Goal: Task Accomplishment & Management: Complete application form

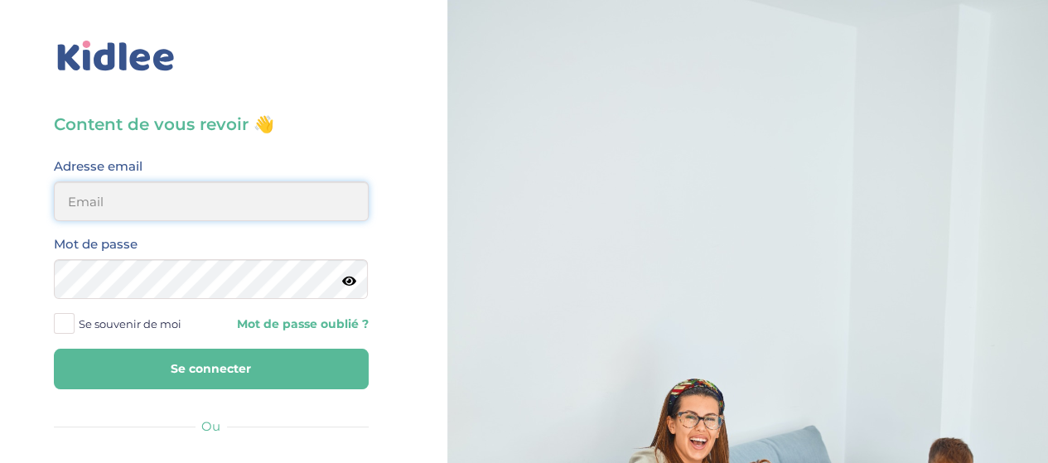
type input "elena.shovkopljas993@gmail.com"
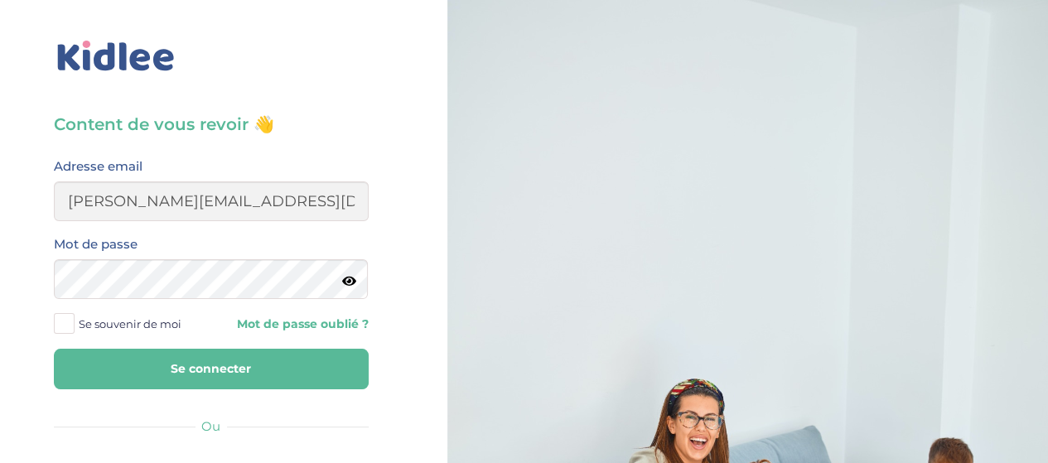
click at [219, 374] on button "Se connecter" at bounding box center [211, 369] width 315 height 41
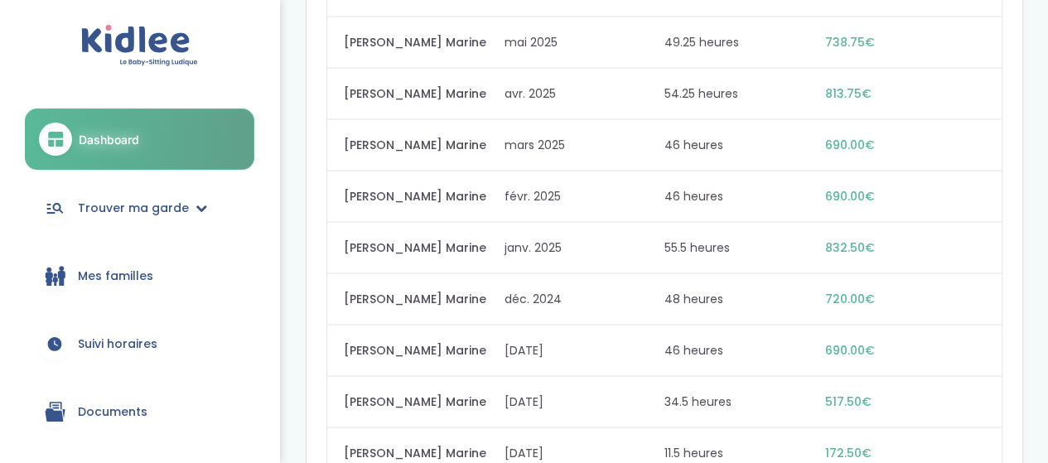
scroll to position [1708, 0]
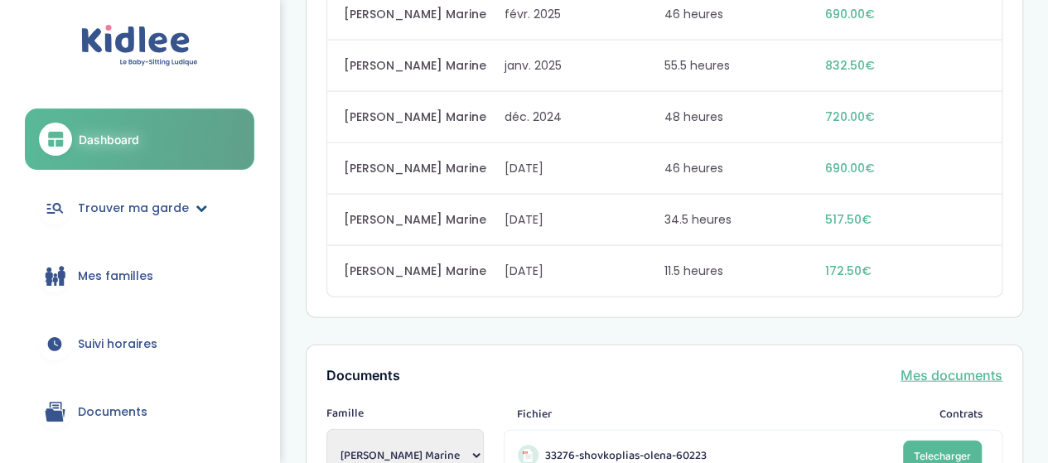
click at [141, 211] on span "Trouver ma garde" at bounding box center [133, 208] width 111 height 17
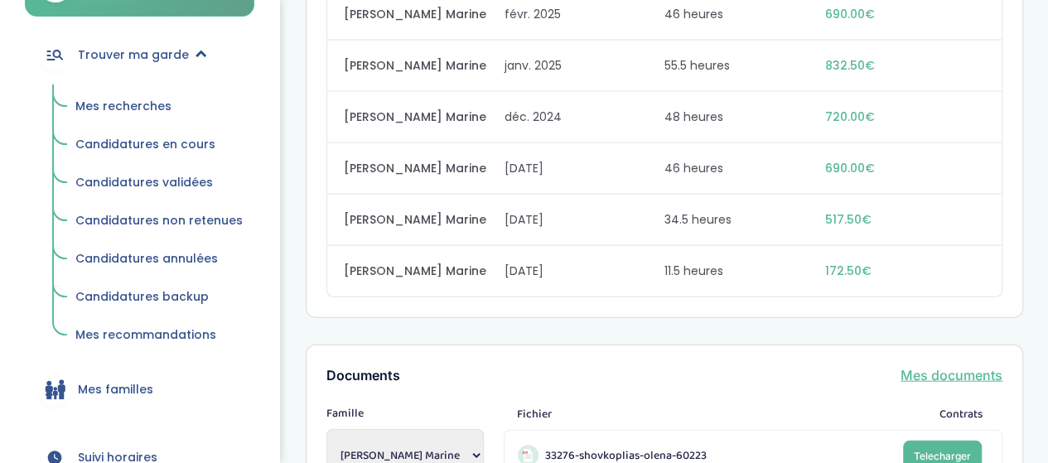
scroll to position [248, 0]
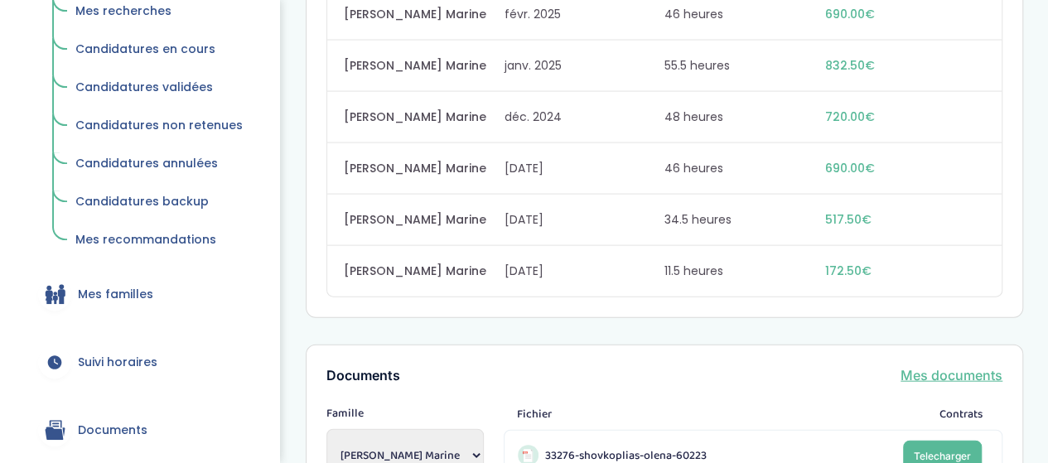
click at [184, 239] on span "Mes recommandations" at bounding box center [145, 239] width 141 height 17
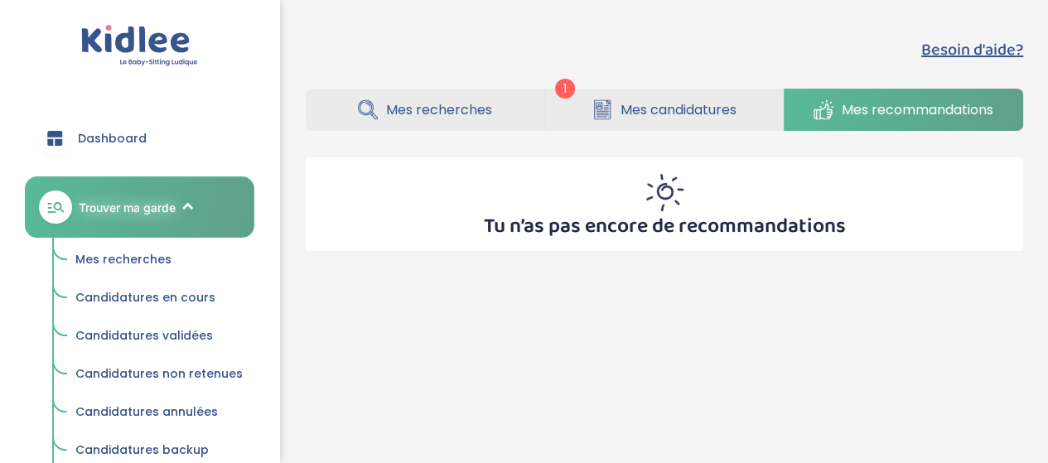
click at [442, 117] on span "Mes recherches" at bounding box center [439, 109] width 106 height 21
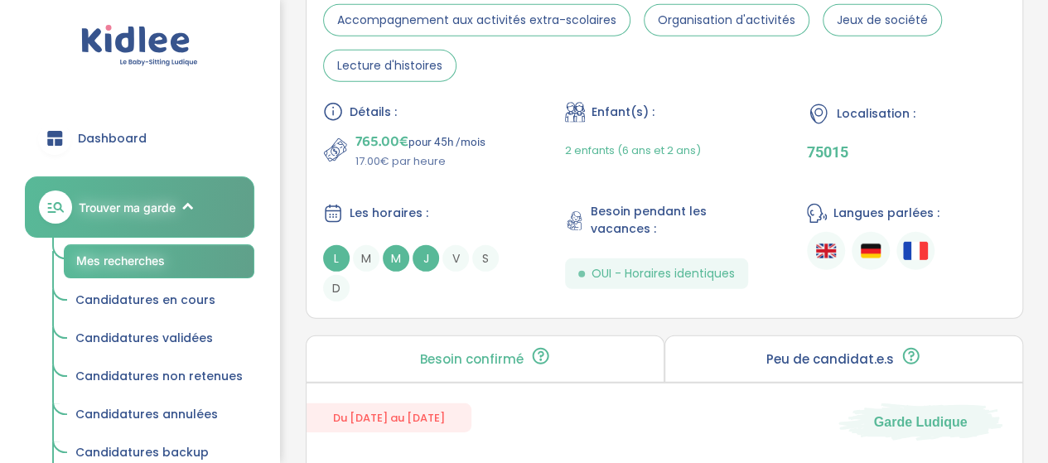
scroll to position [2236, 0]
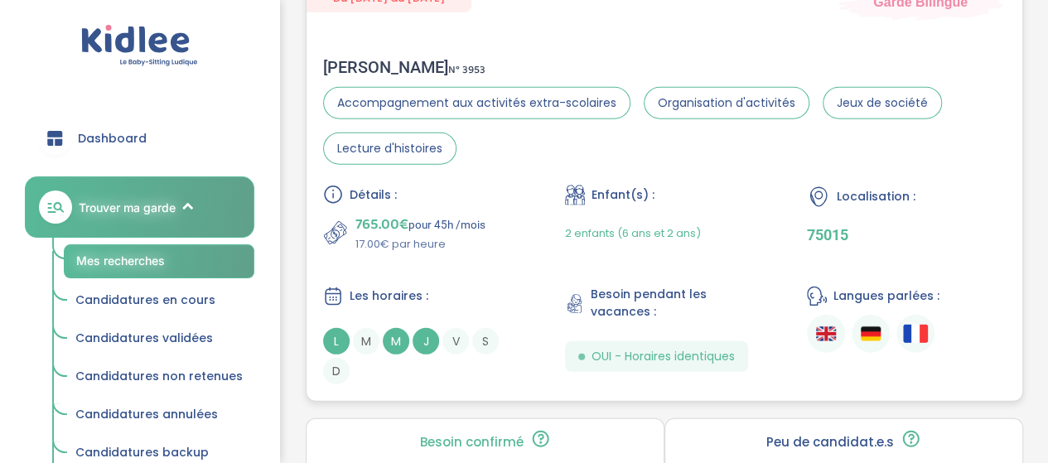
click at [705, 214] on div "2 enfants (6 ans et 2 ans)" at bounding box center [664, 233] width 199 height 39
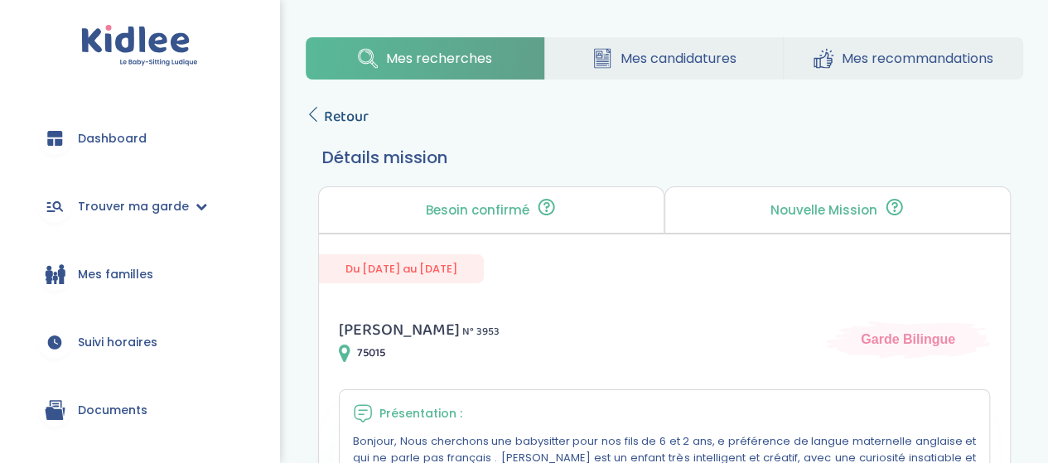
click at [348, 110] on span "Retour" at bounding box center [346, 116] width 45 height 23
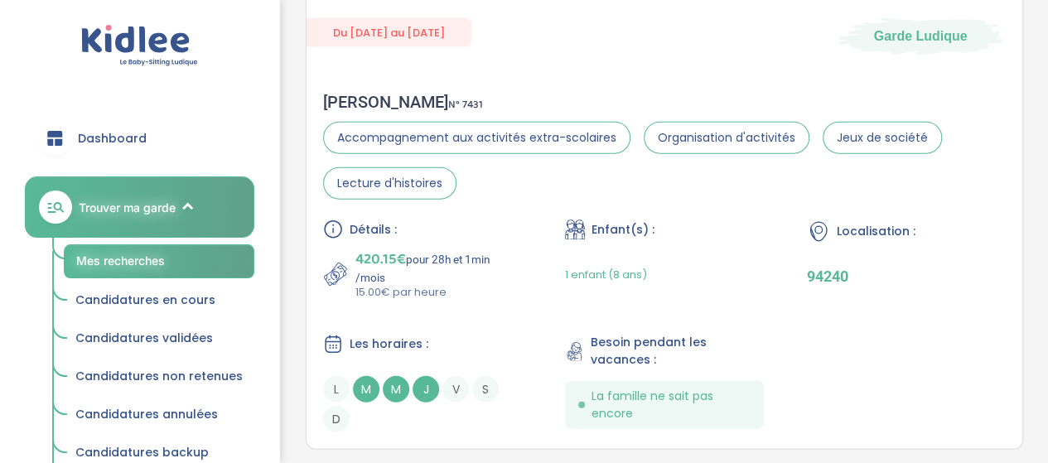
scroll to position [5052, 0]
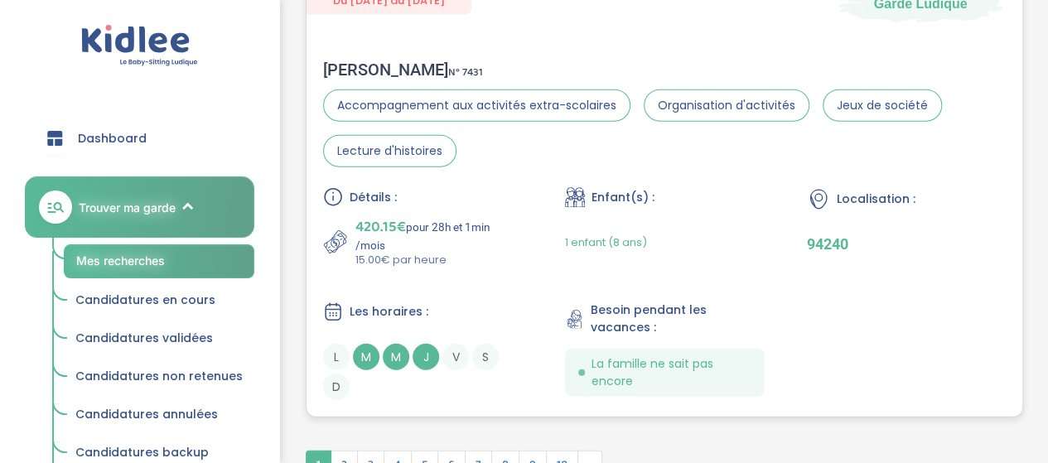
click at [702, 148] on section "Accompagnement aux activités extra-scolaires Organisation d'activités Jeux de s…" at bounding box center [664, 128] width 682 height 78
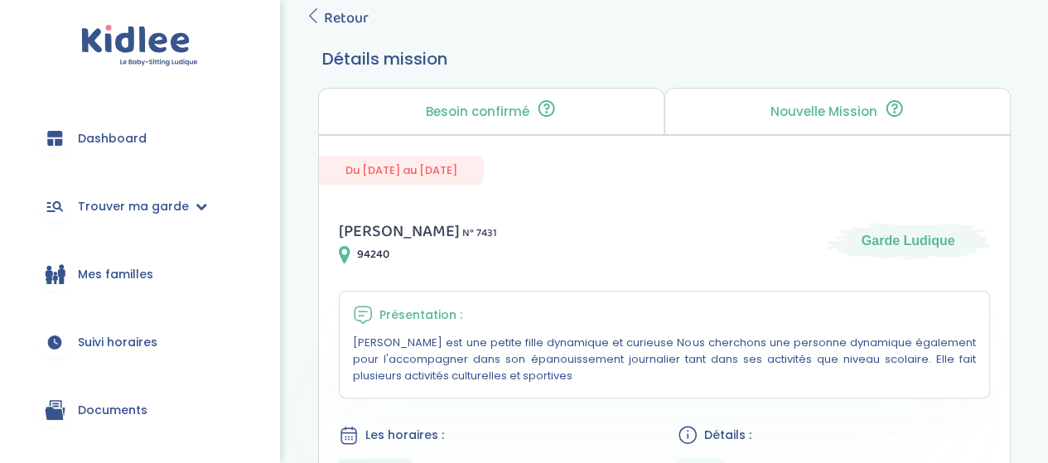
scroll to position [83, 0]
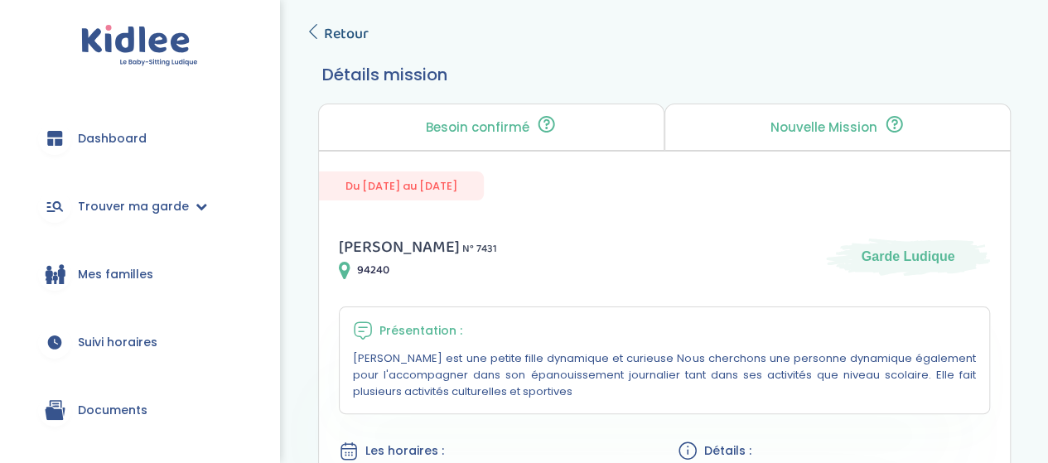
click at [324, 32] on span "Retour" at bounding box center [346, 33] width 45 height 23
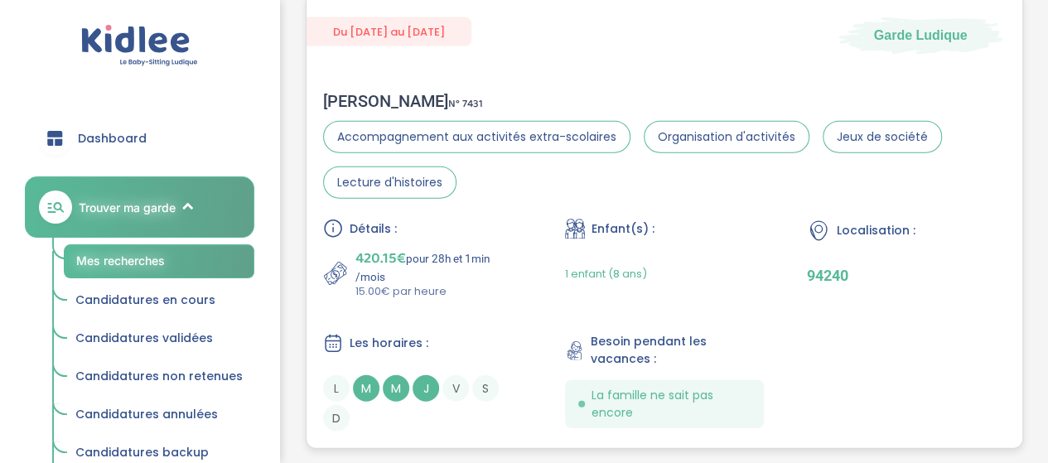
scroll to position [5017, 0]
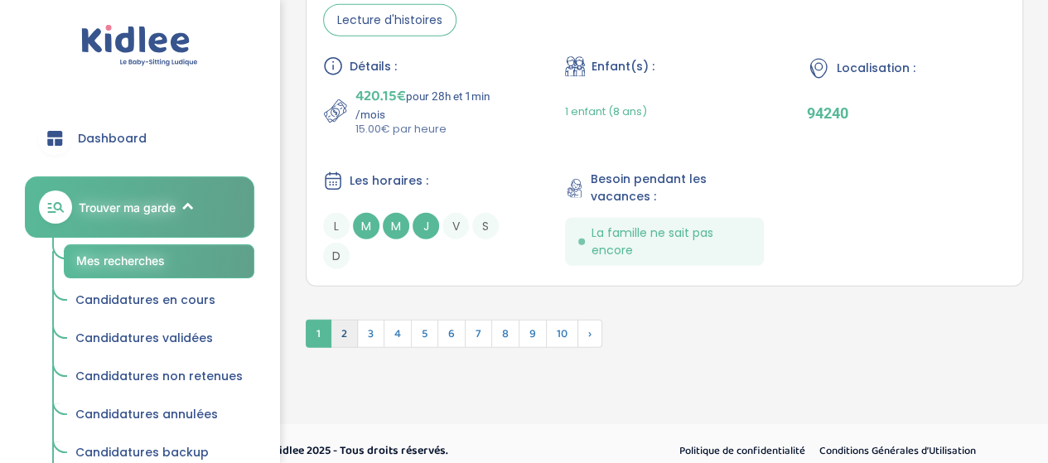
click at [349, 322] on span "2" at bounding box center [343, 334] width 27 height 28
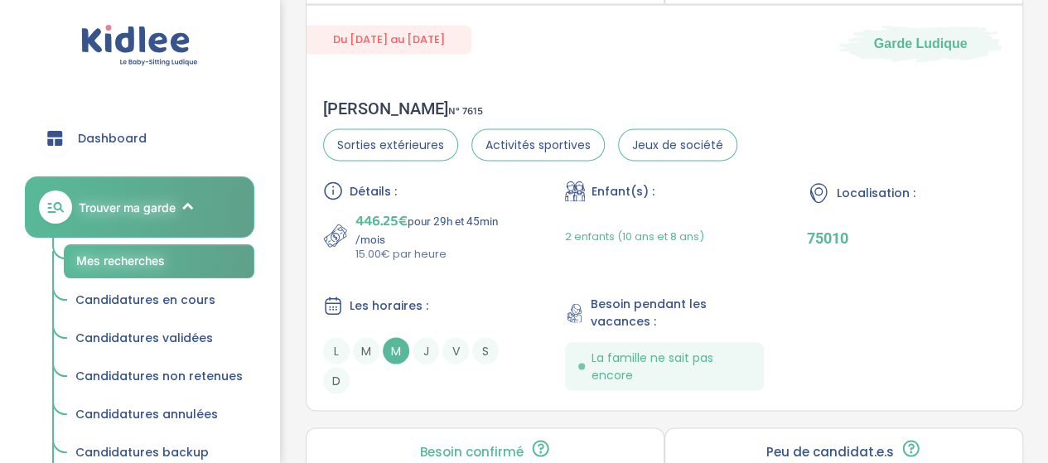
scroll to position [4600, 0]
click at [623, 243] on div "2 enfants (10 ans et 8 ans)" at bounding box center [634, 234] width 139 height 52
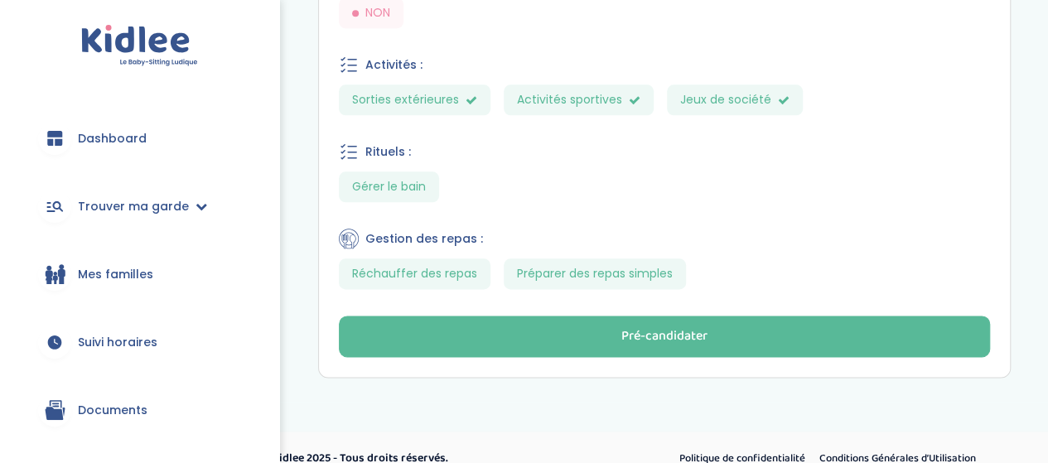
scroll to position [909, 0]
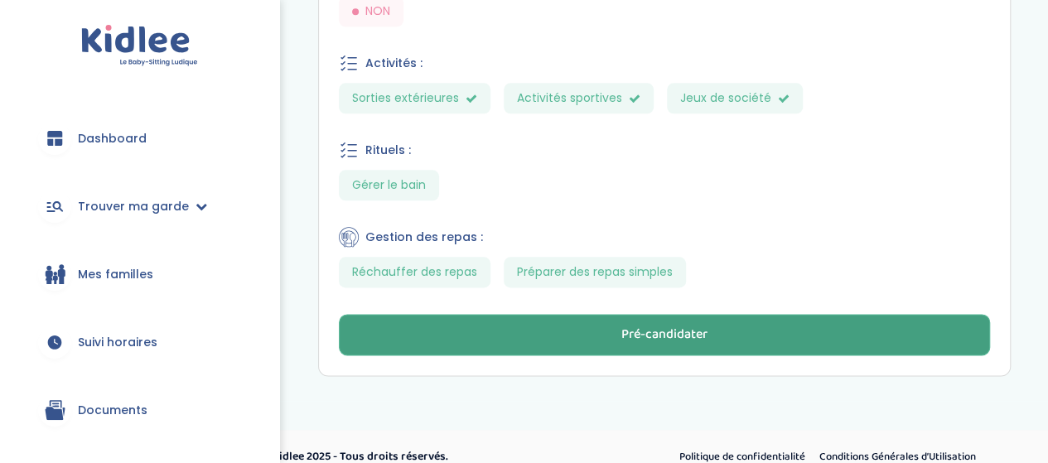
click at [525, 314] on button "Pré-candidater" at bounding box center [664, 334] width 651 height 41
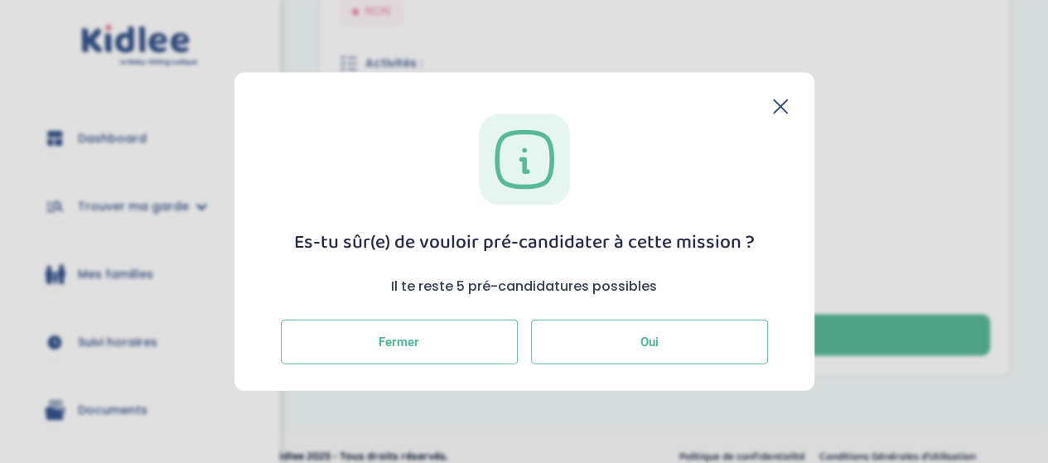
click at [619, 343] on button "Oui" at bounding box center [649, 342] width 237 height 45
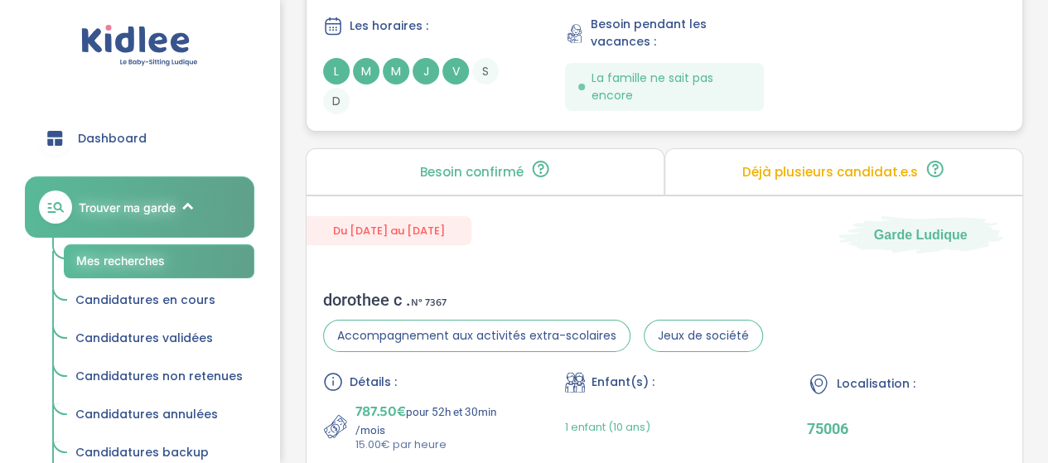
scroll to position [3230, 0]
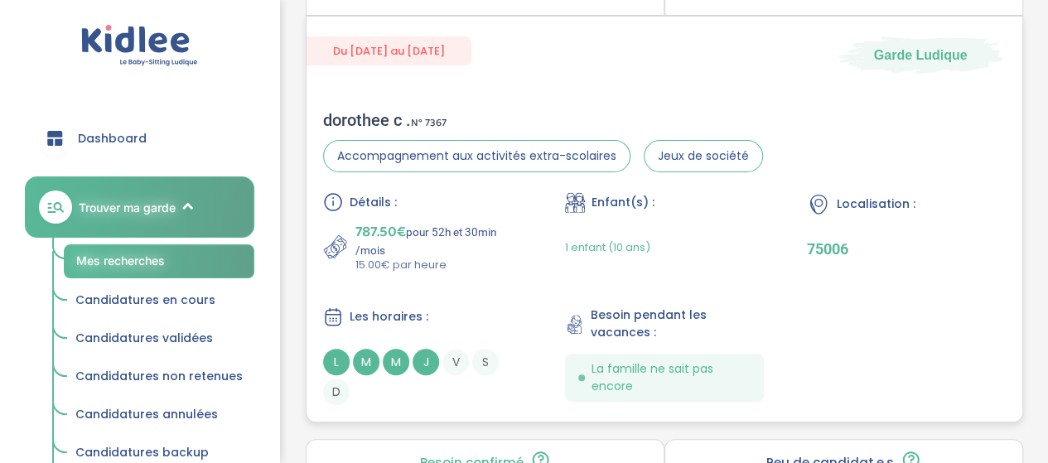
click at [709, 205] on div "Enfant(s) : 1 enfant (10 ans)" at bounding box center [664, 232] width 199 height 81
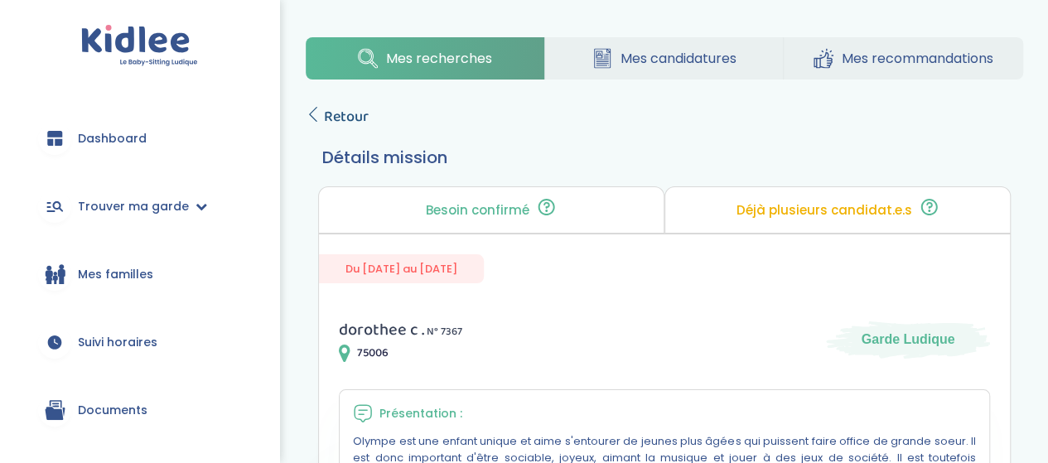
click at [341, 120] on span "Retour" at bounding box center [346, 116] width 45 height 23
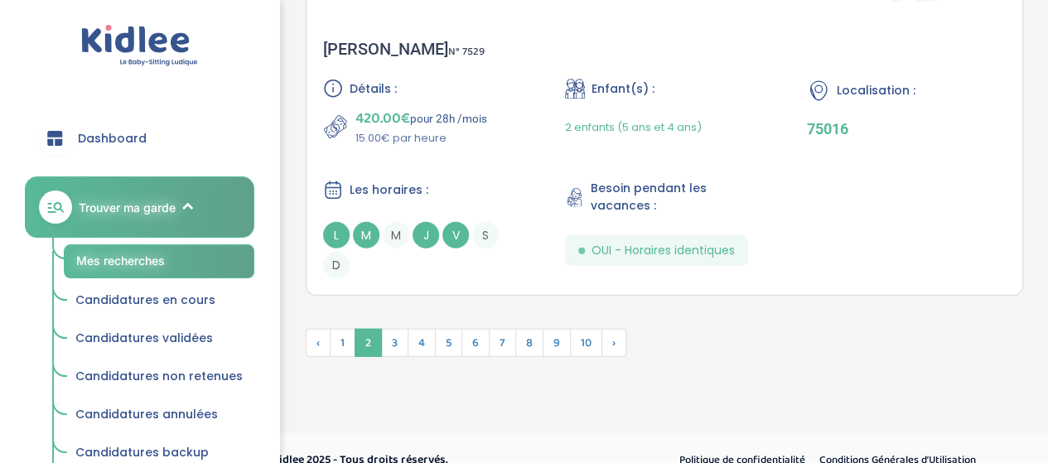
scroll to position [5179, 0]
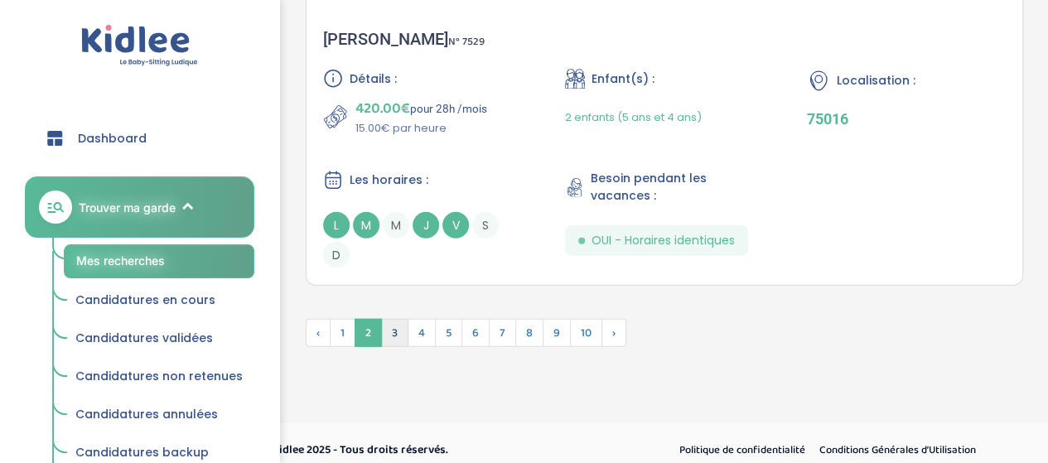
click at [394, 320] on span "3" at bounding box center [394, 333] width 27 height 28
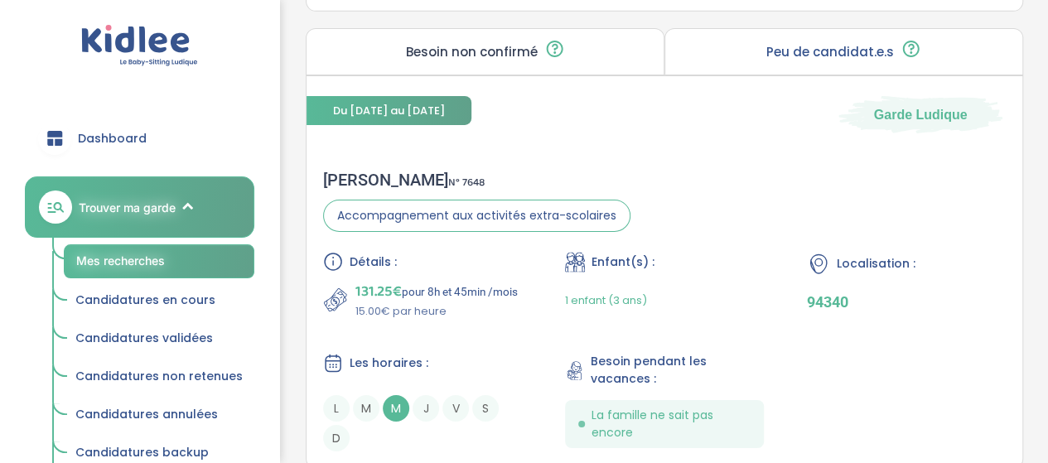
scroll to position [2721, 0]
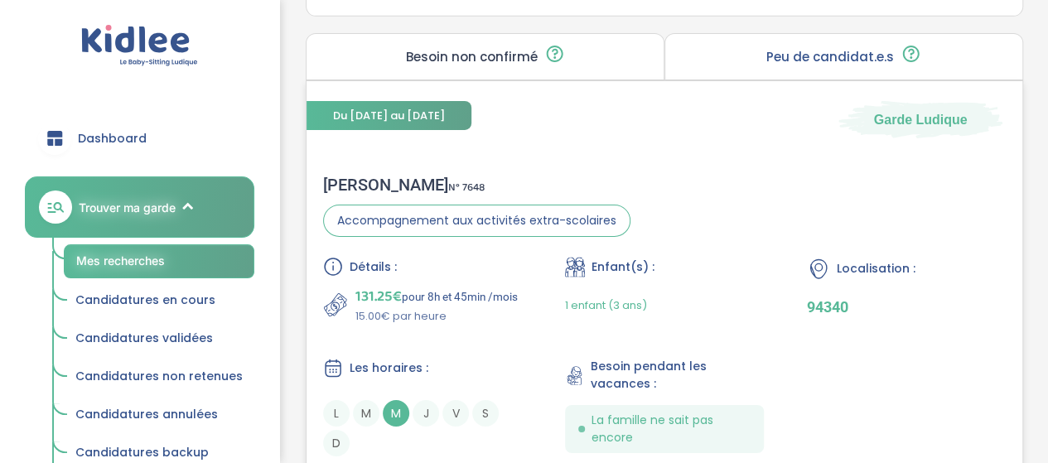
click at [649, 198] on div "Caroline H . N° 7648 Accompagnement aux activités extra-scolaires Détails : 131…" at bounding box center [664, 315] width 716 height 315
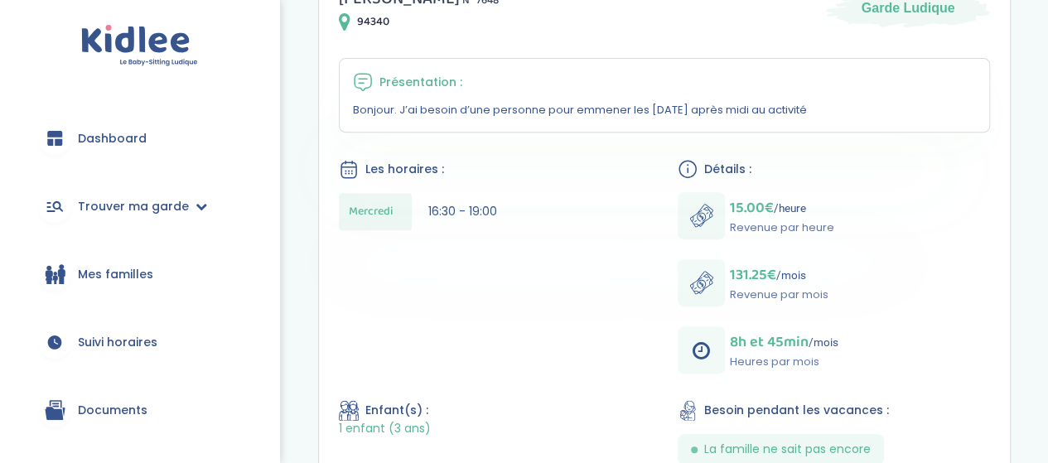
scroll to position [83, 0]
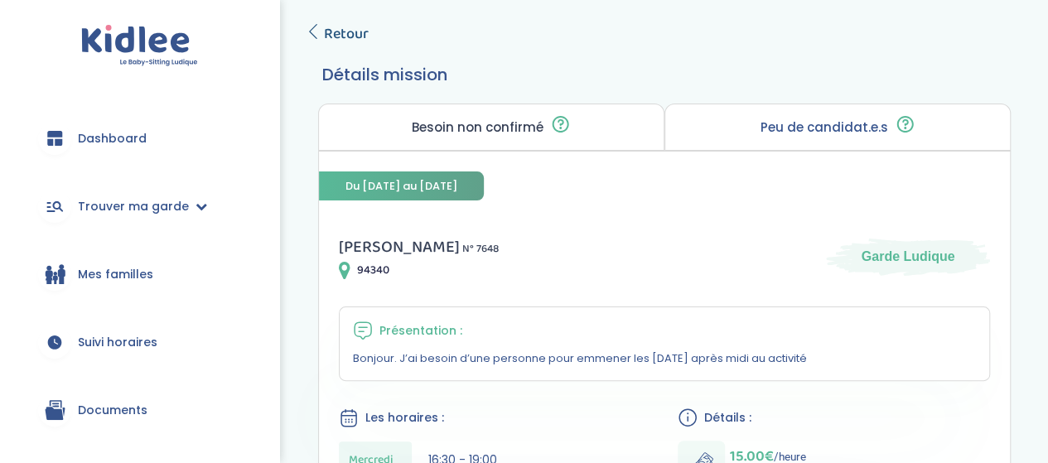
click at [330, 30] on span "Retour" at bounding box center [346, 33] width 45 height 23
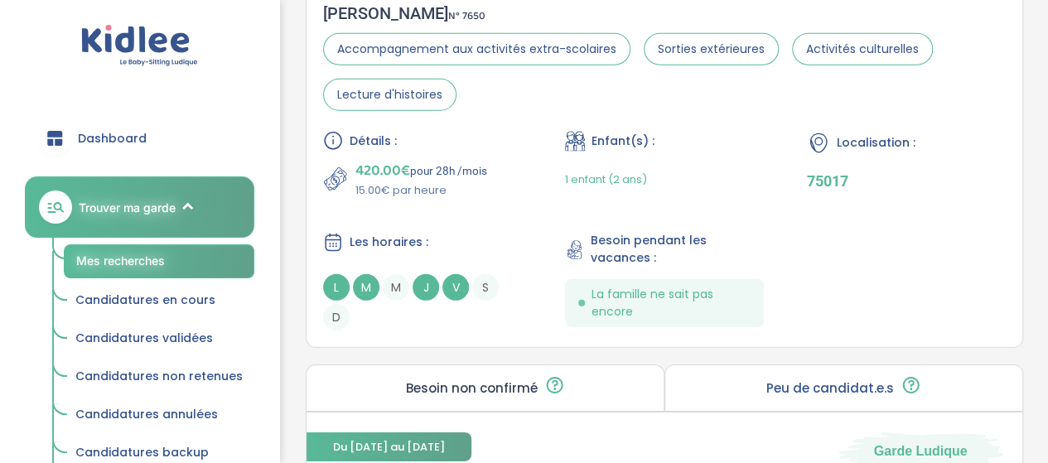
scroll to position [2307, 0]
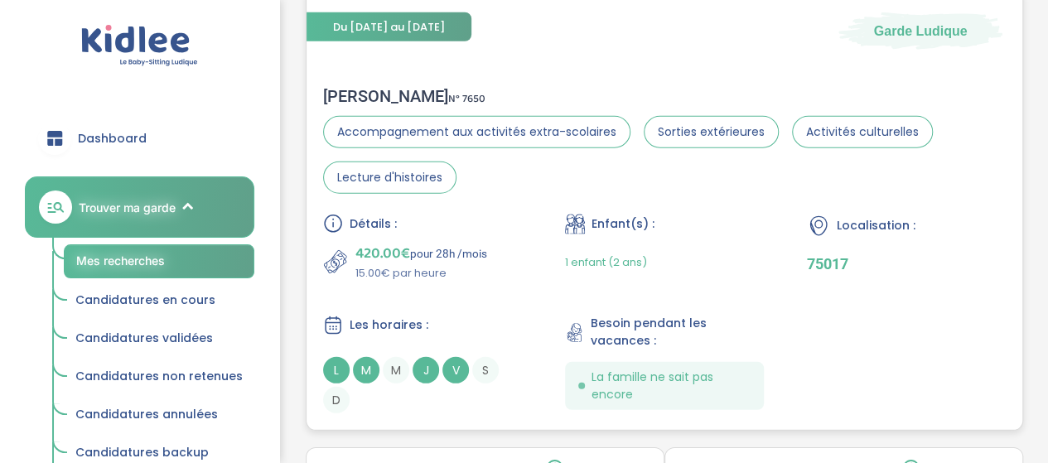
click at [539, 248] on div "Détails : 420.00€ pour 28h /mois 15.00€ par heure Enfant(s) : 1 enfant (2 ans) …" at bounding box center [664, 314] width 682 height 200
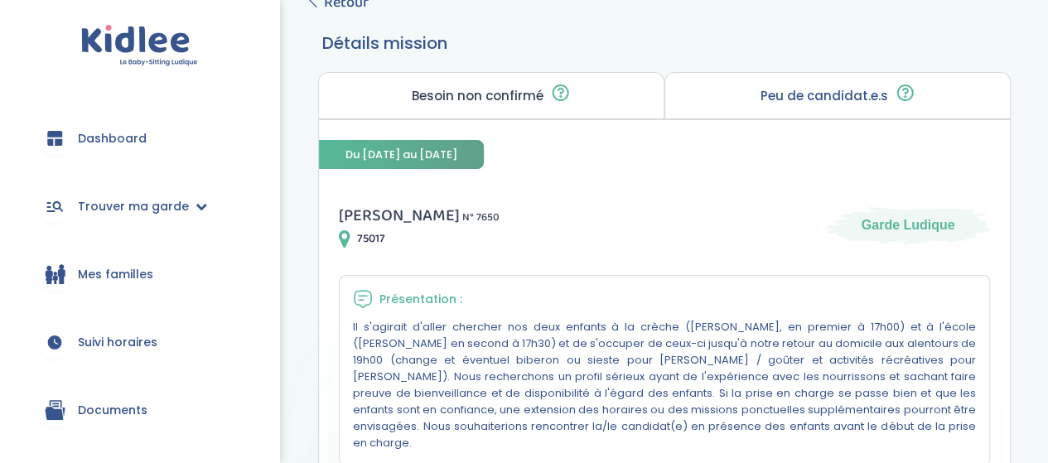
scroll to position [83, 0]
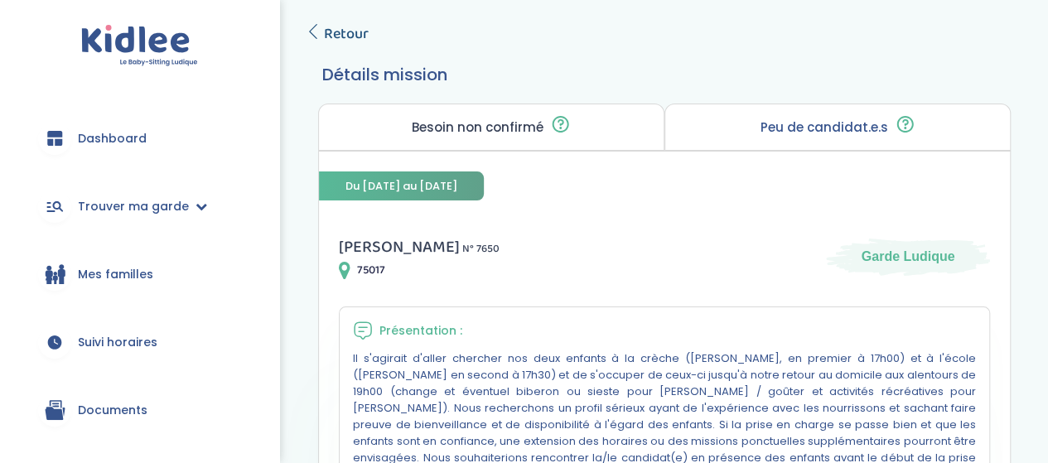
click at [344, 32] on span "Retour" at bounding box center [346, 33] width 45 height 23
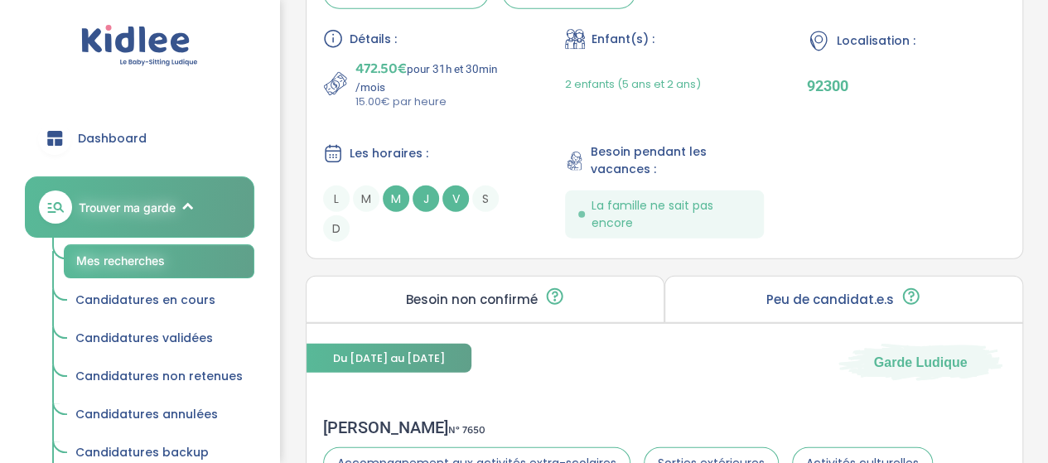
scroll to position [1810, 0]
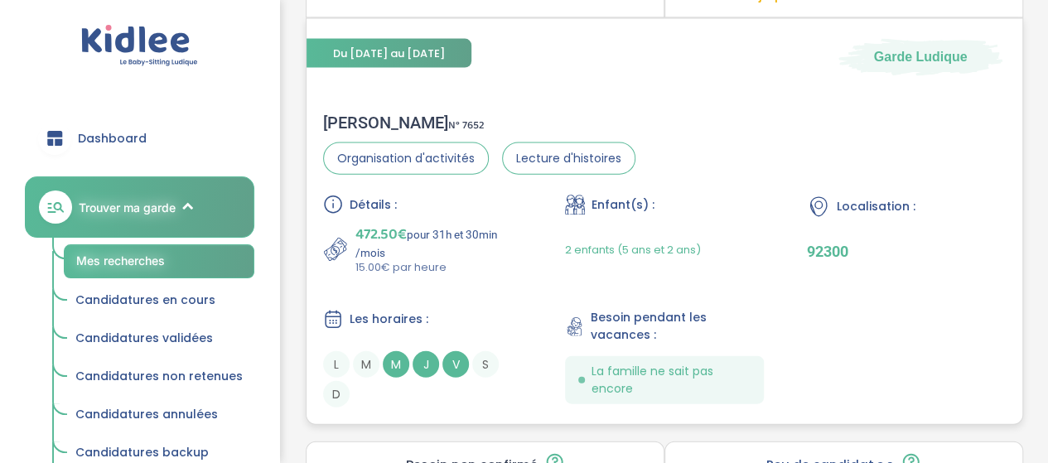
click at [483, 263] on p "15.00€ par heure" at bounding box center [438, 267] width 166 height 17
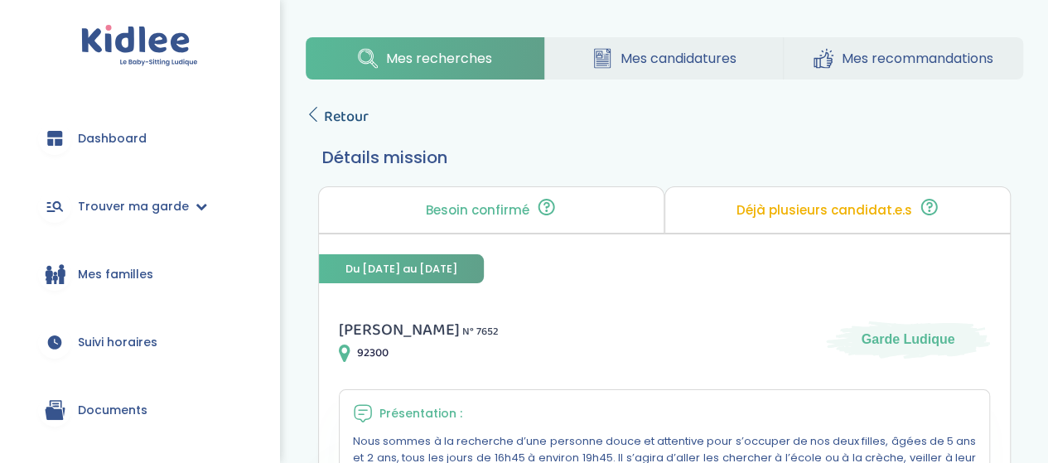
click at [356, 121] on span "Retour" at bounding box center [346, 116] width 45 height 23
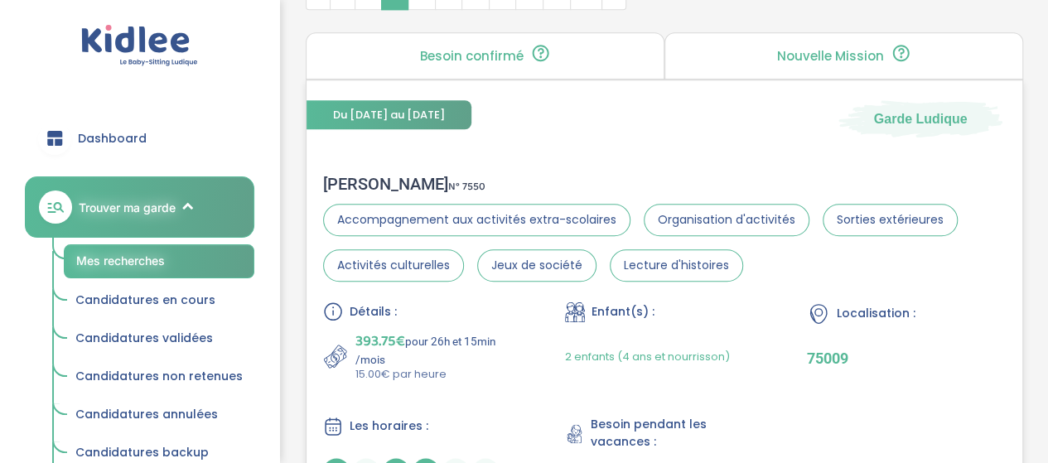
scroll to position [580, 0]
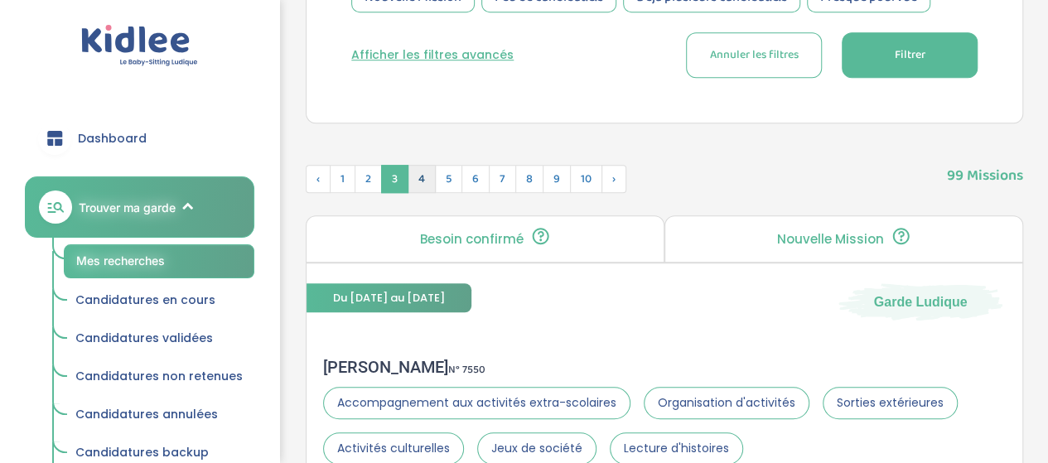
click at [421, 178] on span "4" at bounding box center [421, 179] width 28 height 28
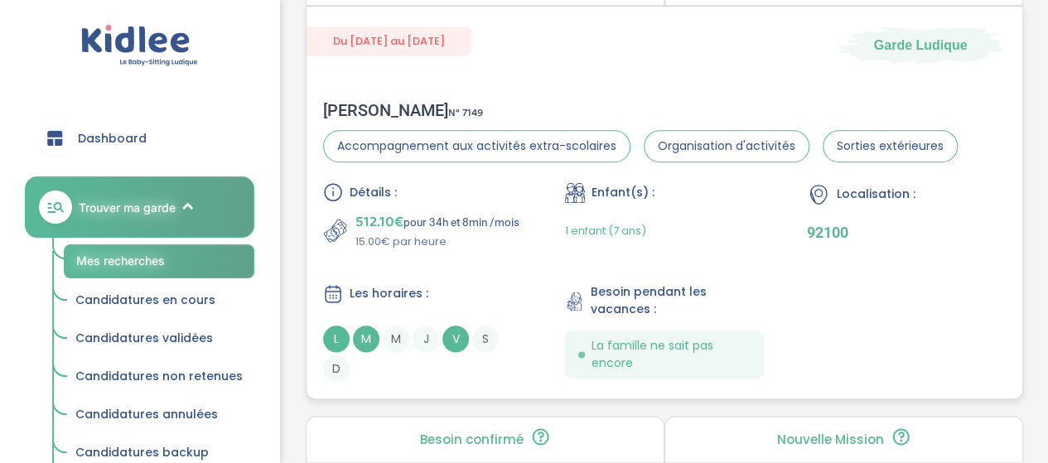
scroll to position [828, 0]
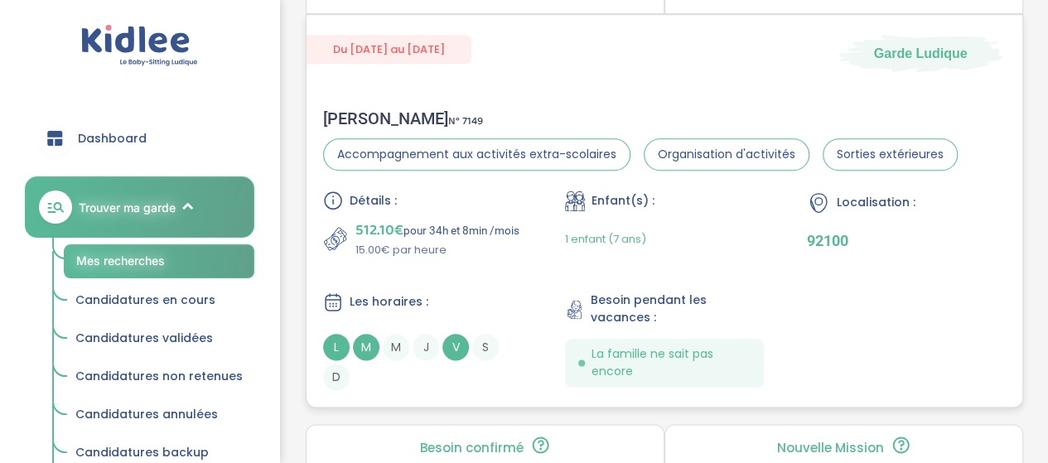
click at [539, 261] on div "Détails : 512.10€ pour 34h et 8min /mois 15.00€ par heure Enfant(s) : 1 enfant …" at bounding box center [664, 290] width 682 height 200
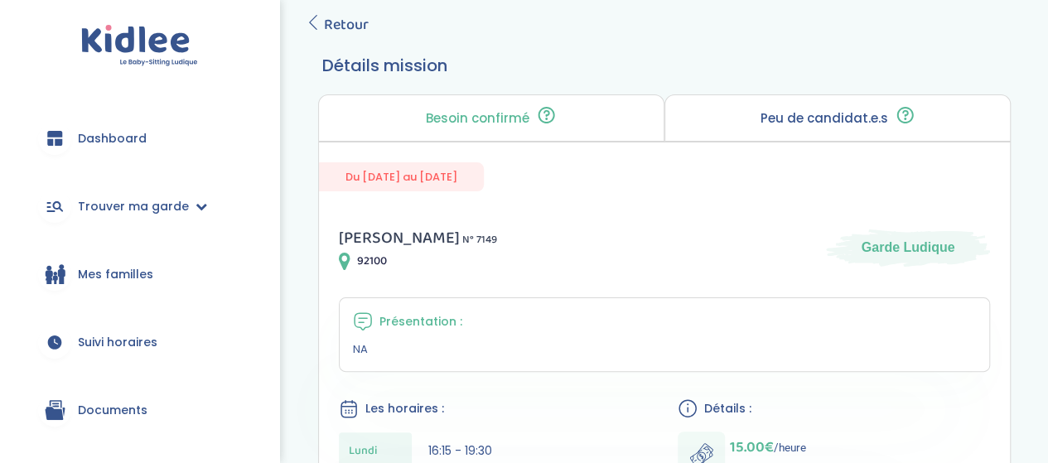
scroll to position [83, 0]
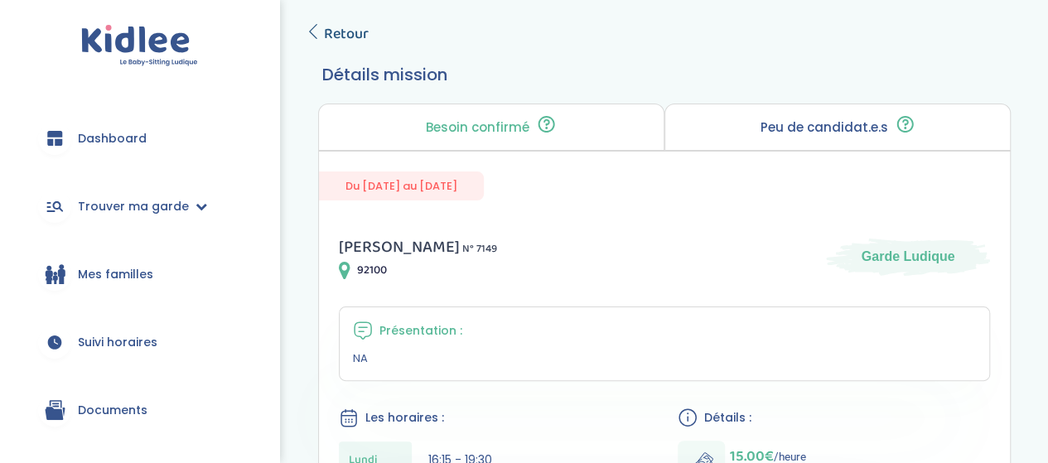
click at [352, 46] on span "Retour" at bounding box center [346, 33] width 45 height 23
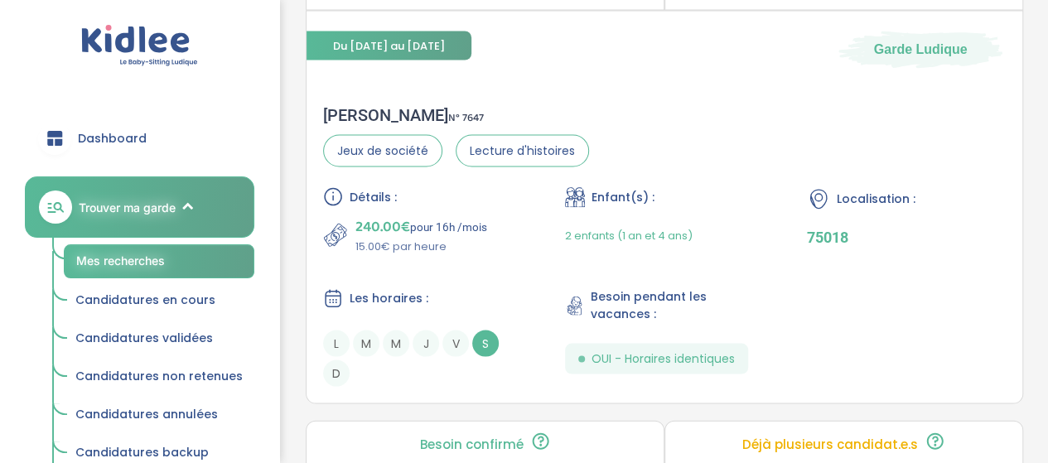
scroll to position [4721, 0]
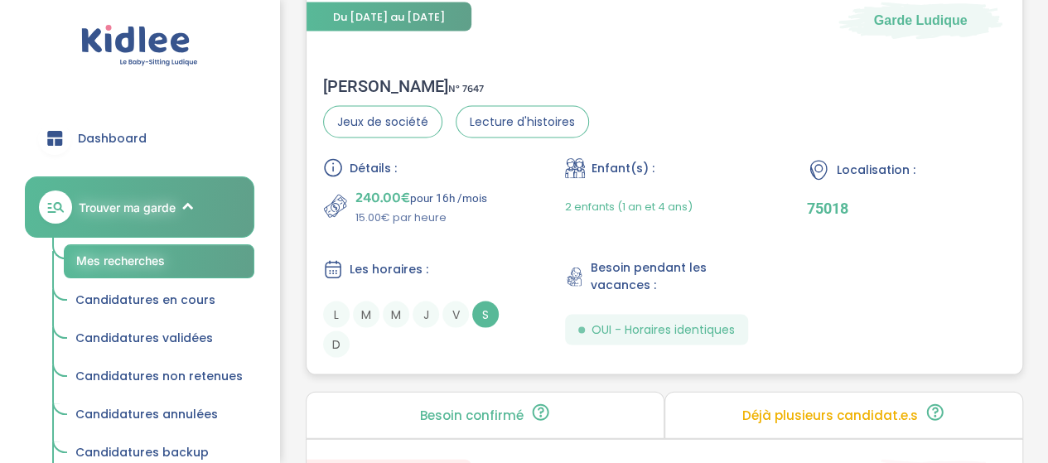
click at [527, 245] on div "Détails : 240.00€ pour 16h /mois 15.00€ par heure Enfant(s) : 2 enfants (1 an e…" at bounding box center [664, 258] width 682 height 200
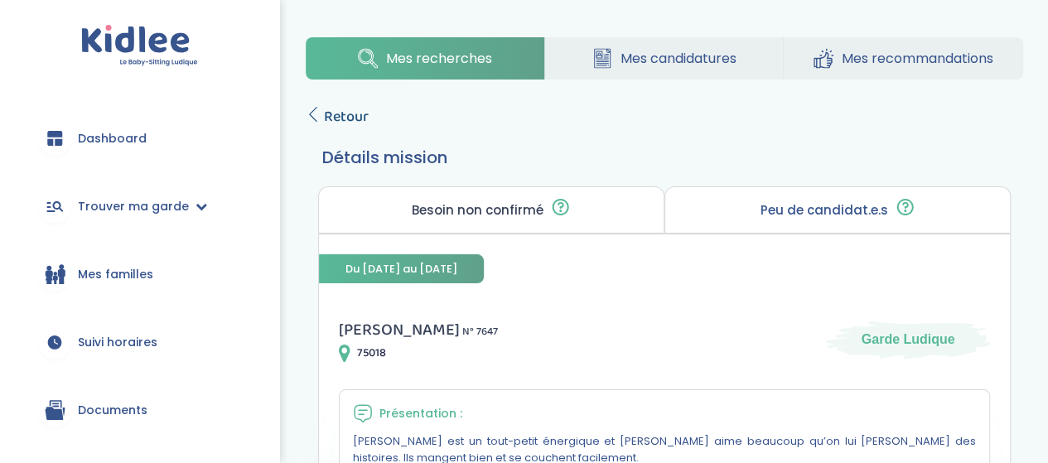
click at [355, 118] on span "Retour" at bounding box center [346, 116] width 45 height 23
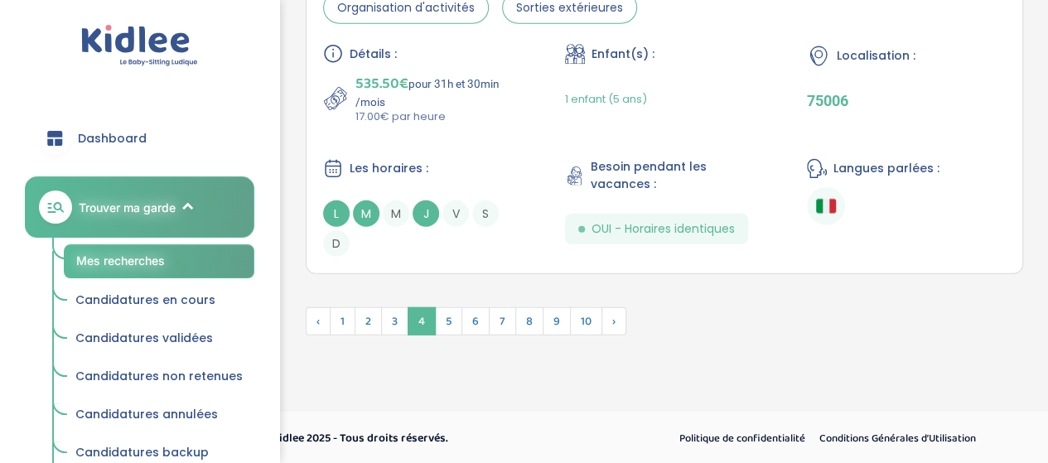
scroll to position [5209, 0]
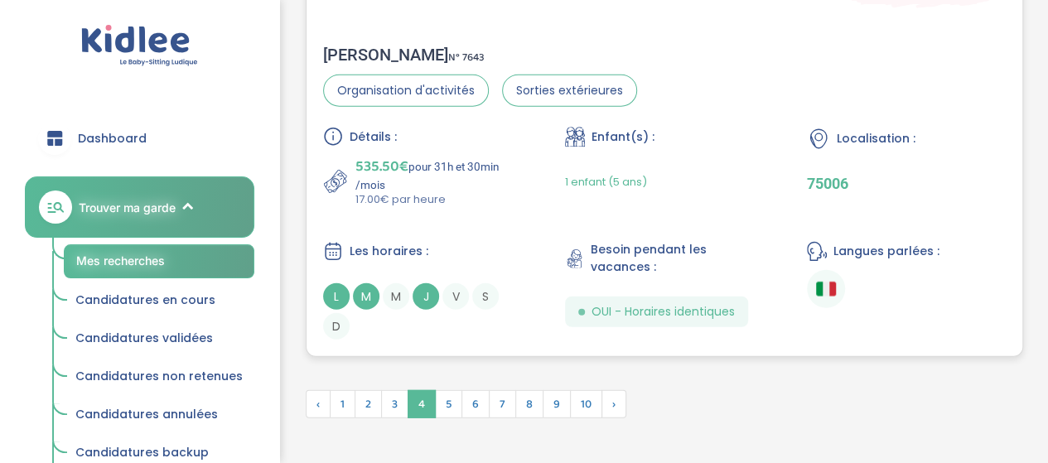
click at [460, 232] on div "Détails : 535.50€ pour 31h et 30min /mois 17.00€ par heure Enfant(s) : 1 enfant…" at bounding box center [664, 233] width 682 height 213
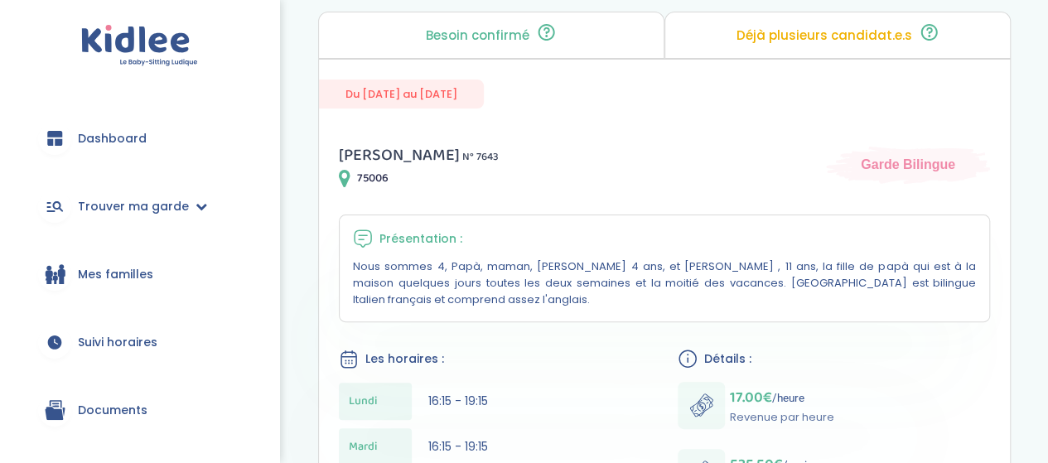
scroll to position [83, 0]
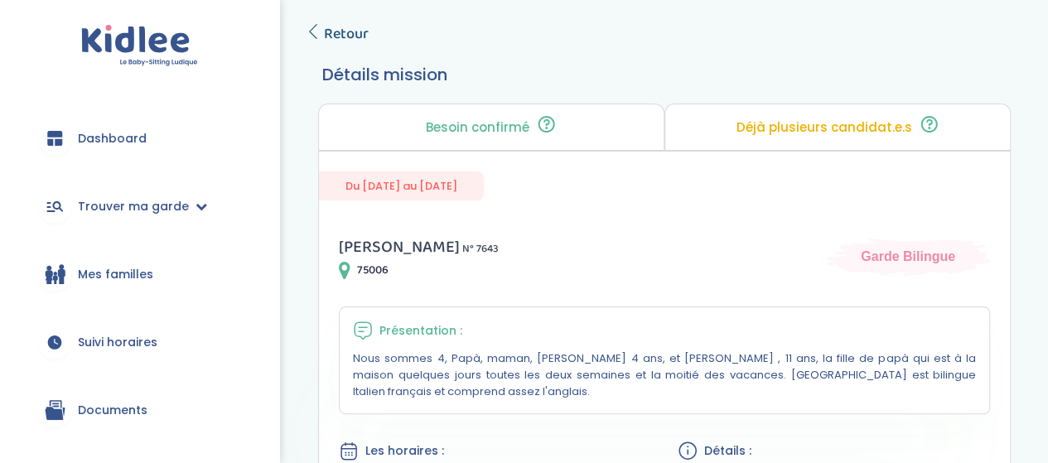
click at [335, 42] on span "Retour" at bounding box center [346, 33] width 45 height 23
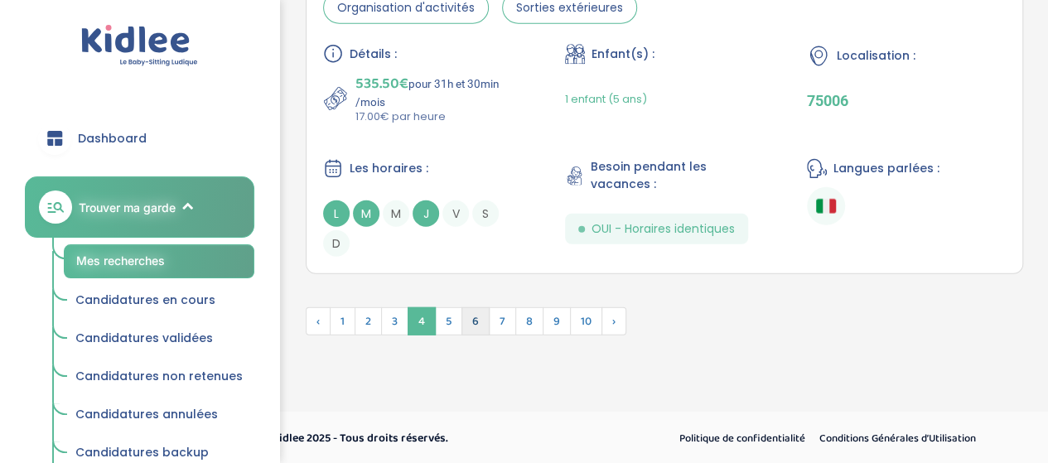
click at [461, 324] on span "6" at bounding box center [475, 321] width 28 height 28
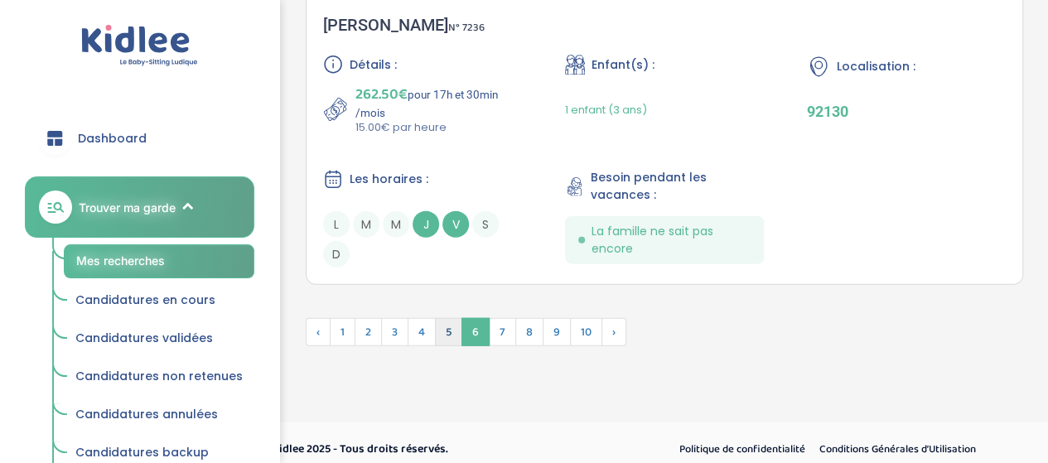
click at [446, 322] on span "5" at bounding box center [448, 332] width 27 height 28
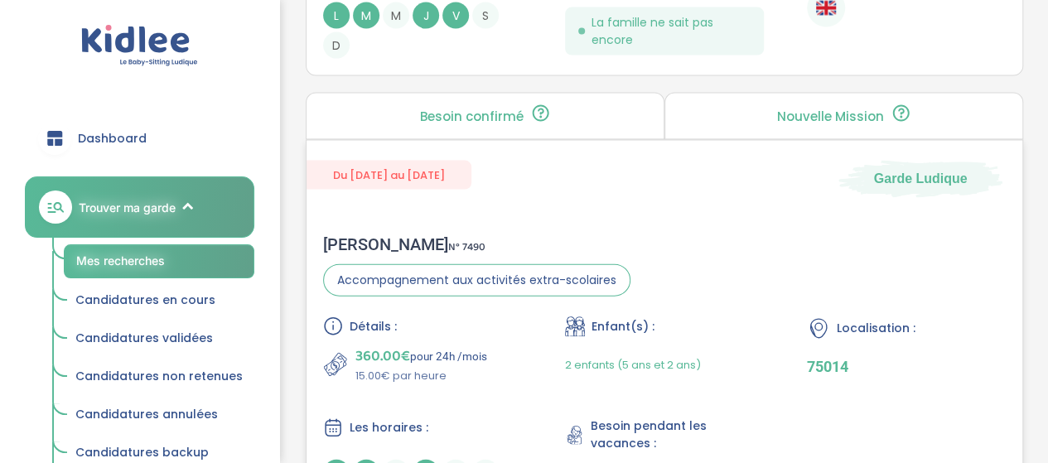
scroll to position [4950, 0]
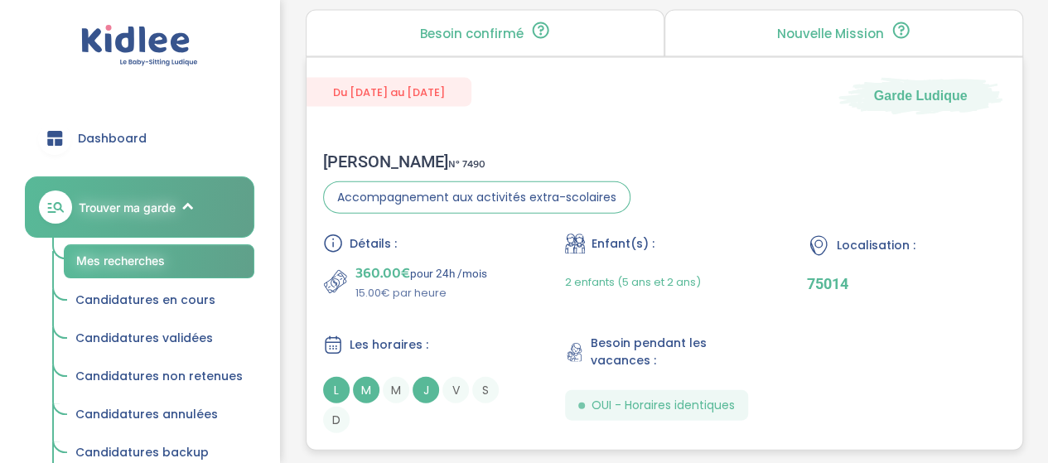
click at [672, 198] on div "[PERSON_NAME] N° 7490 Accompagnement aux activités extra-scolaires Détails : 36…" at bounding box center [664, 292] width 716 height 315
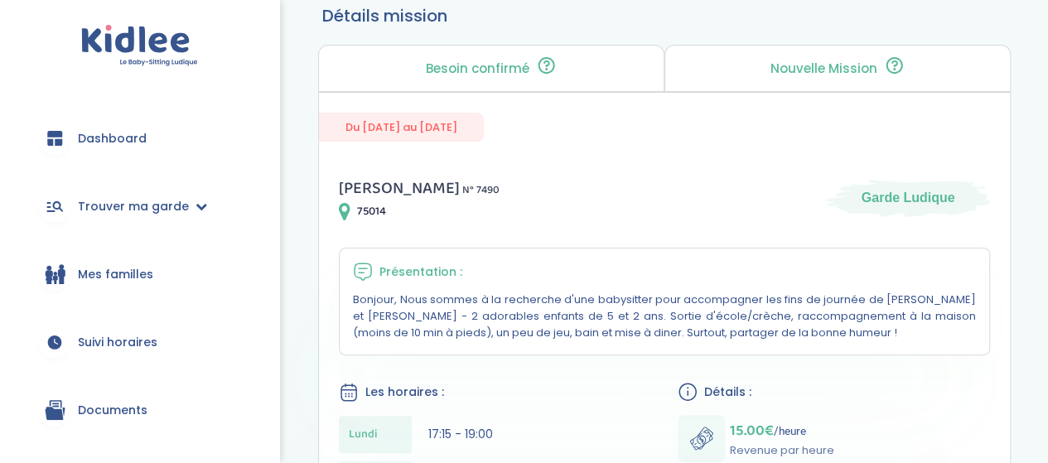
scroll to position [83, 0]
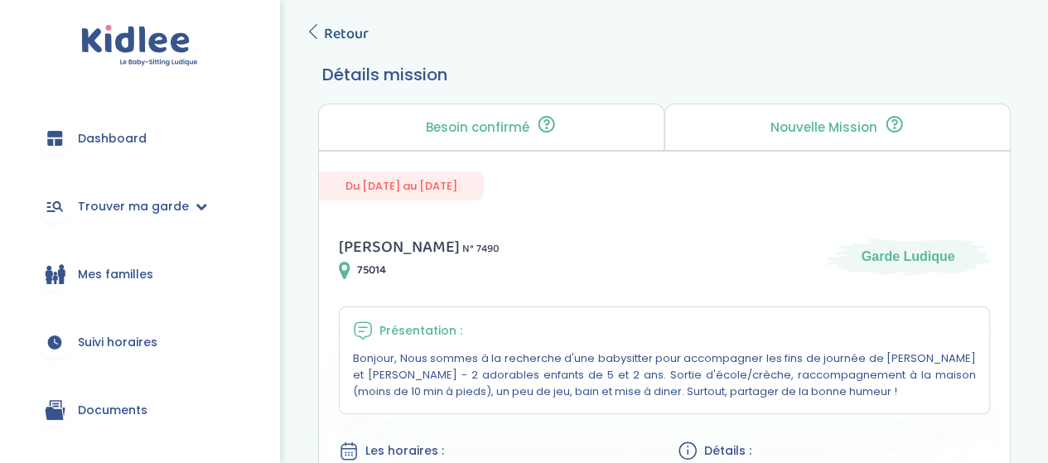
click at [348, 28] on span "Retour" at bounding box center [346, 33] width 45 height 23
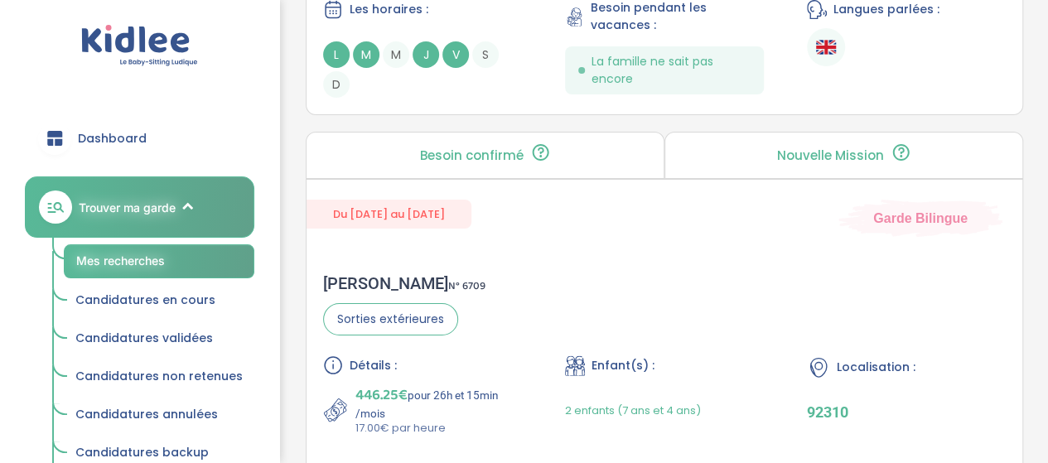
scroll to position [3045, 0]
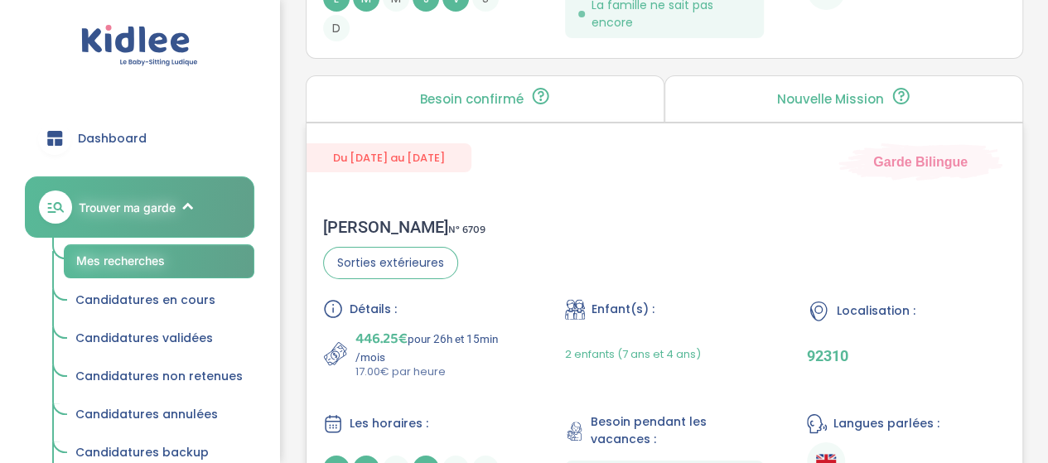
click at [529, 261] on div "Chloé B . N° 6709 Sorties extérieures Détails : 446.25€ pour 26h et 15min /mois…" at bounding box center [664, 364] width 716 height 328
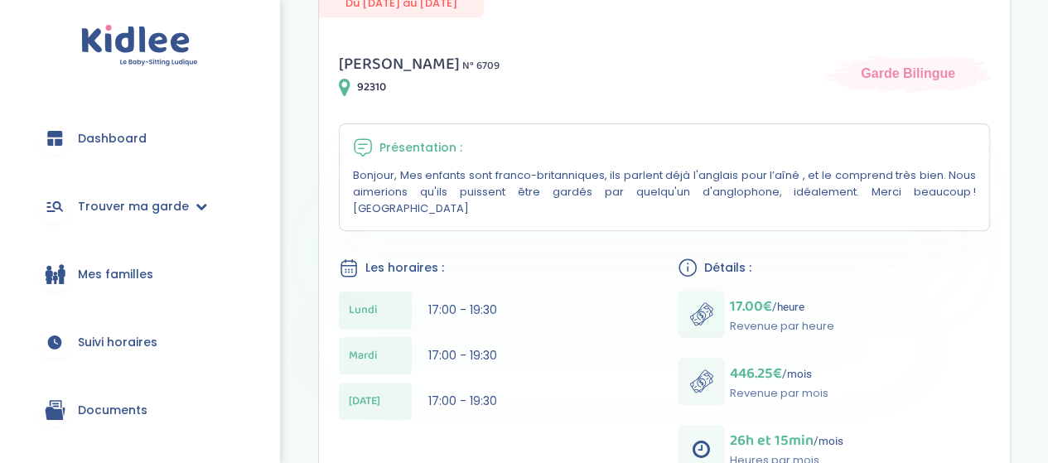
scroll to position [166, 0]
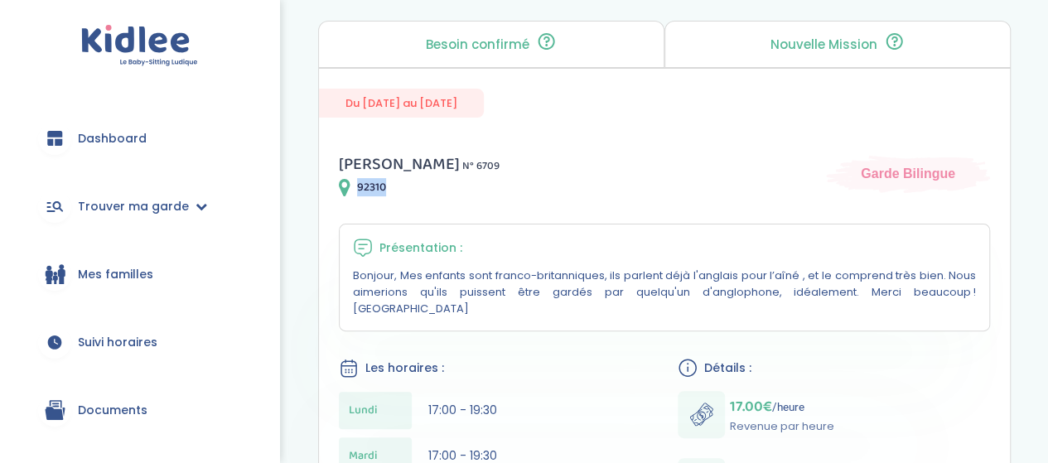
drag, startPoint x: 356, startPoint y: 185, endPoint x: 406, endPoint y: 193, distance: 50.4
click at [406, 193] on div "92310" at bounding box center [419, 187] width 161 height 20
copy span "92310"
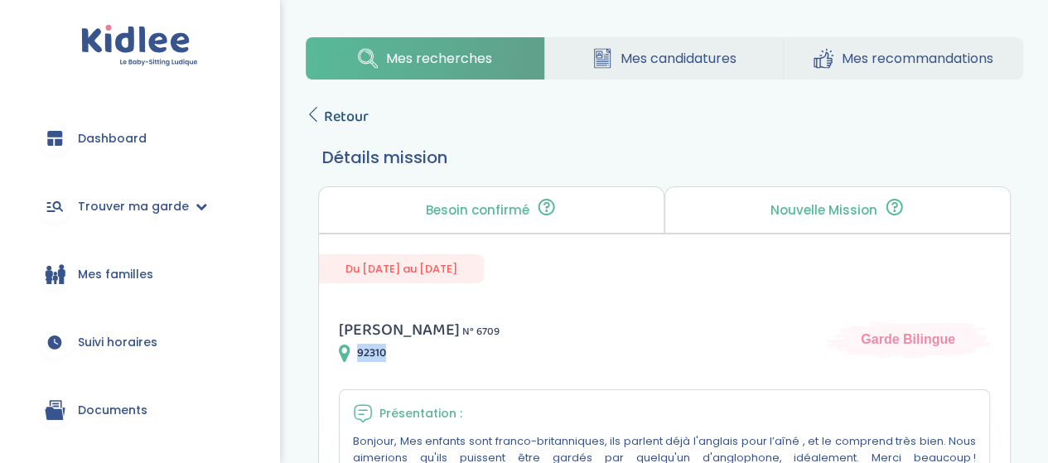
click at [313, 113] on icon at bounding box center [313, 114] width 15 height 15
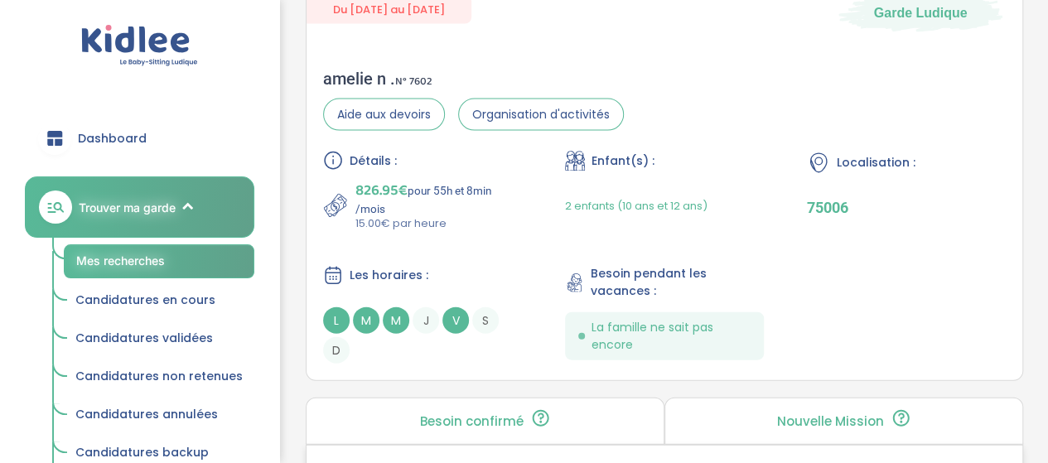
scroll to position [1803, 0]
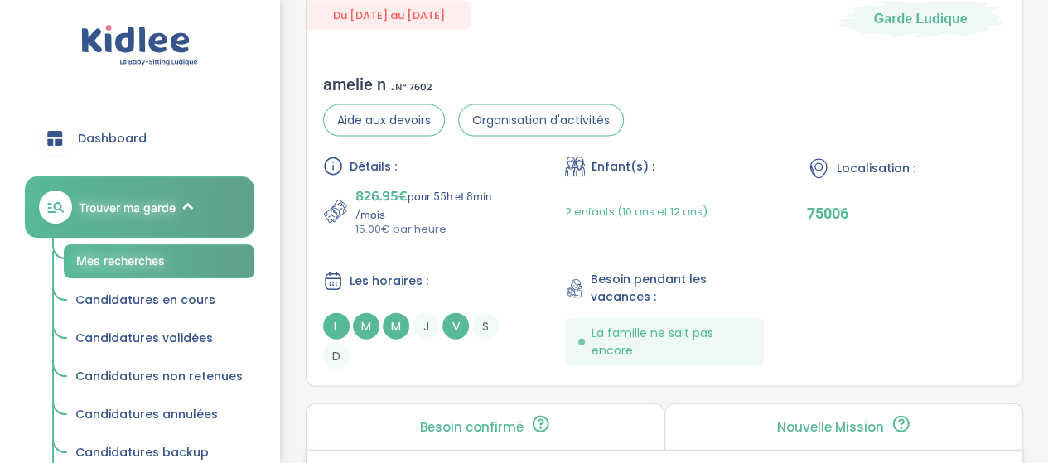
click at [638, 226] on div "2 enfants (10 ans et 12 ans)" at bounding box center [636, 212] width 142 height 52
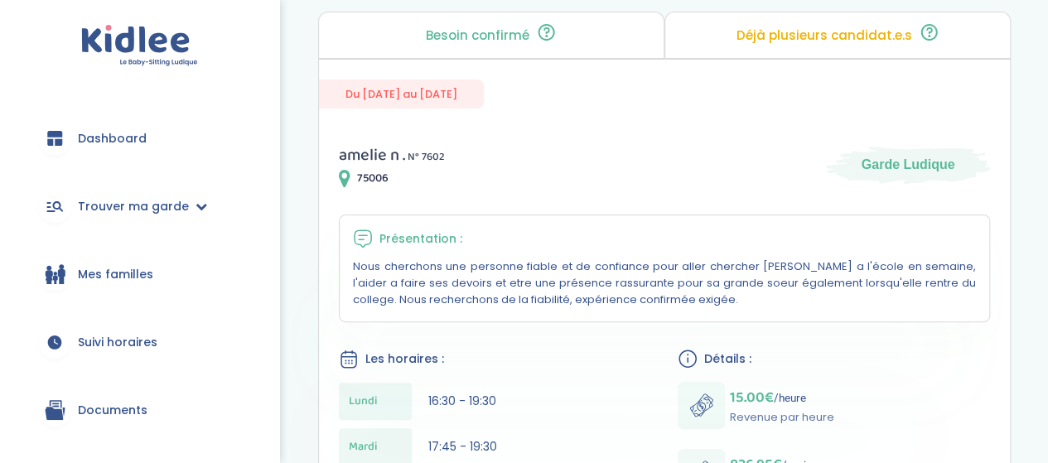
scroll to position [83, 0]
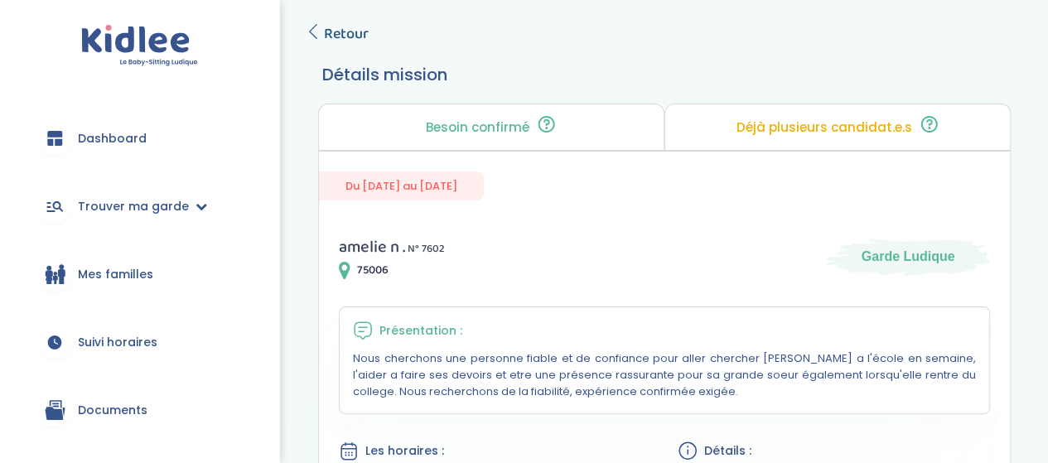
click at [333, 42] on span "Retour" at bounding box center [346, 33] width 45 height 23
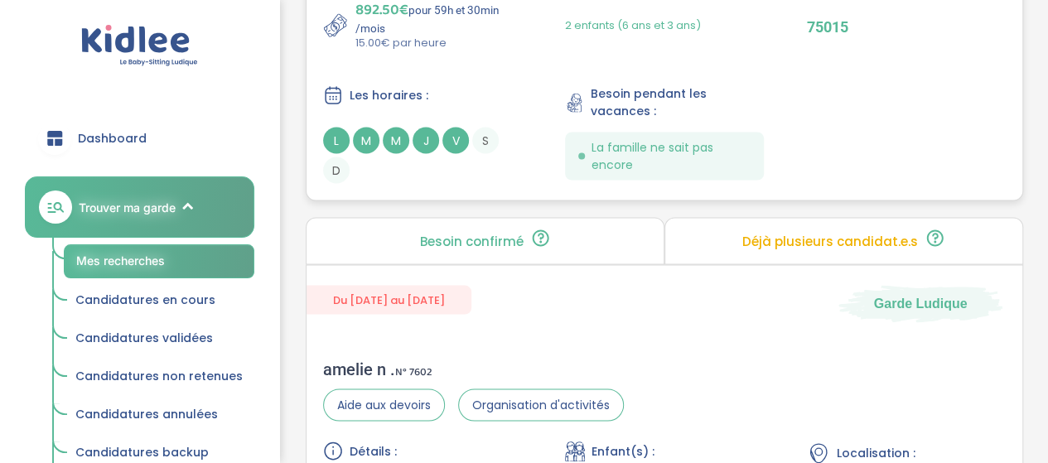
scroll to position [1410, 0]
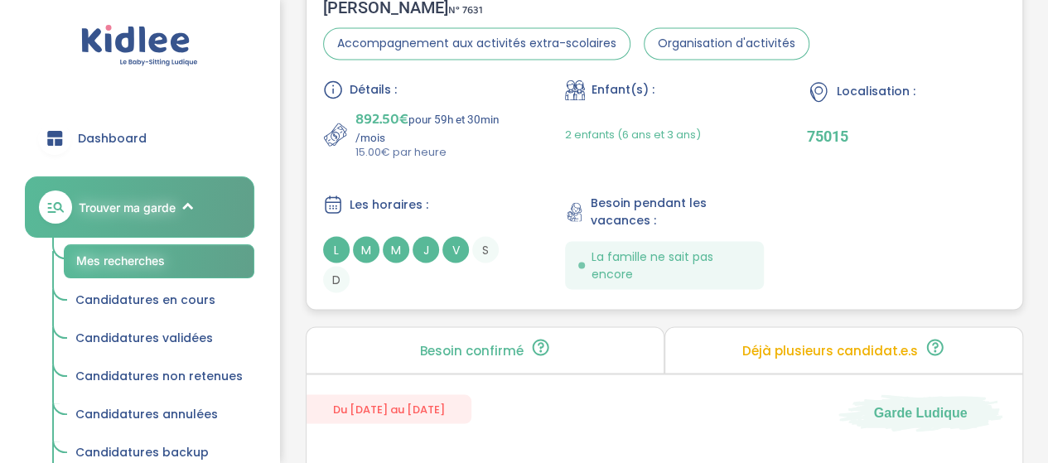
click at [484, 162] on div "Détails : 892.50€ pour 59h et 30min /mois 15.00€ par heure Enfant(s) : 2 enfant…" at bounding box center [664, 186] width 682 height 213
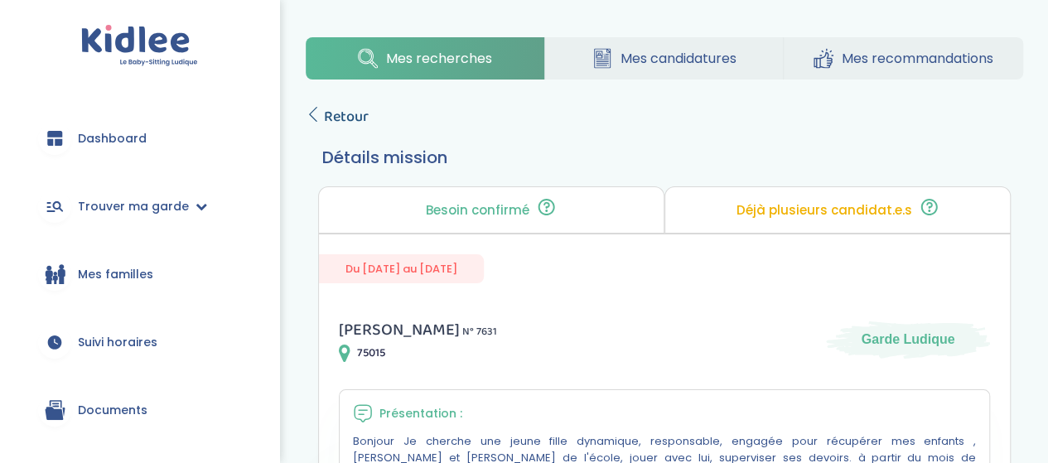
click at [364, 108] on span "Retour" at bounding box center [346, 116] width 45 height 23
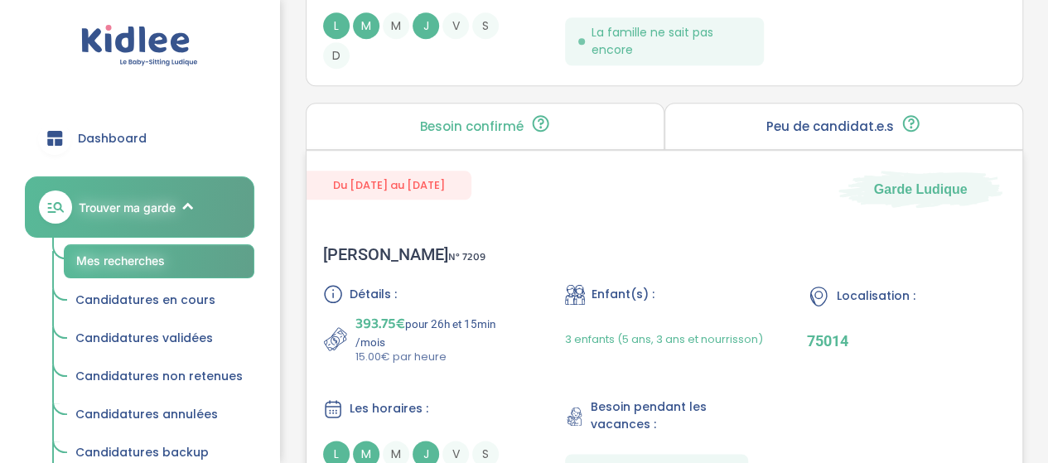
scroll to position [3977, 0]
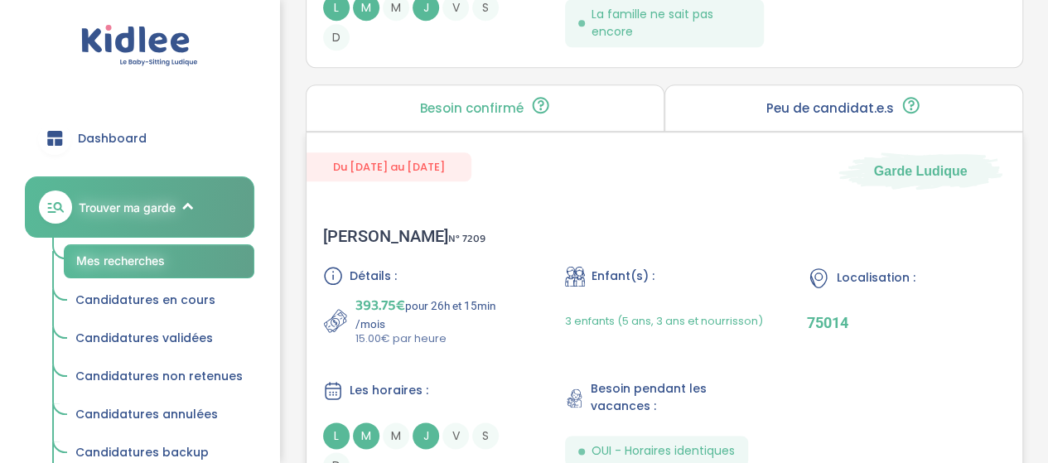
click at [479, 316] on p "393.75€ pour 26h et 15min /mois" at bounding box center [438, 312] width 166 height 36
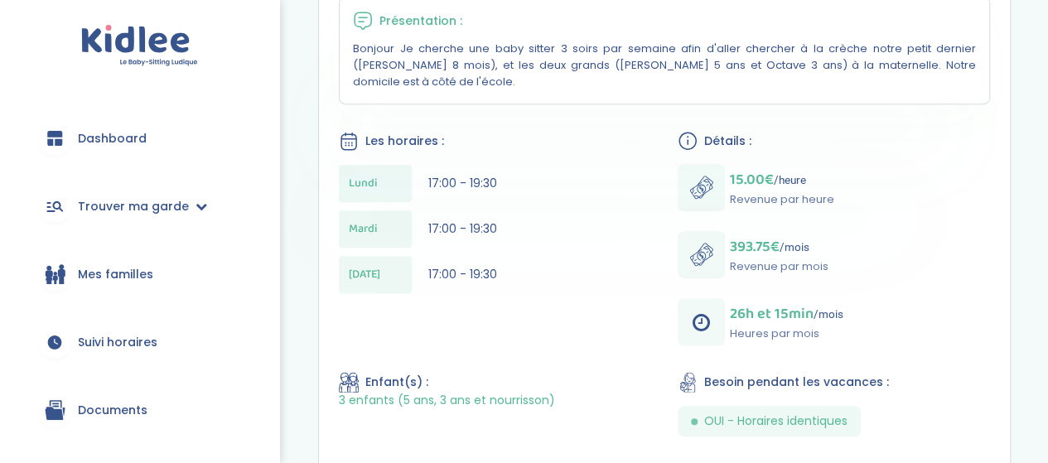
scroll to position [306, 0]
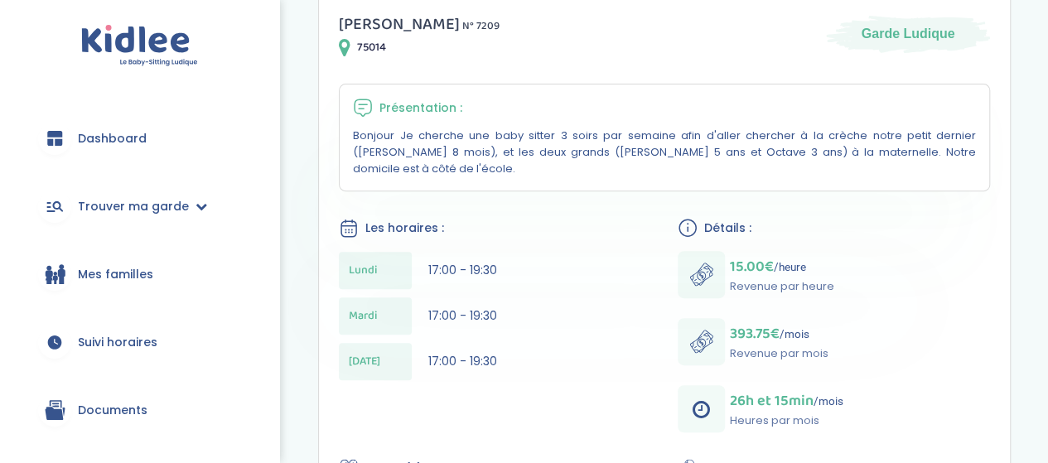
drag, startPoint x: 817, startPoint y: 104, endPoint x: 1019, endPoint y: 255, distance: 252.8
click at [1019, 255] on section "Besoin confirmé Un conseiller [PERSON_NAME] a confirmé le besoin de la famille …" at bounding box center [664, 335] width 717 height 908
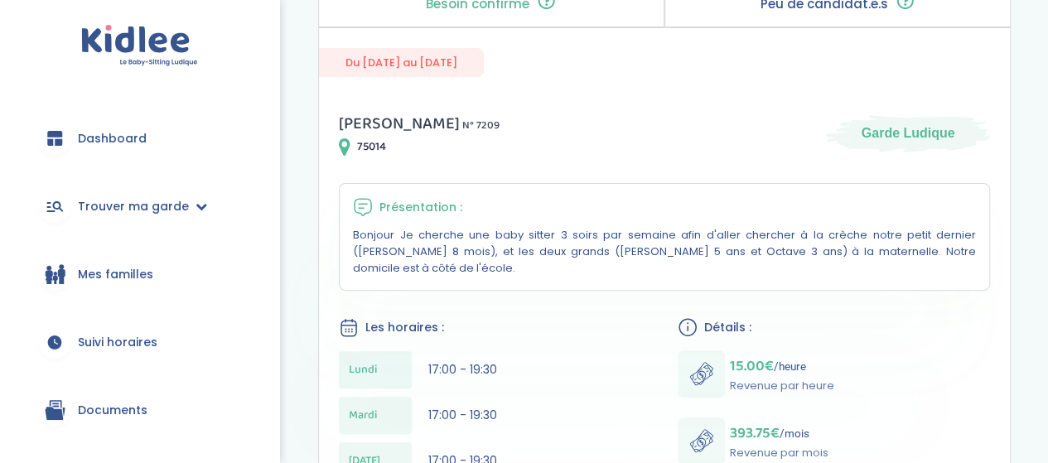
scroll to position [57, 0]
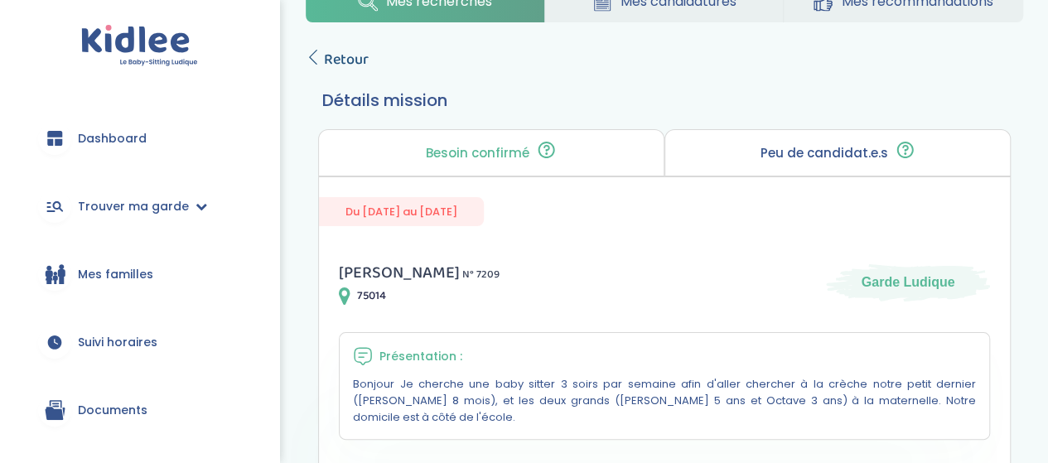
click at [363, 53] on span "Retour" at bounding box center [346, 59] width 45 height 23
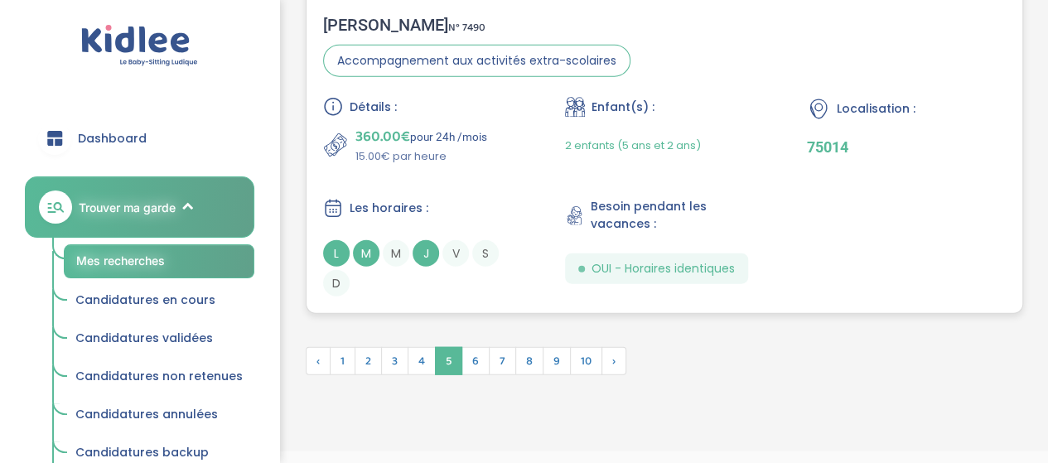
scroll to position [5116, 0]
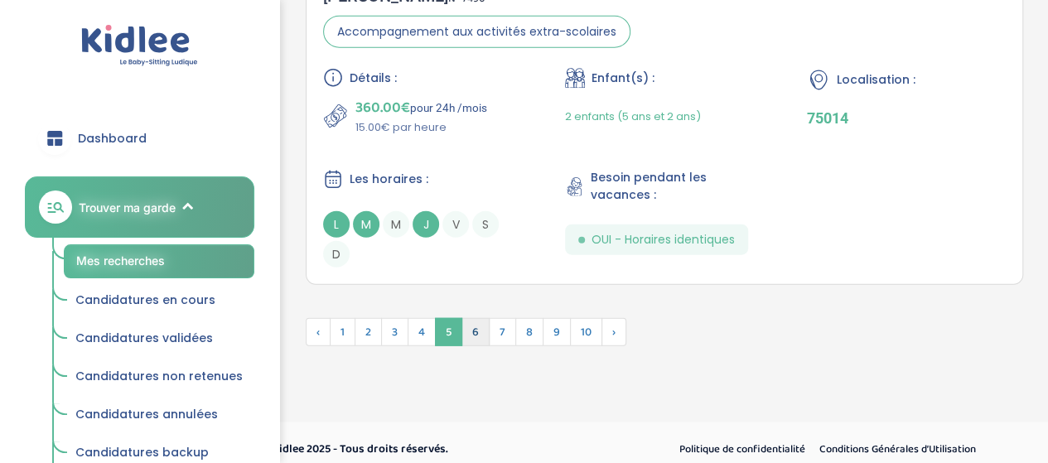
click at [469, 320] on span "6" at bounding box center [475, 332] width 28 height 28
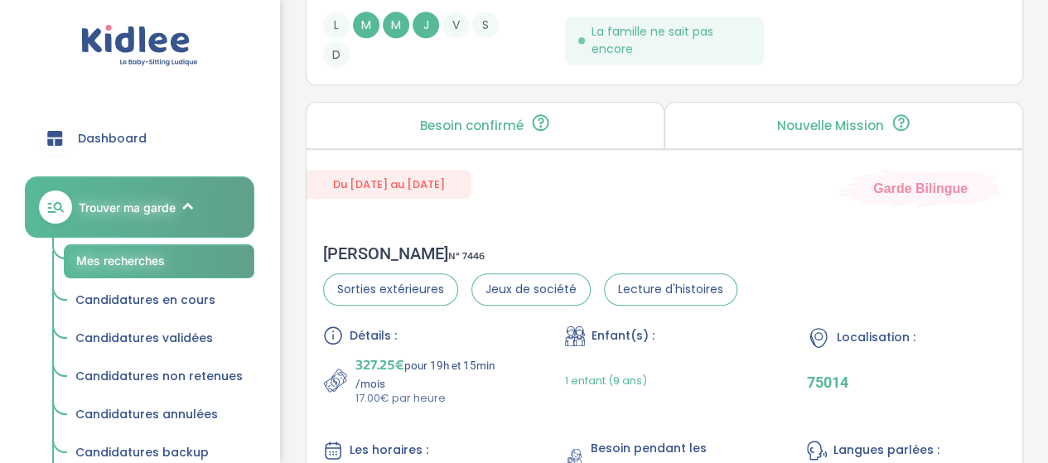
scroll to position [4012, 0]
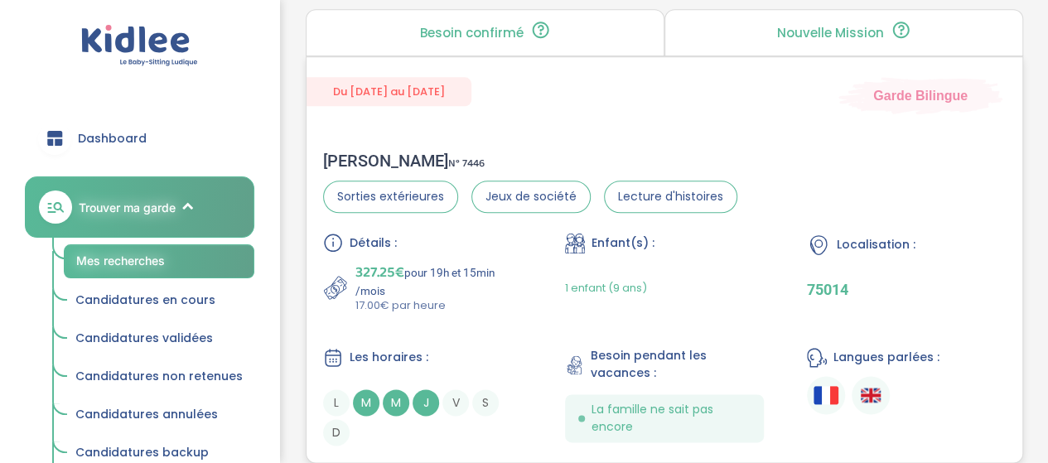
click at [674, 245] on div "Enfant(s) : 1 enfant (9 ans)" at bounding box center [664, 273] width 199 height 81
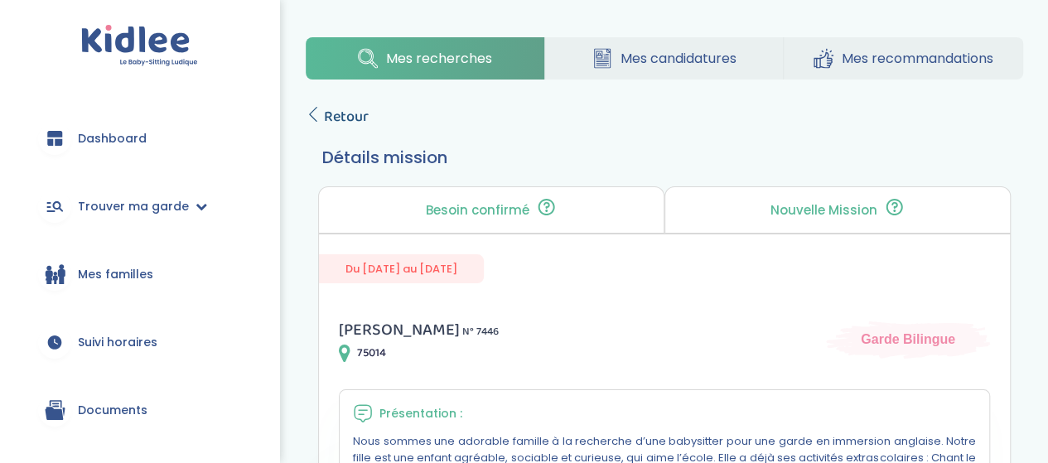
click at [319, 108] on icon at bounding box center [313, 114] width 15 height 15
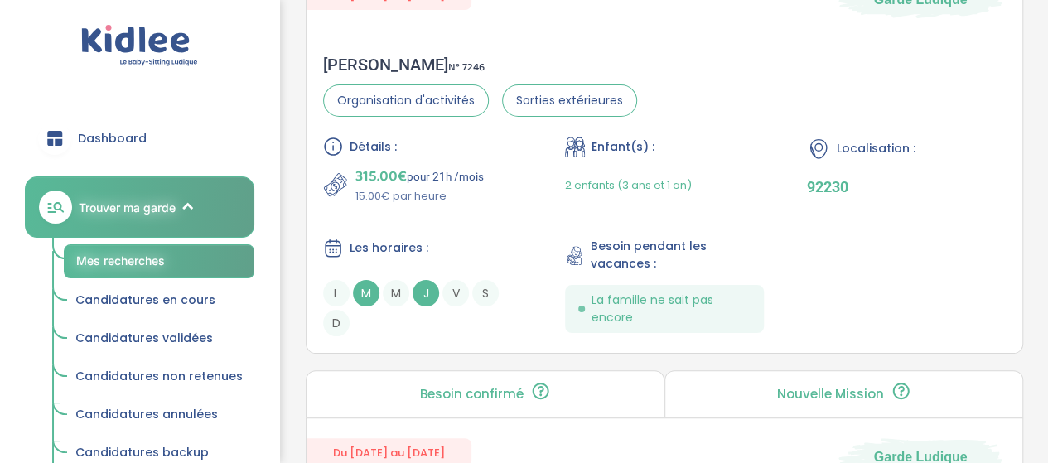
scroll to position [3184, 0]
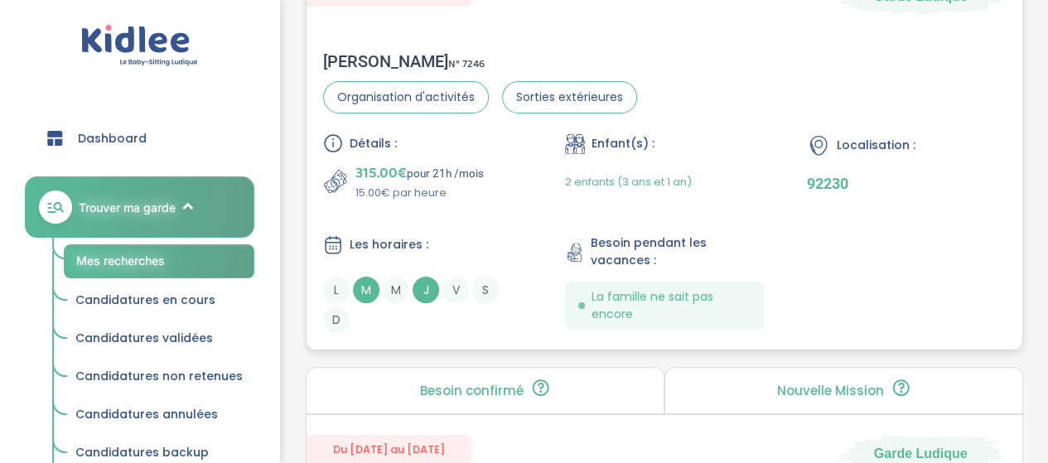
click at [616, 202] on div "Détails : 315.00€ pour 21h /mois 15.00€ par heure Enfant(s) : 2 enfants (3 ans …" at bounding box center [664, 233] width 682 height 200
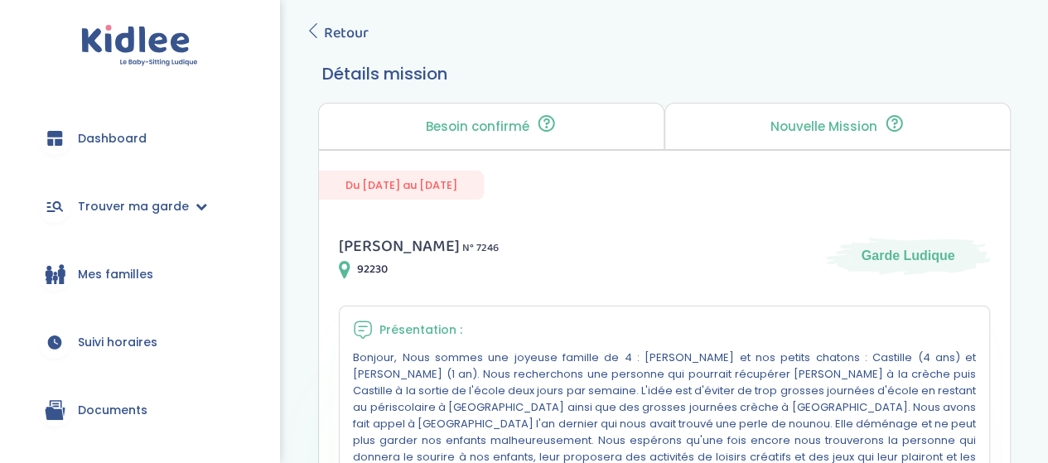
scroll to position [83, 0]
click at [349, 27] on span "Retour" at bounding box center [346, 33] width 45 height 23
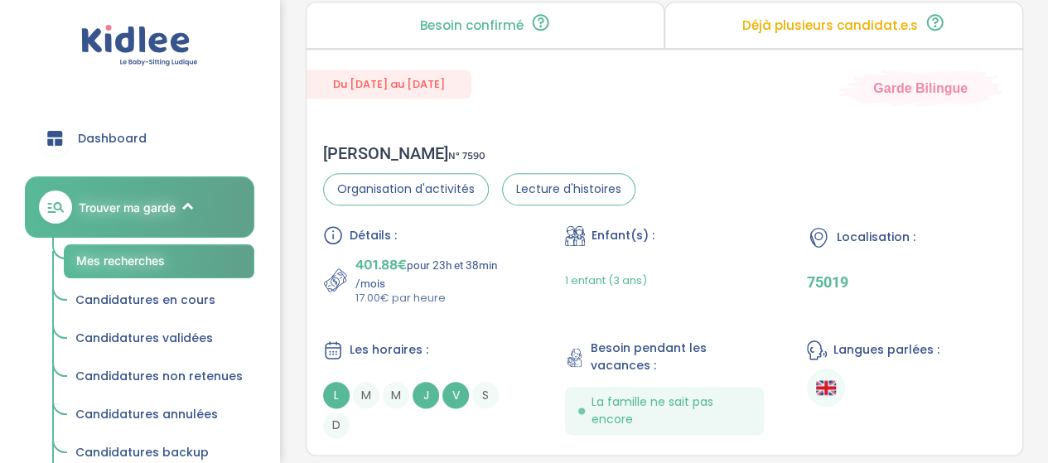
scroll to position [783, 0]
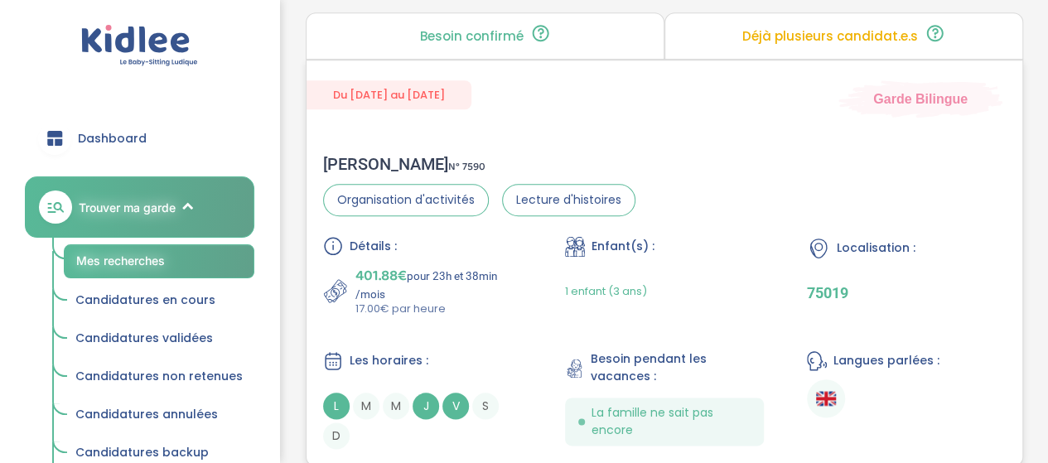
click at [523, 293] on div "Détails : 401.88€ pour 23h et 38min /mois 17.00€ par heure Enfant(s) : 1 enfant…" at bounding box center [664, 342] width 682 height 213
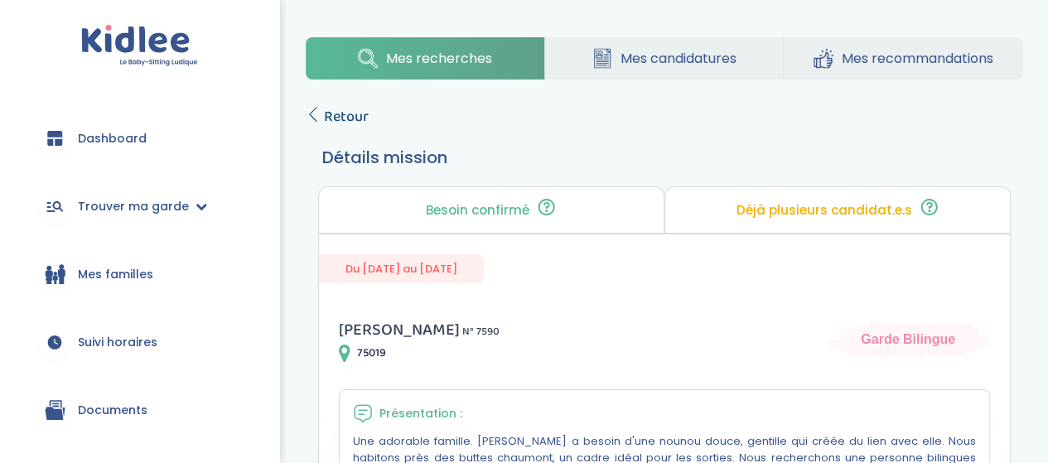
click at [345, 119] on span "Retour" at bounding box center [346, 116] width 45 height 23
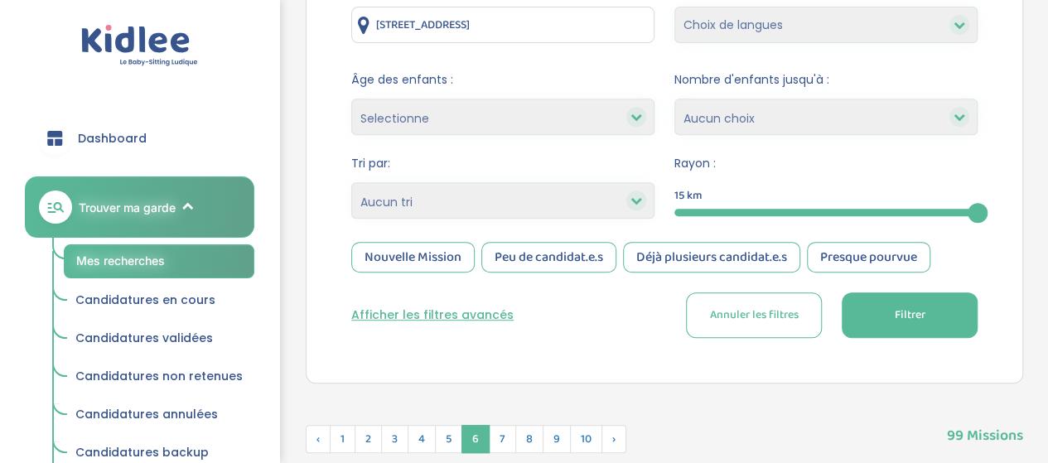
scroll to position [286, 0]
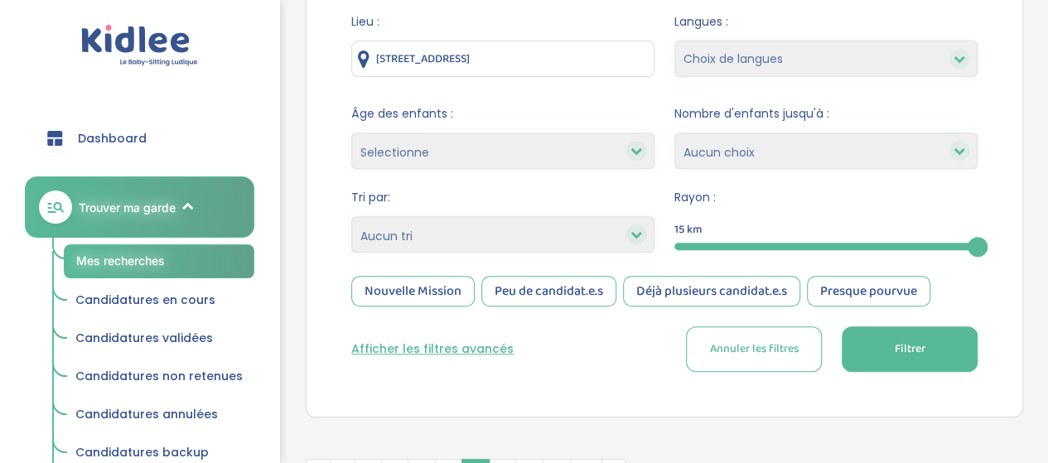
click at [918, 340] on span "Filtrer" at bounding box center [909, 348] width 31 height 17
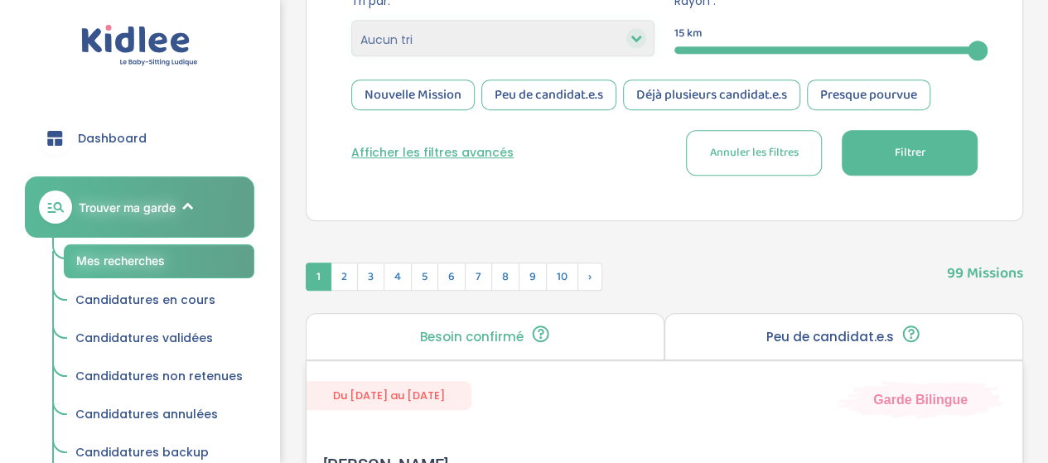
scroll to position [617, 0]
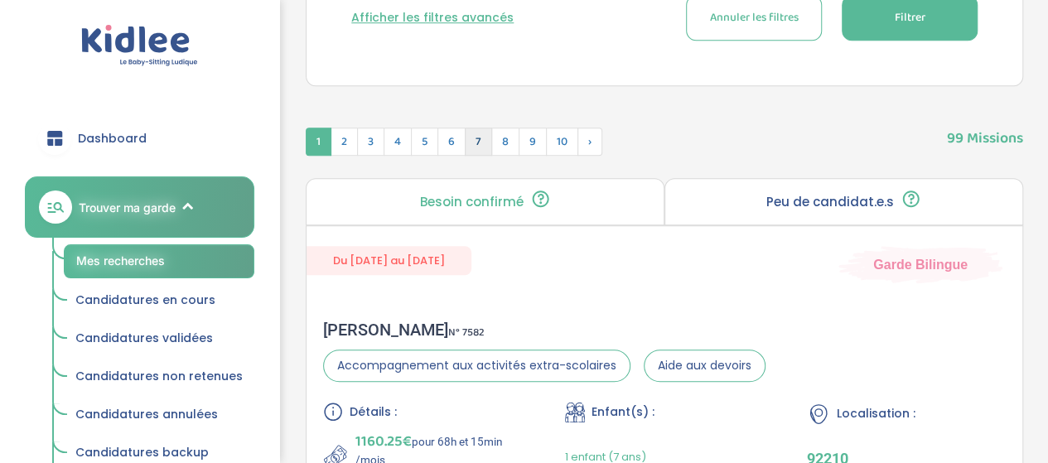
click at [469, 142] on span "7" at bounding box center [478, 142] width 27 height 28
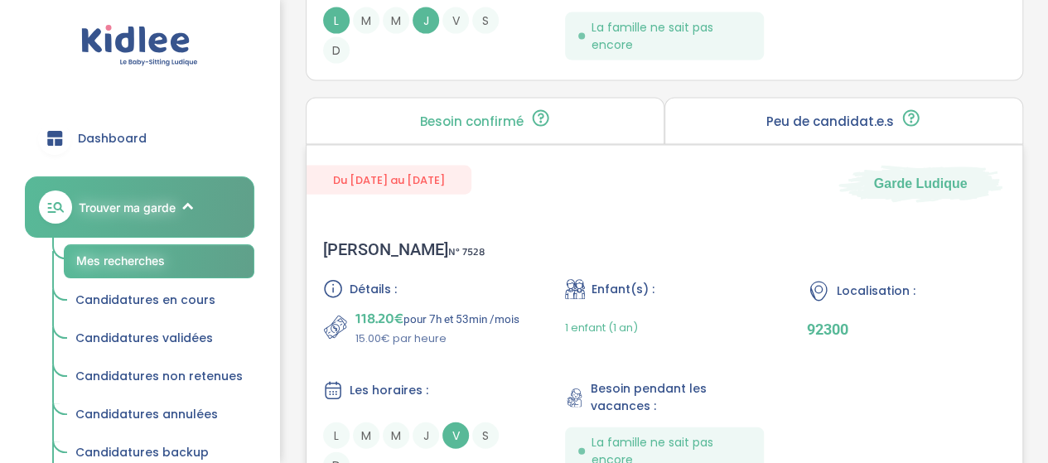
scroll to position [5160, 0]
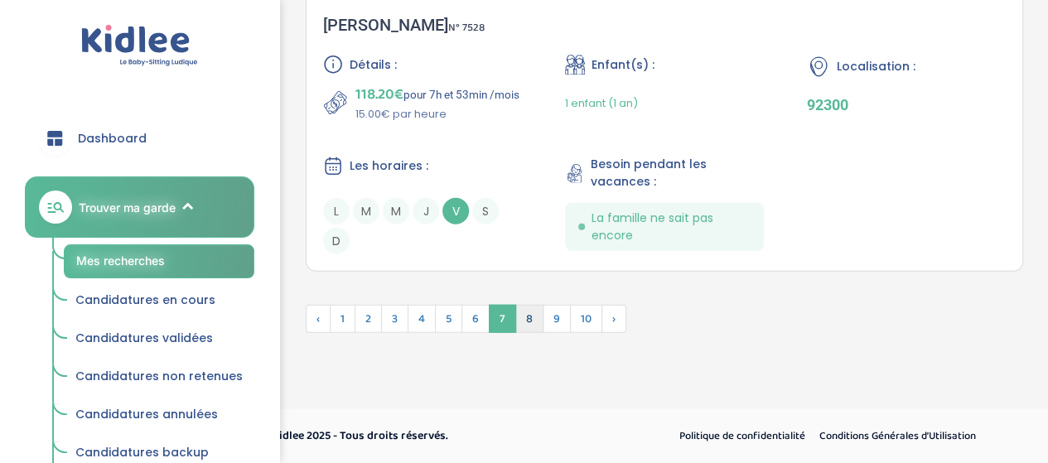
click at [534, 326] on span "8" at bounding box center [529, 319] width 28 height 28
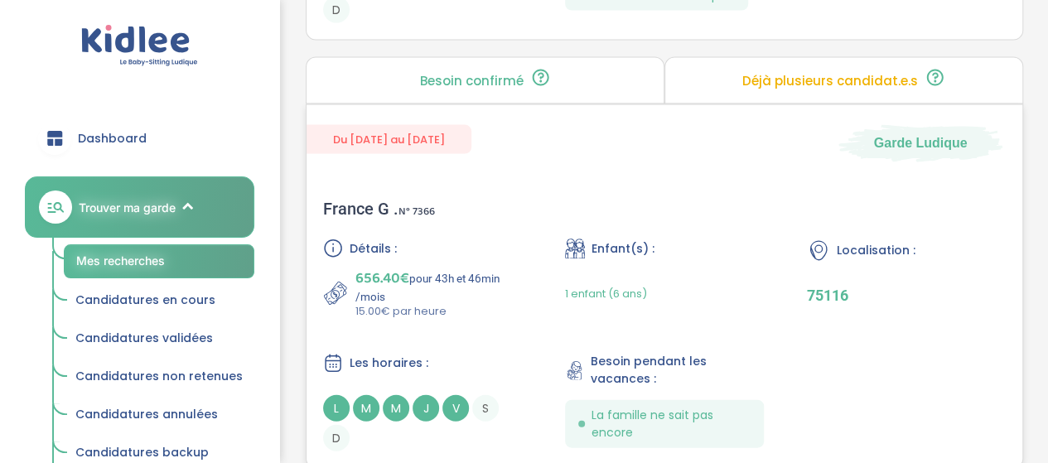
scroll to position [5051, 0]
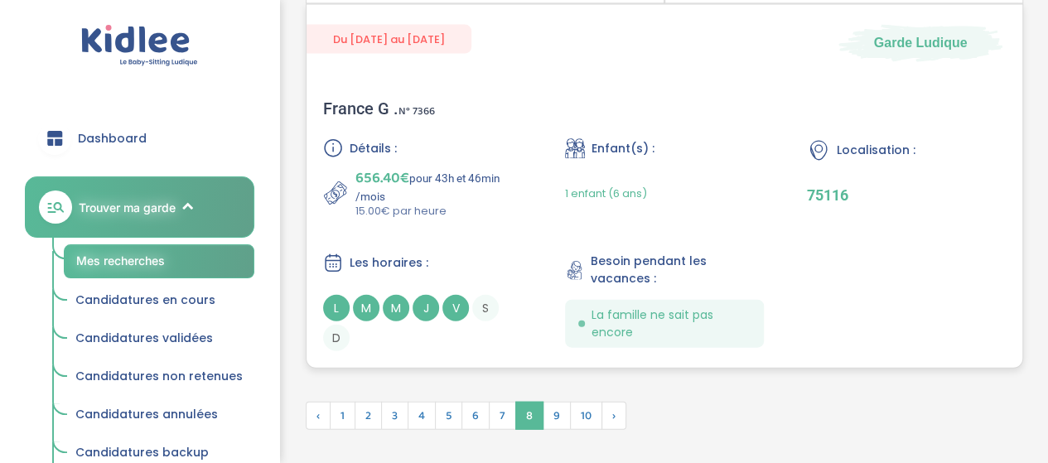
click at [482, 203] on p "15.00€ par heure" at bounding box center [438, 211] width 166 height 17
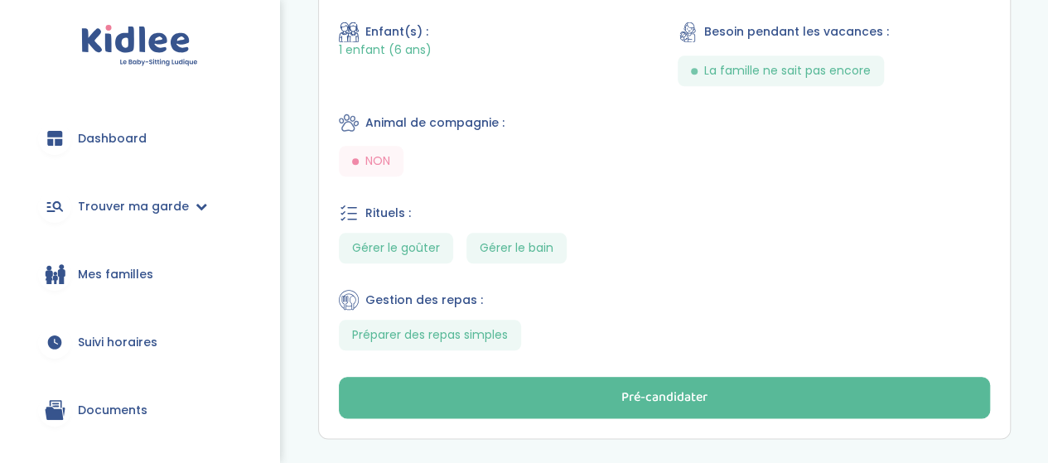
scroll to position [853, 0]
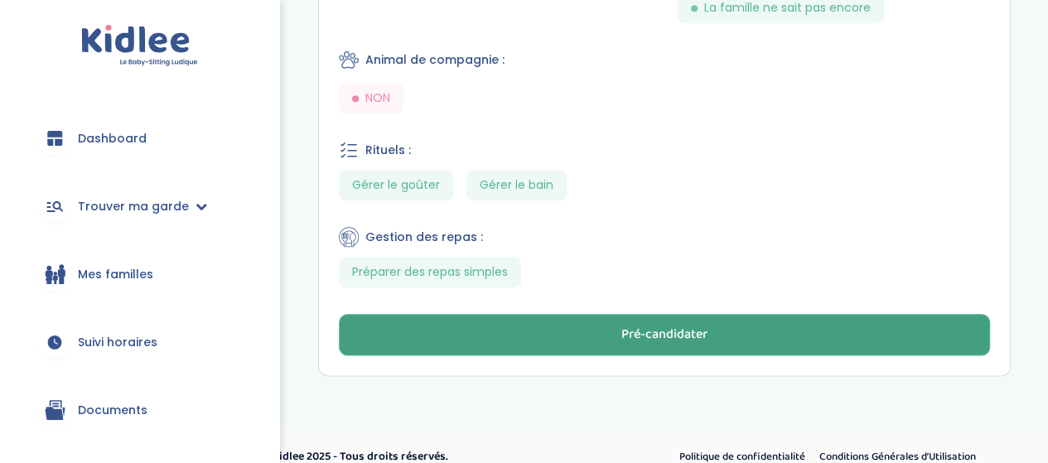
click at [632, 325] on div "Pré-candidater" at bounding box center [664, 334] width 86 height 19
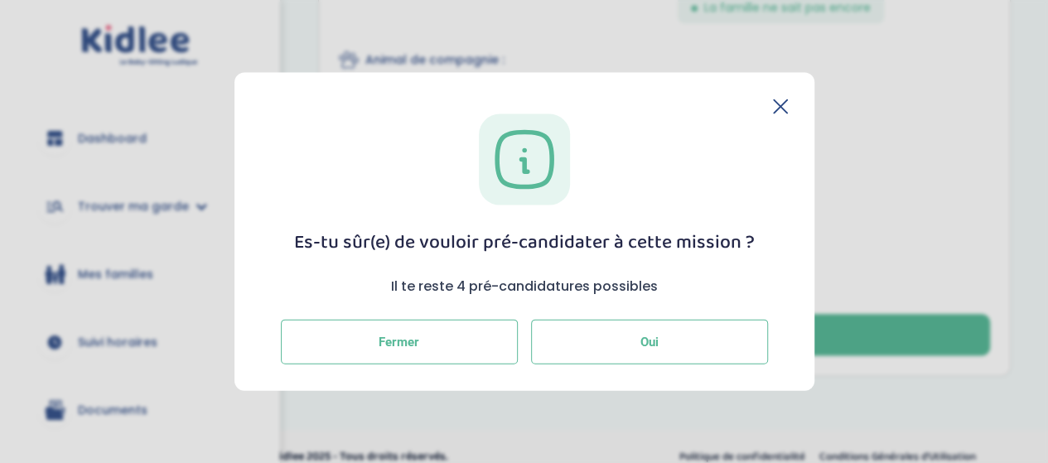
click at [651, 333] on button "Oui" at bounding box center [649, 342] width 237 height 45
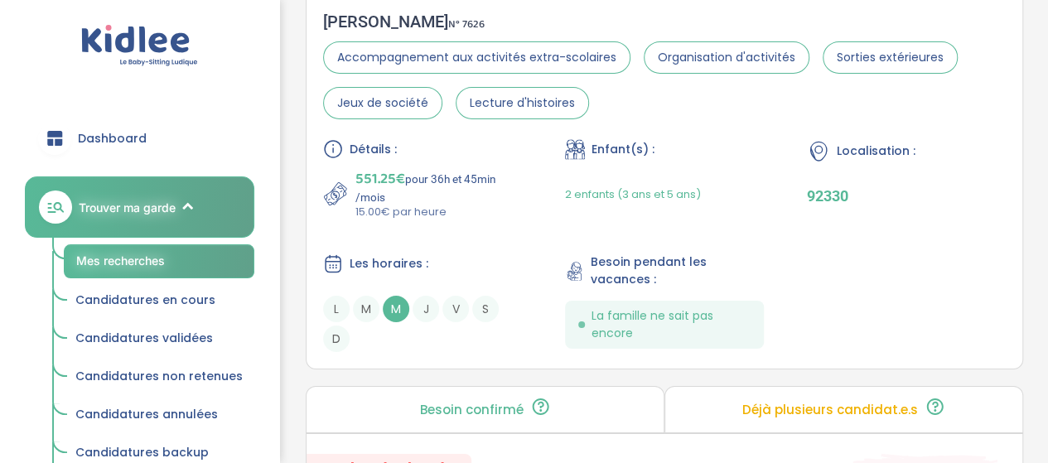
scroll to position [2733, 0]
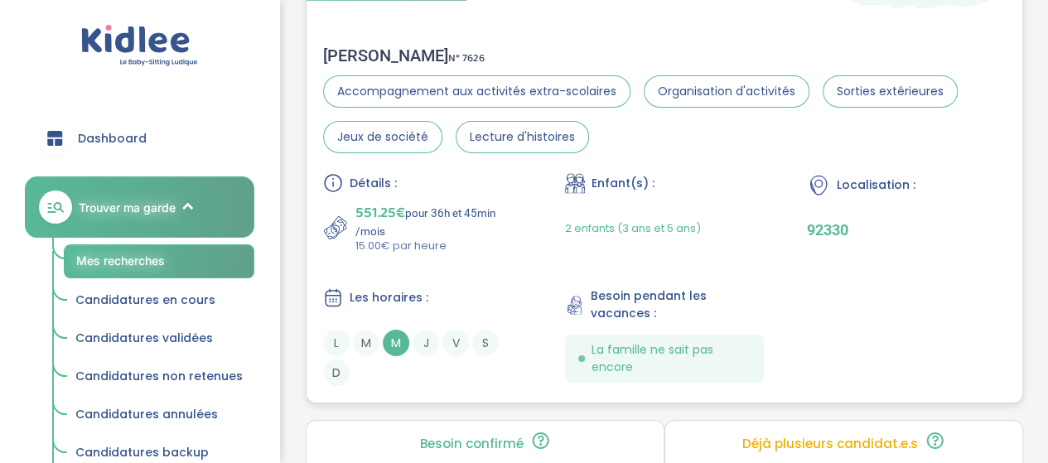
click at [502, 173] on div "Détails :" at bounding box center [422, 183] width 199 height 20
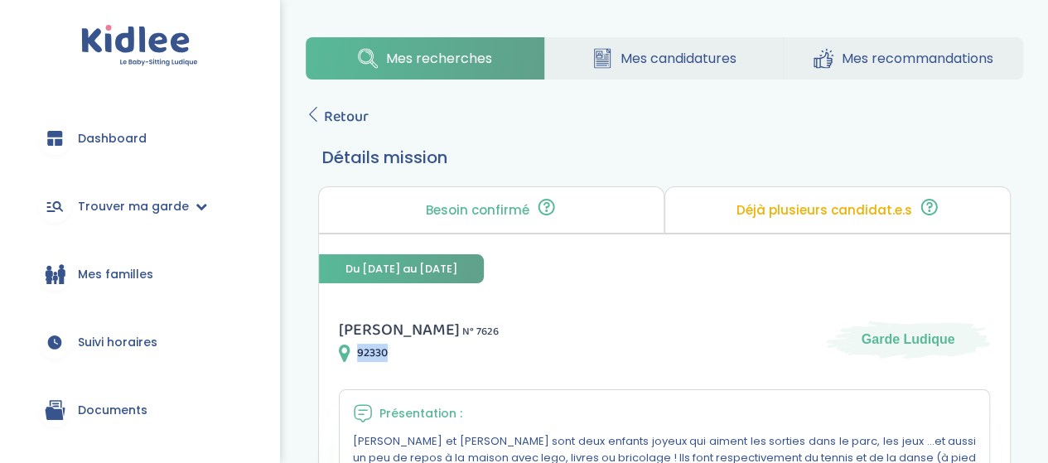
drag, startPoint x: 354, startPoint y: 355, endPoint x: 394, endPoint y: 356, distance: 39.8
click at [394, 356] on div "92330" at bounding box center [419, 353] width 160 height 20
copy span "92330"
click at [667, 340] on div "Elisabeth D . N° 7626 92330 Garde Ludique" at bounding box center [664, 339] width 651 height 46
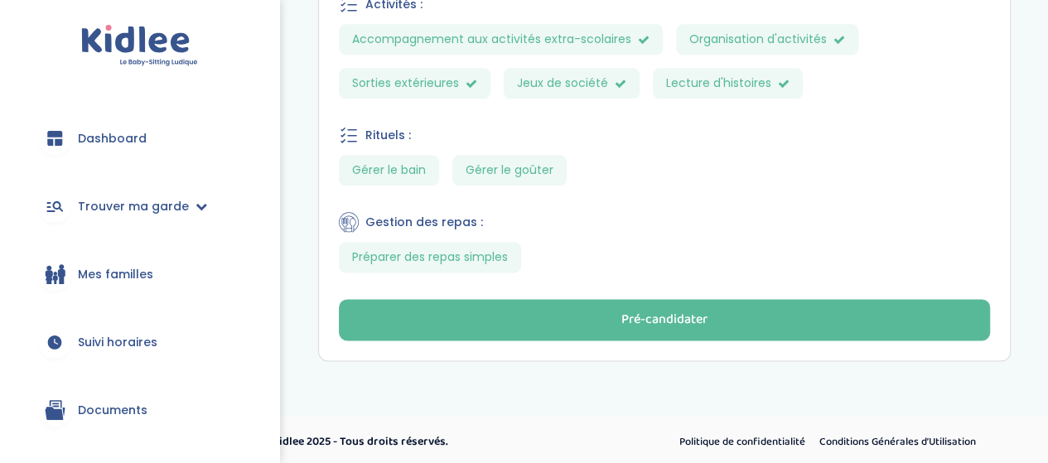
scroll to position [952, 0]
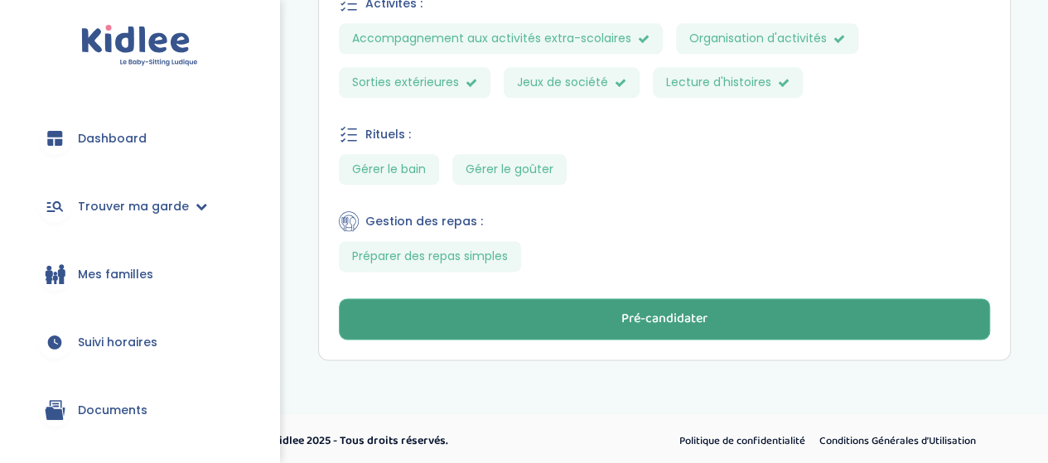
click at [670, 314] on div "Pré-candidater" at bounding box center [664, 319] width 86 height 19
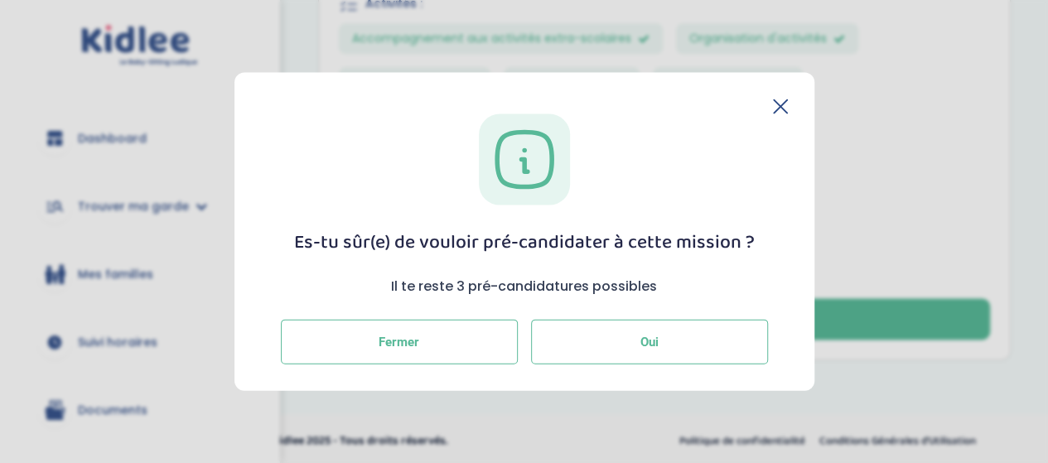
click at [661, 345] on button "Oui" at bounding box center [649, 342] width 237 height 45
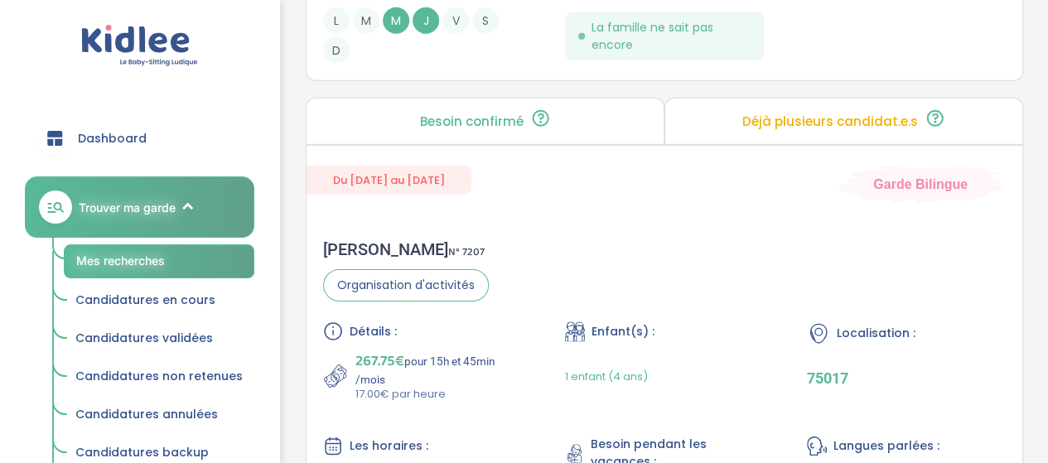
scroll to position [2236, 0]
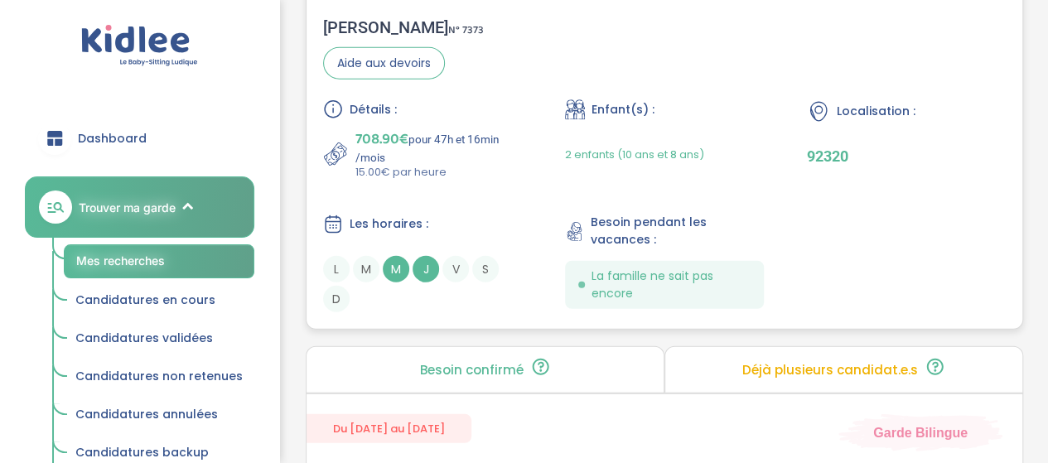
click at [523, 152] on div "Détails : 708.90€ pour 47h et 16min /mois 15.00€ par heure Enfant(s) : 2 enfant…" at bounding box center [664, 205] width 682 height 213
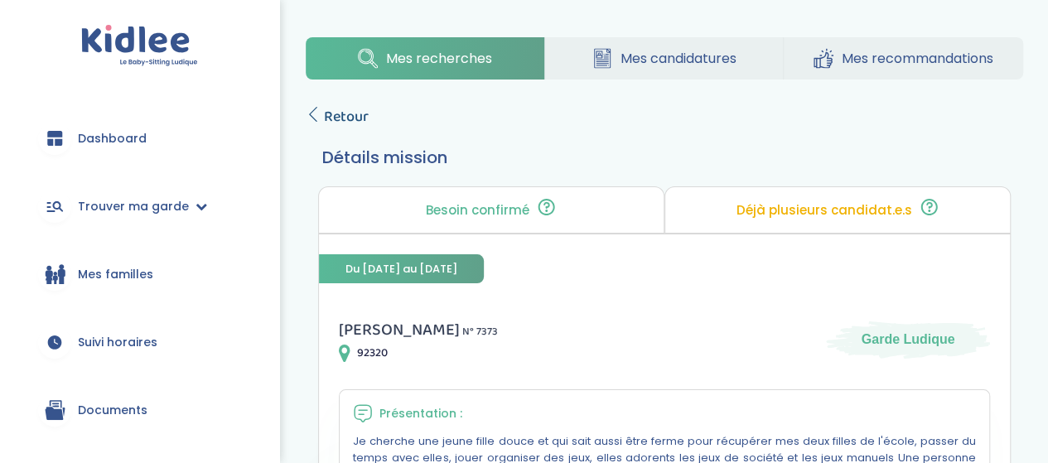
click at [323, 113] on link "Retour" at bounding box center [337, 116] width 63 height 23
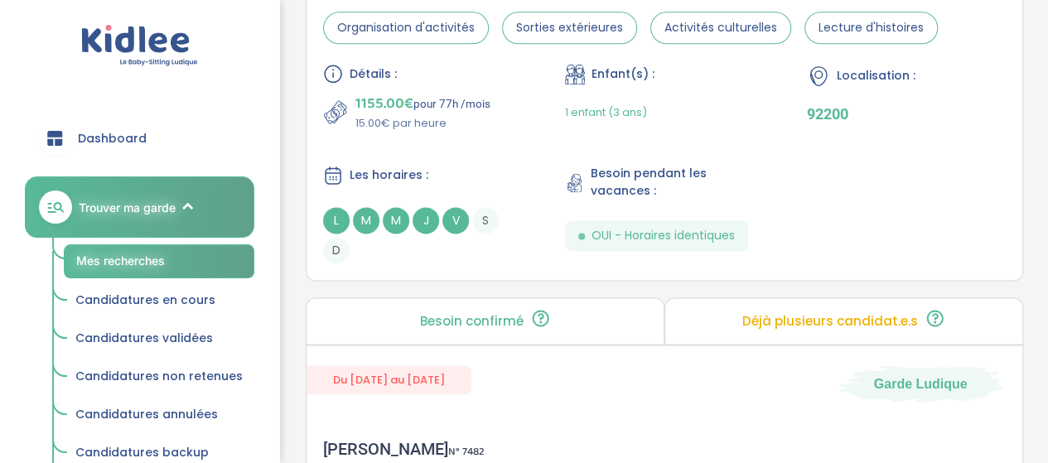
scroll to position [4112, 0]
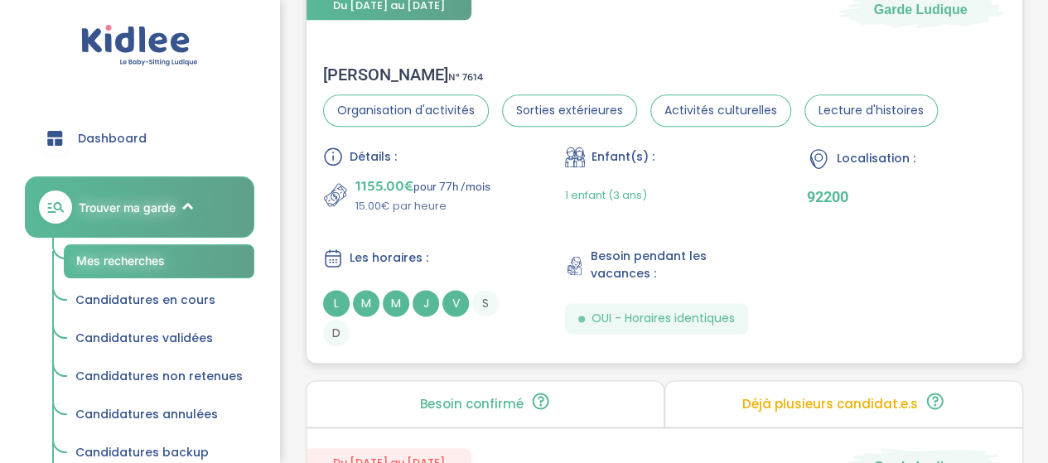
click at [503, 189] on div "1155.00€ pour 77h /mois 15.00€ par heure" at bounding box center [422, 195] width 199 height 40
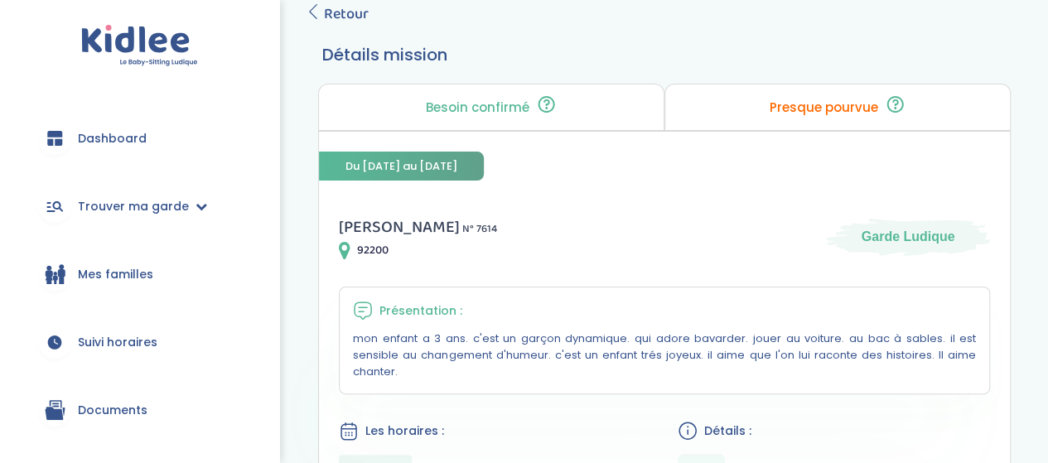
scroll to position [83, 0]
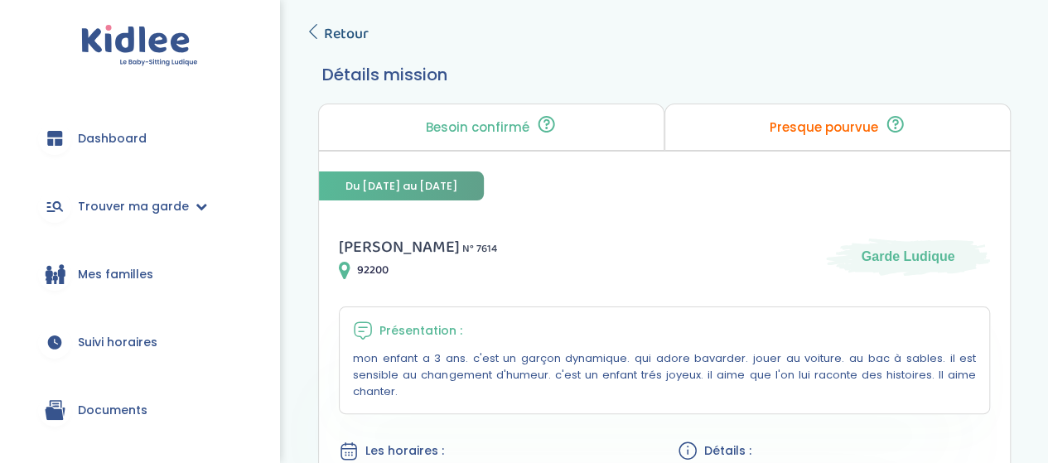
click at [346, 27] on span "Retour" at bounding box center [346, 33] width 45 height 23
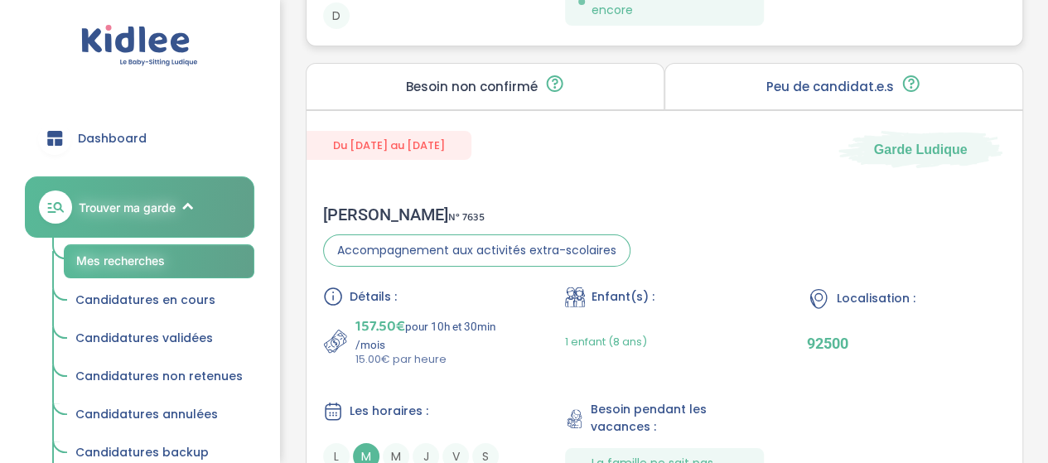
scroll to position [3147, 0]
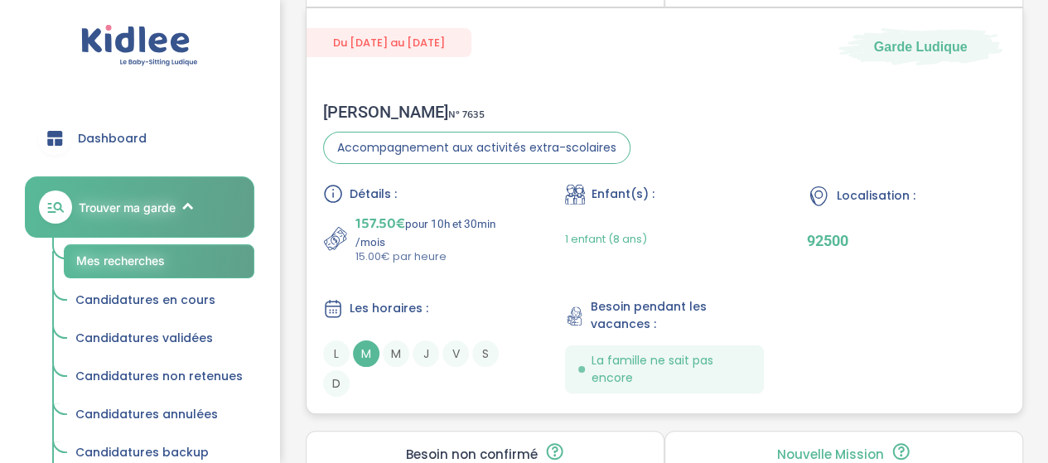
click at [533, 263] on div "Détails : 157.50€ pour 10h et 30min /mois 15.00€ par heure Enfant(s) : 1 enfant…" at bounding box center [664, 290] width 682 height 213
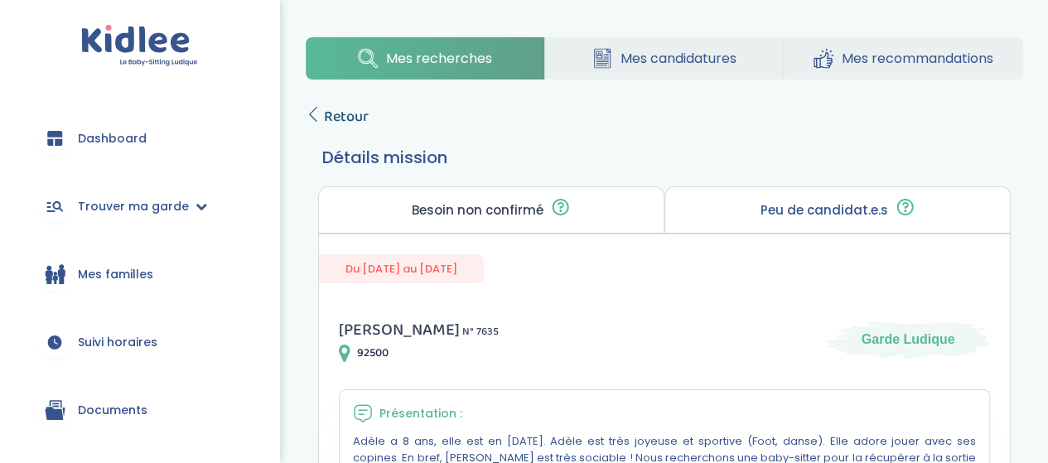
click at [331, 107] on span "Retour" at bounding box center [346, 116] width 45 height 23
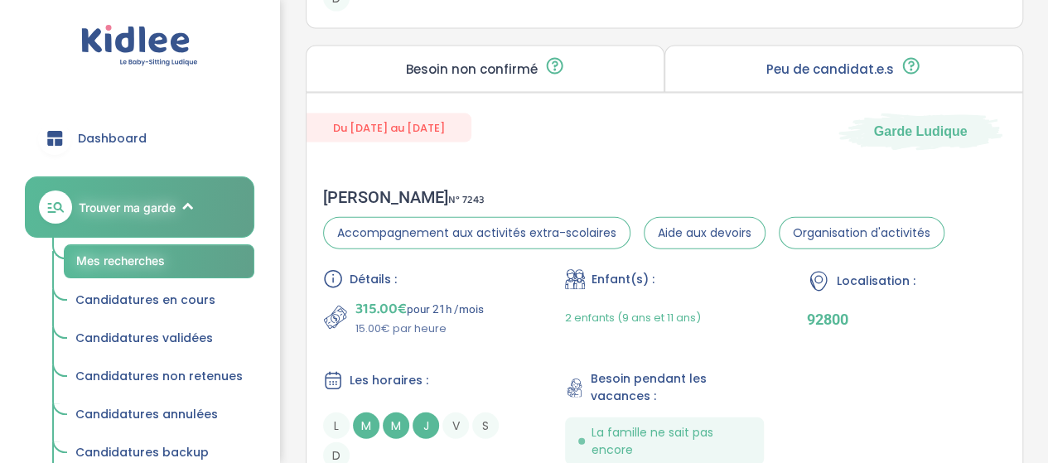
scroll to position [5052, 0]
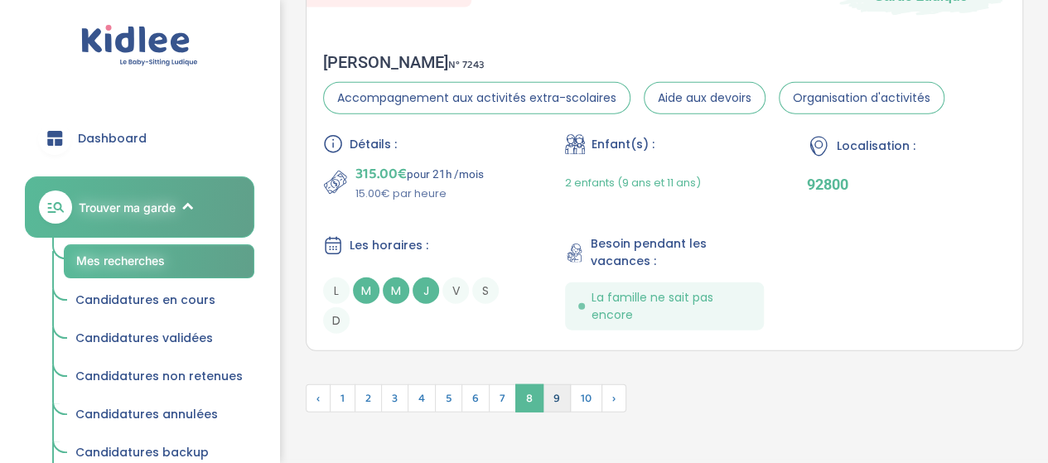
click at [561, 388] on span "9" at bounding box center [556, 398] width 28 height 28
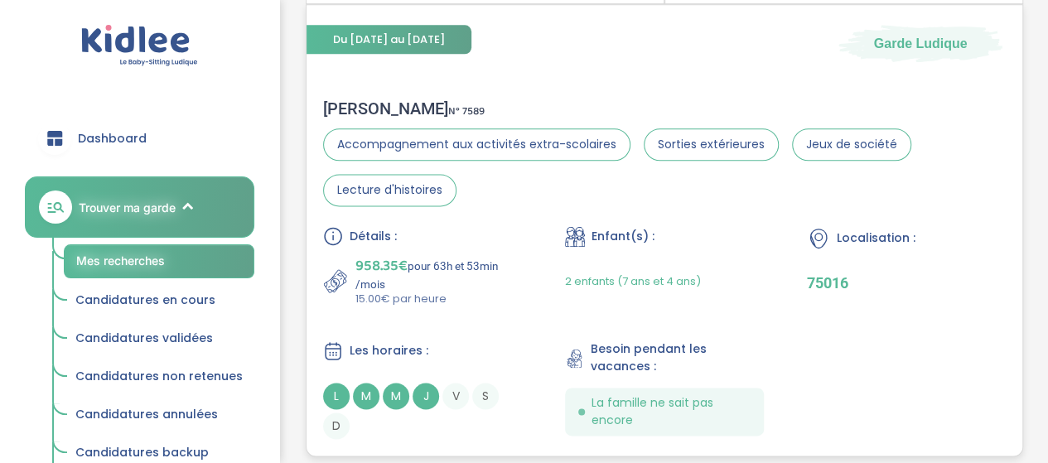
scroll to position [4180, 0]
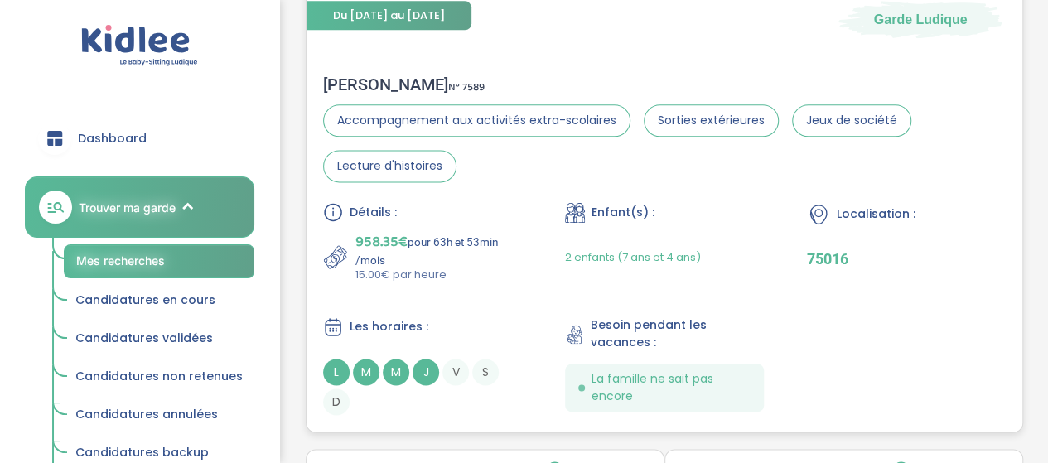
click at [533, 292] on div "Détails : 958.35€ pour 63h et 53min /mois 15.00€ par heure Enfant(s) : 2 enfant…" at bounding box center [664, 308] width 682 height 213
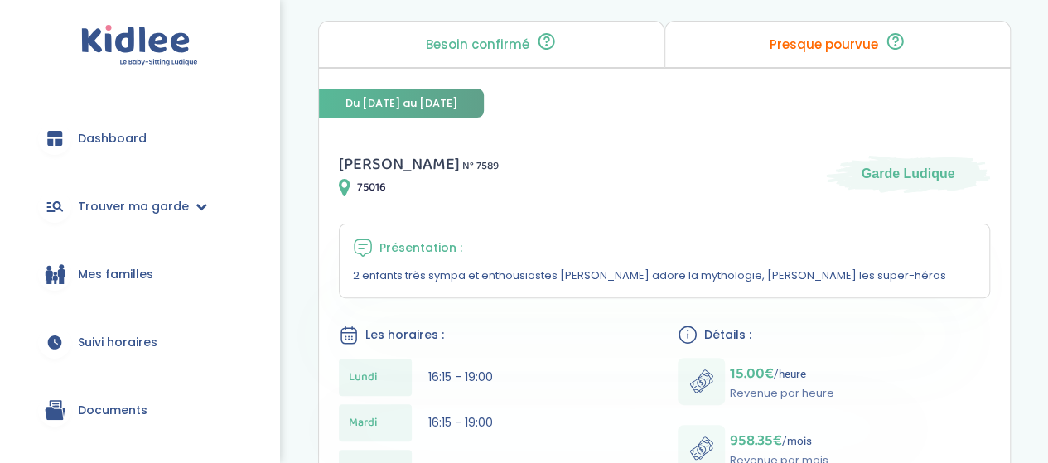
scroll to position [331, 0]
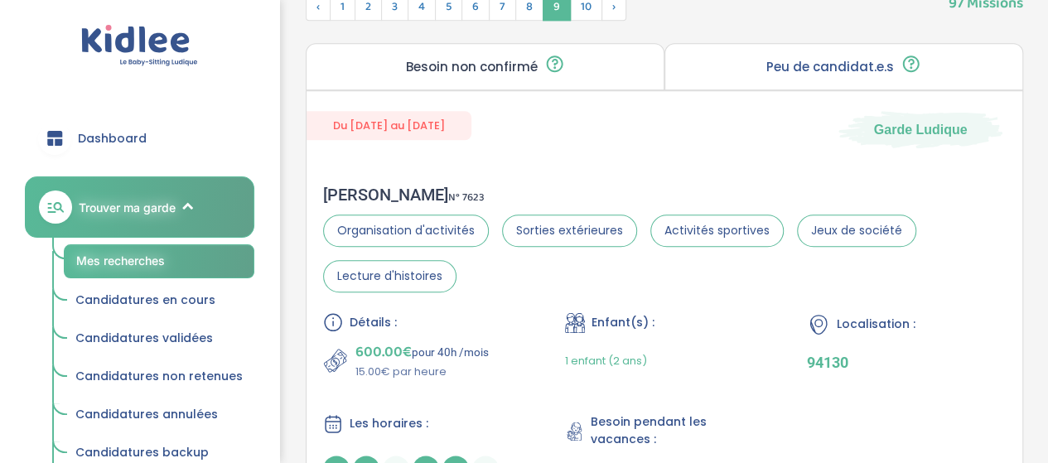
scroll to position [830, 0]
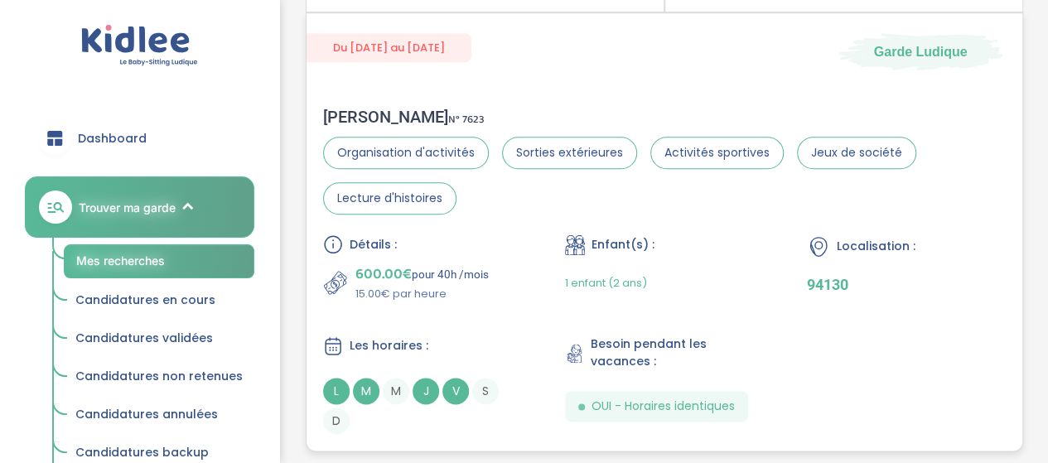
click at [724, 247] on div "Enfant(s) :" at bounding box center [664, 244] width 199 height 21
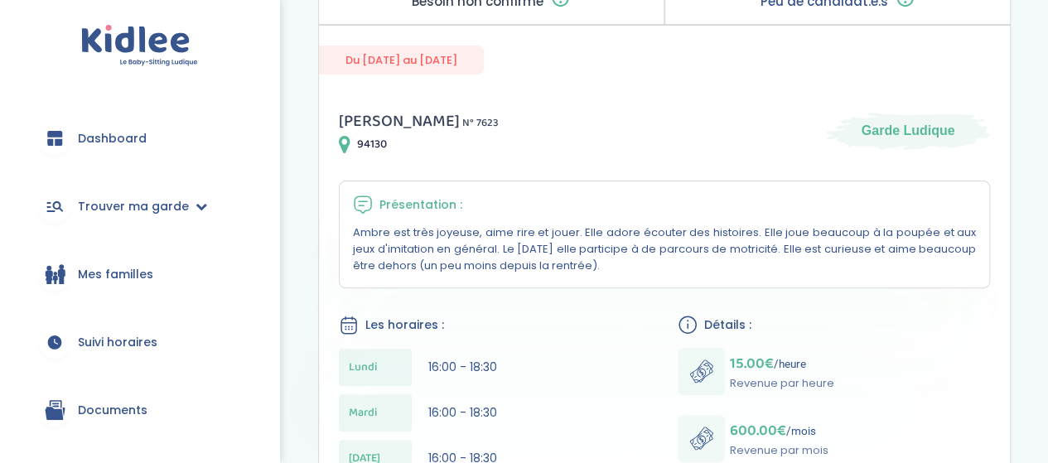
scroll to position [126, 0]
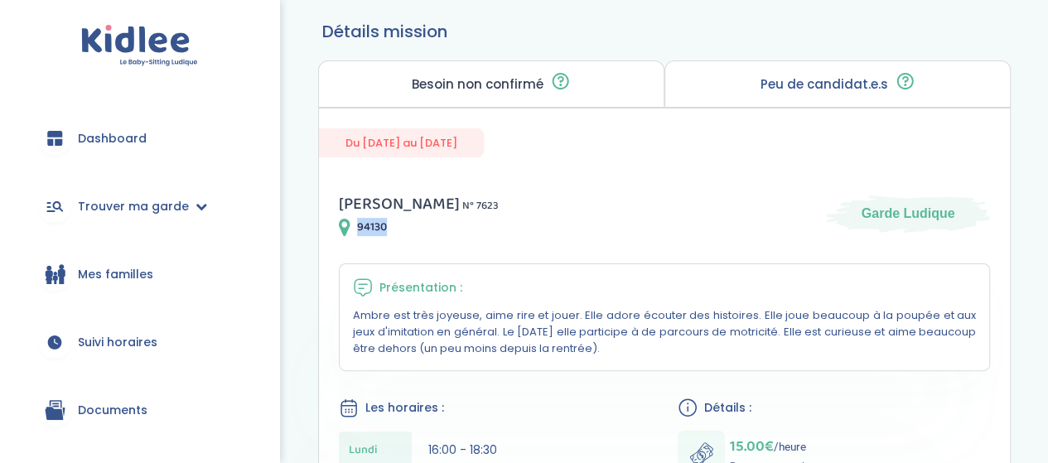
drag, startPoint x: 353, startPoint y: 231, endPoint x: 418, endPoint y: 232, distance: 65.4
click at [418, 232] on div "94130" at bounding box center [419, 227] width 160 height 20
copy span "94130"
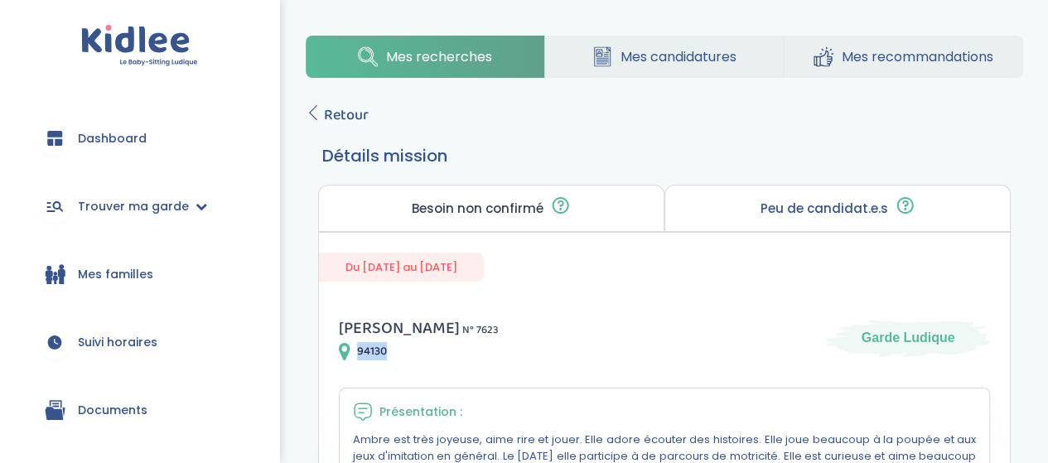
scroll to position [0, 0]
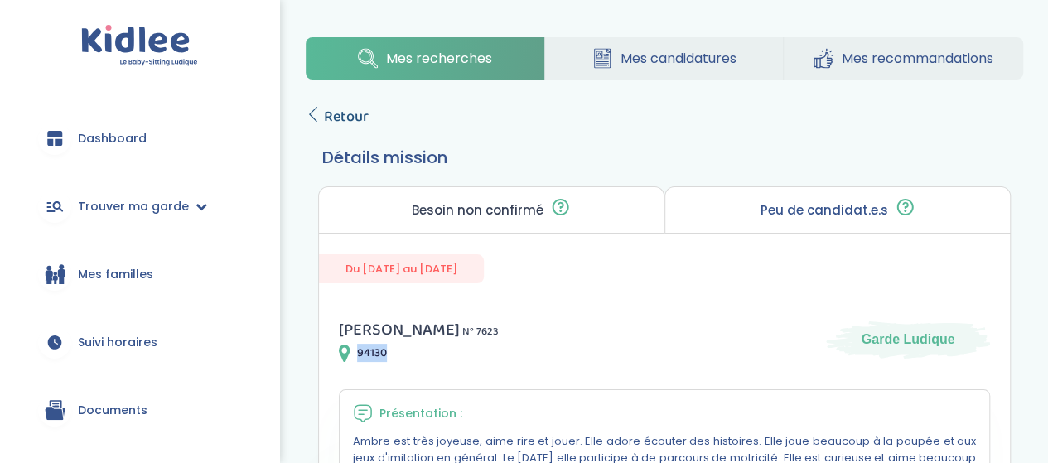
click at [354, 118] on span "Retour" at bounding box center [346, 116] width 45 height 23
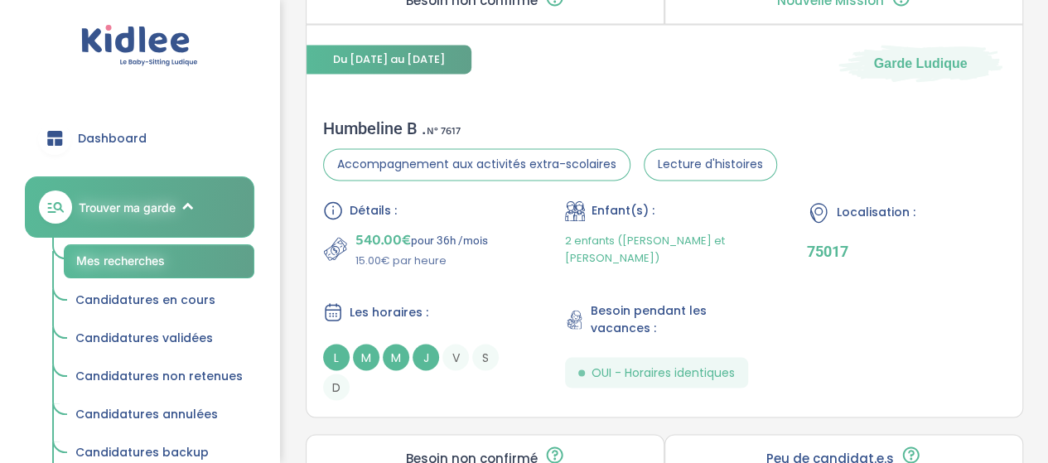
scroll to position [1327, 0]
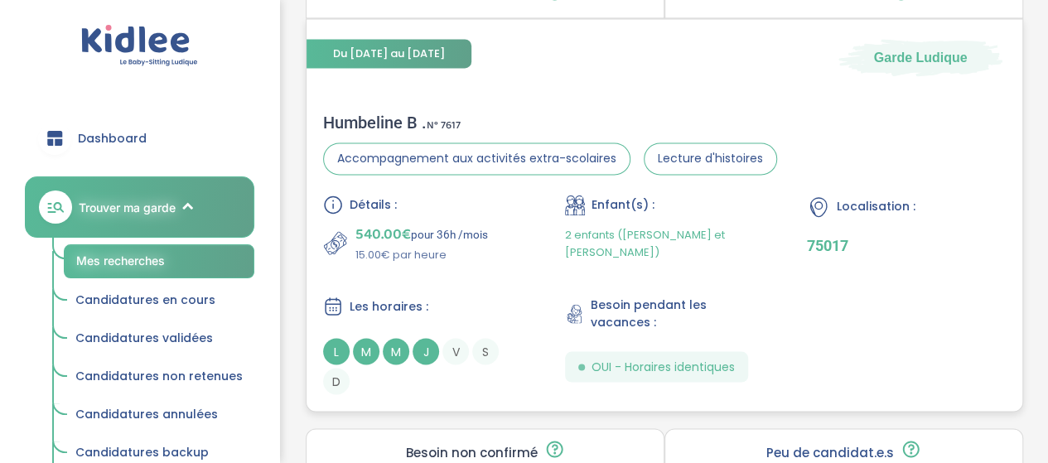
click at [605, 113] on div "Humbeline B . N° 7617" at bounding box center [550, 123] width 454 height 20
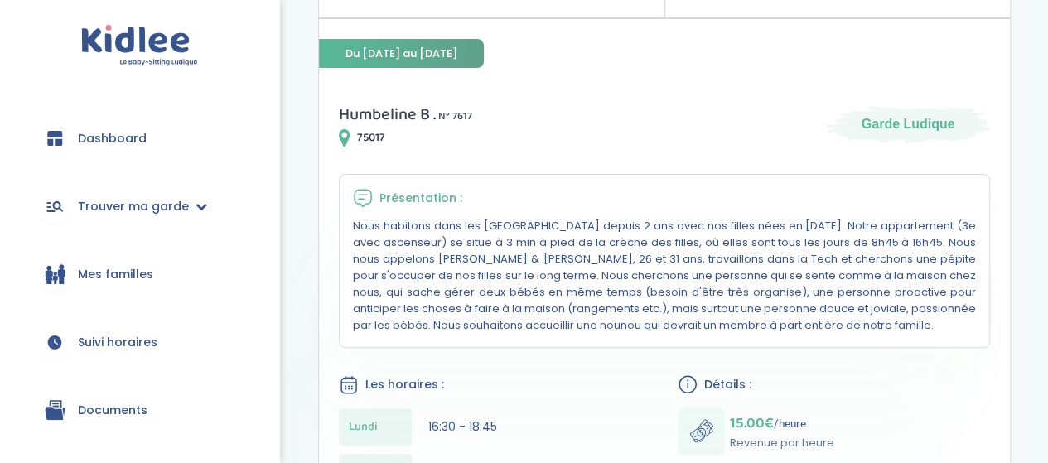
scroll to position [248, 0]
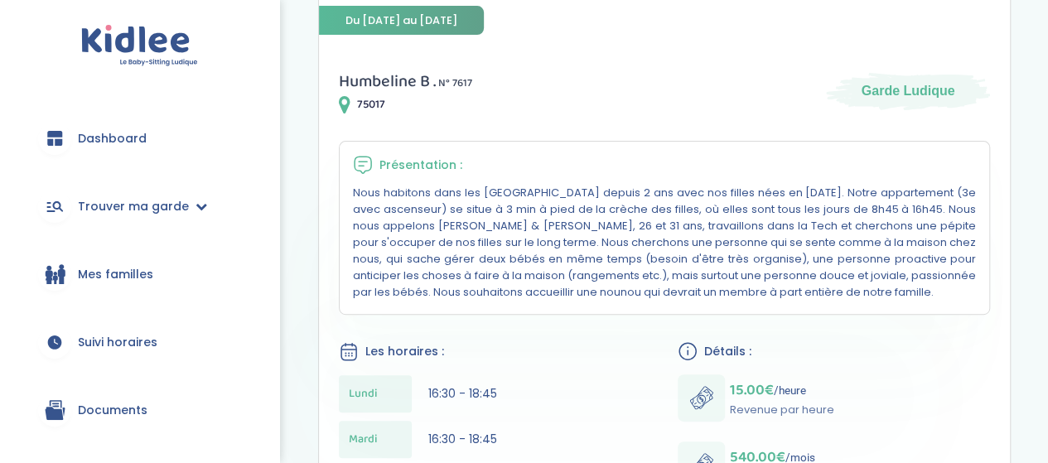
drag, startPoint x: 354, startPoint y: 195, endPoint x: 889, endPoint y: 302, distance: 544.9
click at [889, 302] on div "Présentation : Nous habitons dans les Batignolles depuis 2 ans avec nos filles …" at bounding box center [664, 228] width 651 height 174
copy p "Nous habitons dans les [GEOGRAPHIC_DATA] depuis 2 ans avec nos filles nées en […"
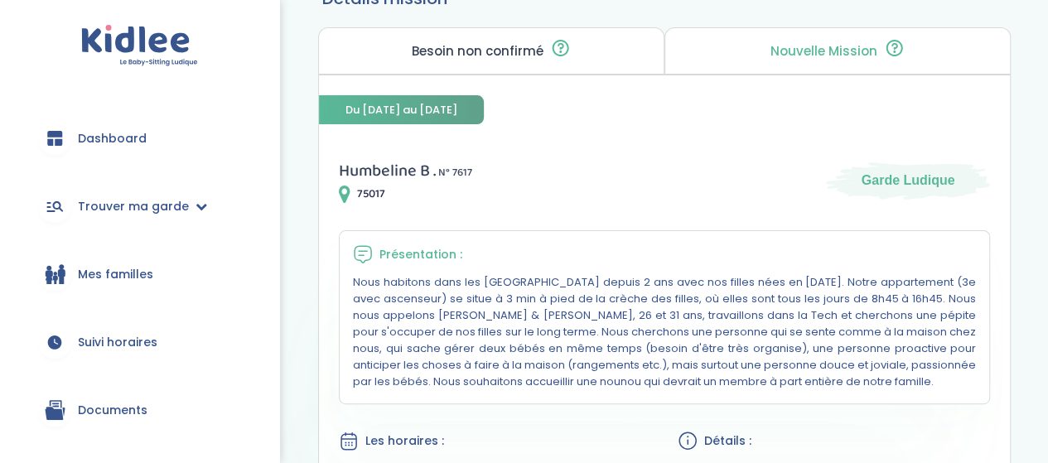
scroll to position [83, 0]
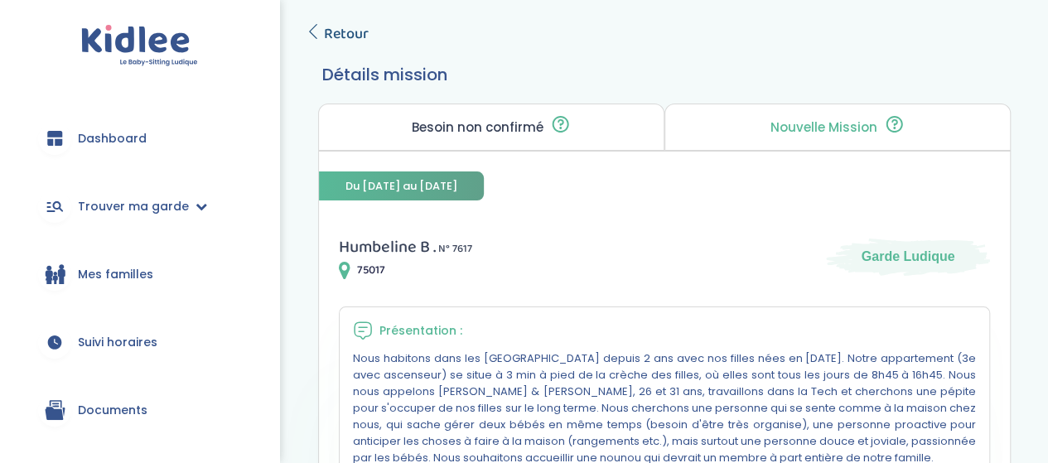
click at [317, 39] on link "Retour" at bounding box center [337, 33] width 63 height 23
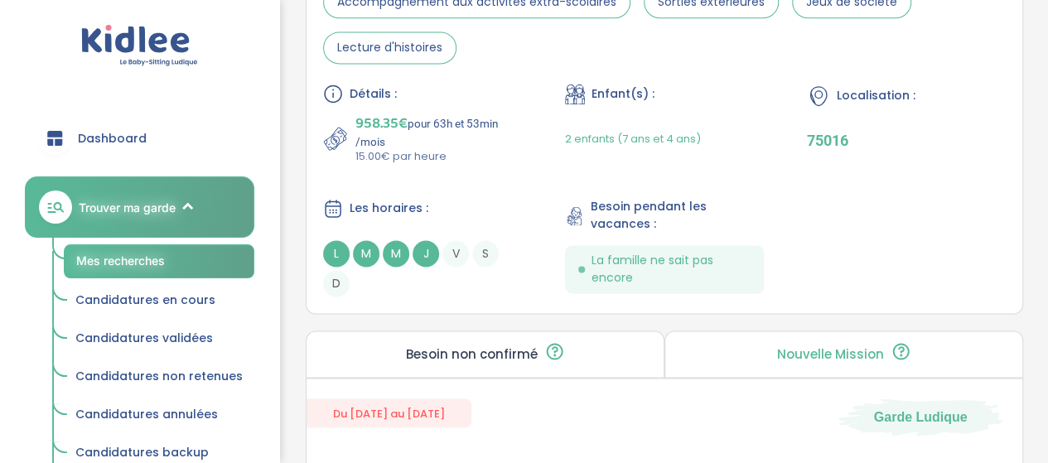
scroll to position [4308, 0]
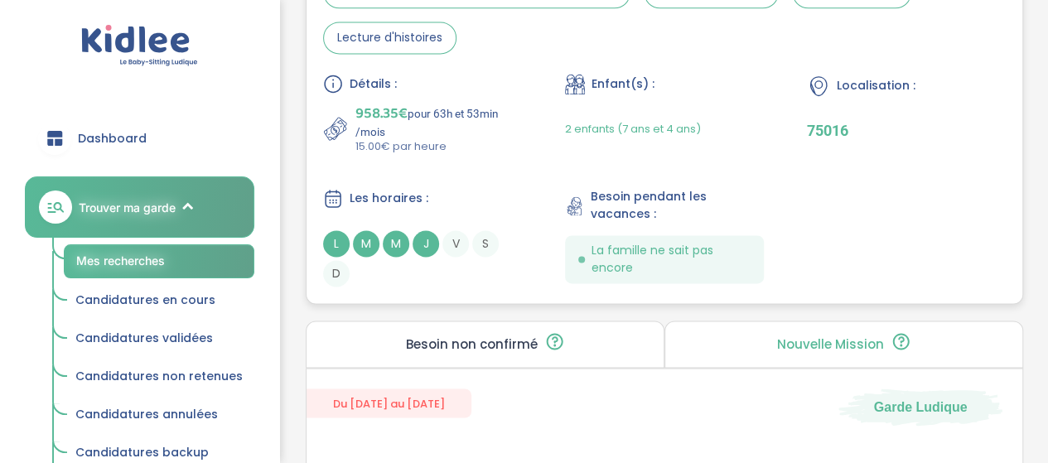
click at [510, 122] on p "958.35€ pour 63h et 53min /mois" at bounding box center [438, 120] width 166 height 36
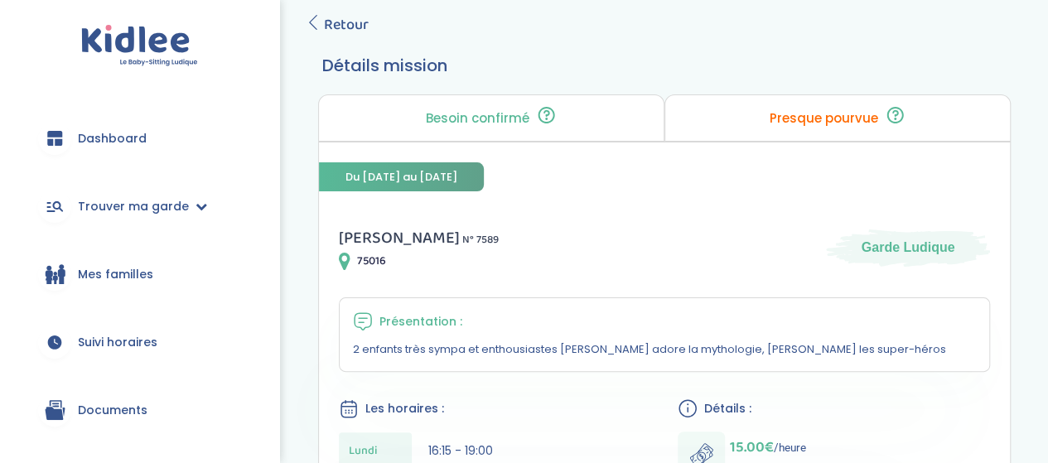
scroll to position [83, 0]
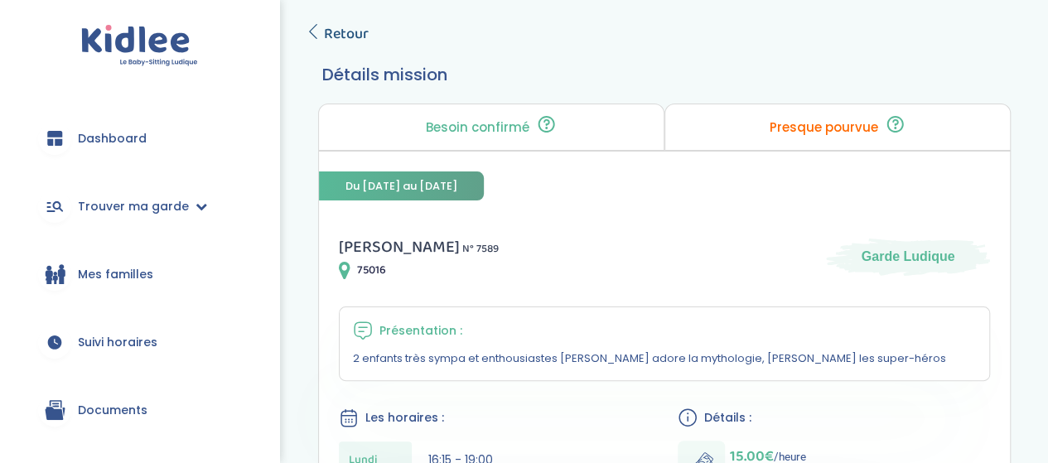
click at [361, 27] on span "Retour" at bounding box center [346, 33] width 45 height 23
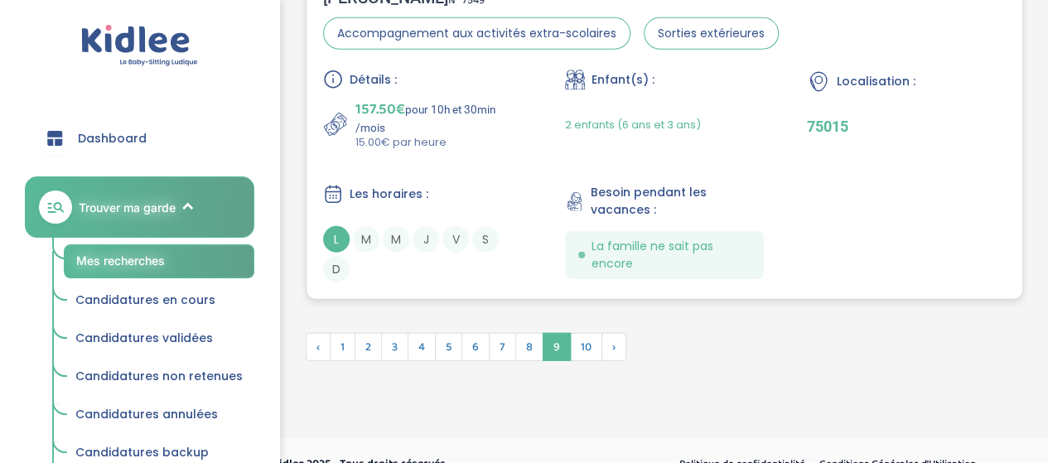
scroll to position [5252, 0]
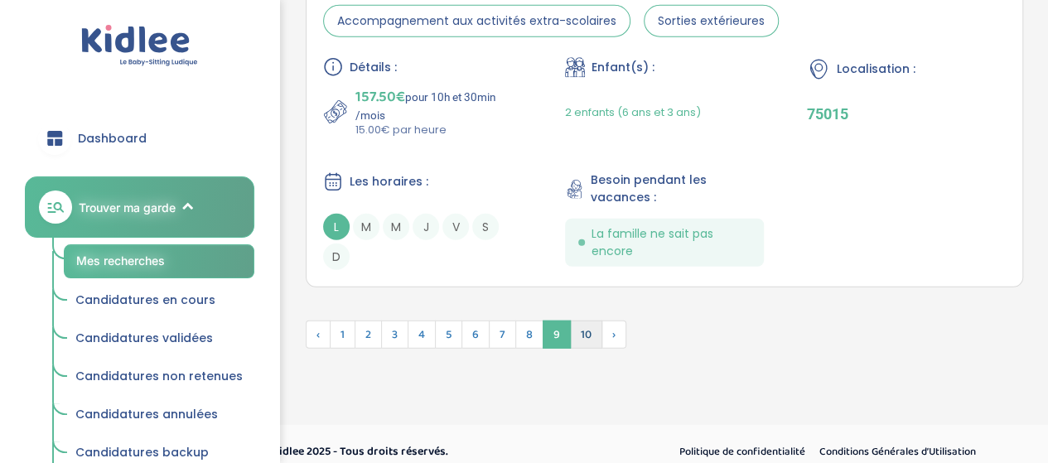
click at [570, 320] on span "10" at bounding box center [586, 334] width 32 height 28
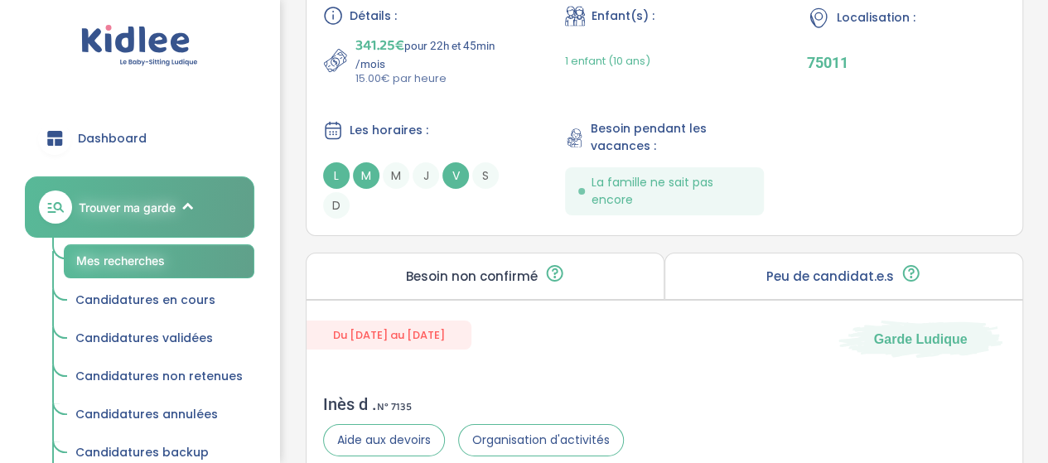
scroll to position [2699, 0]
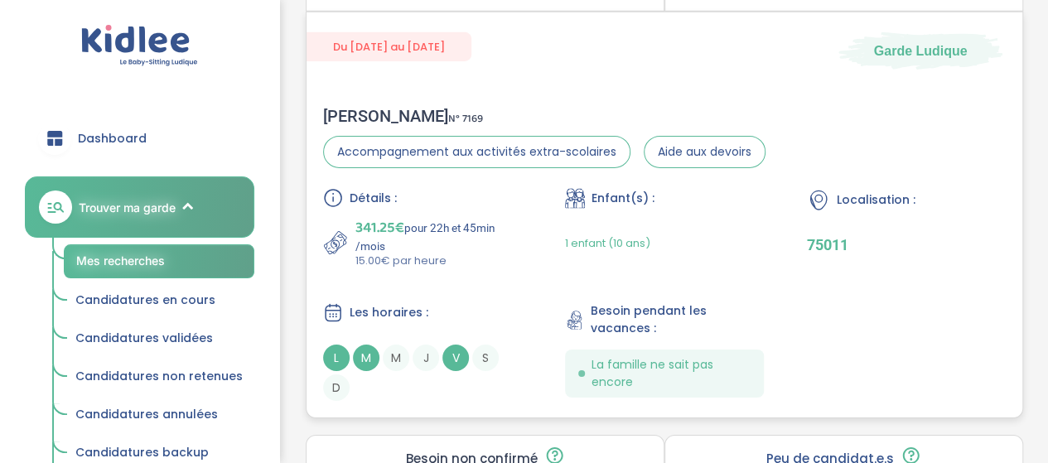
click at [574, 242] on span "1 enfant (10 ans)" at bounding box center [607, 243] width 85 height 16
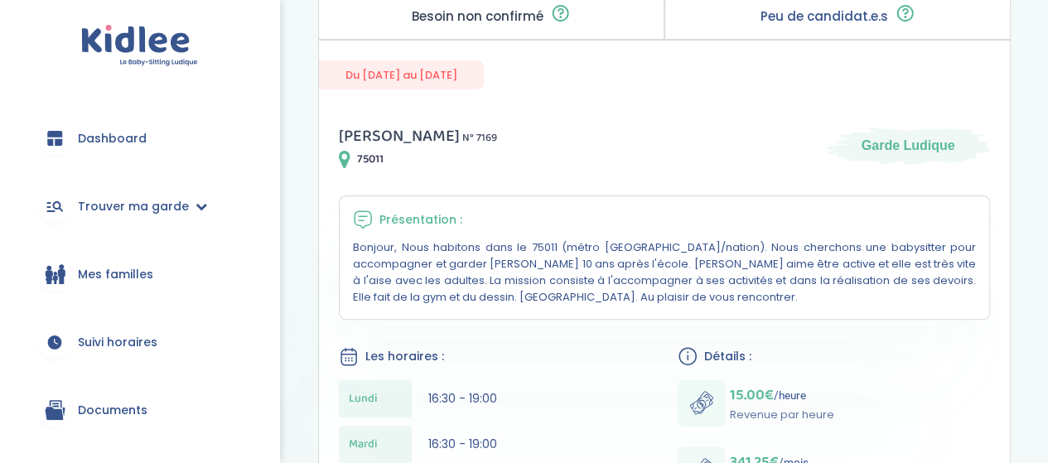
scroll to position [83, 0]
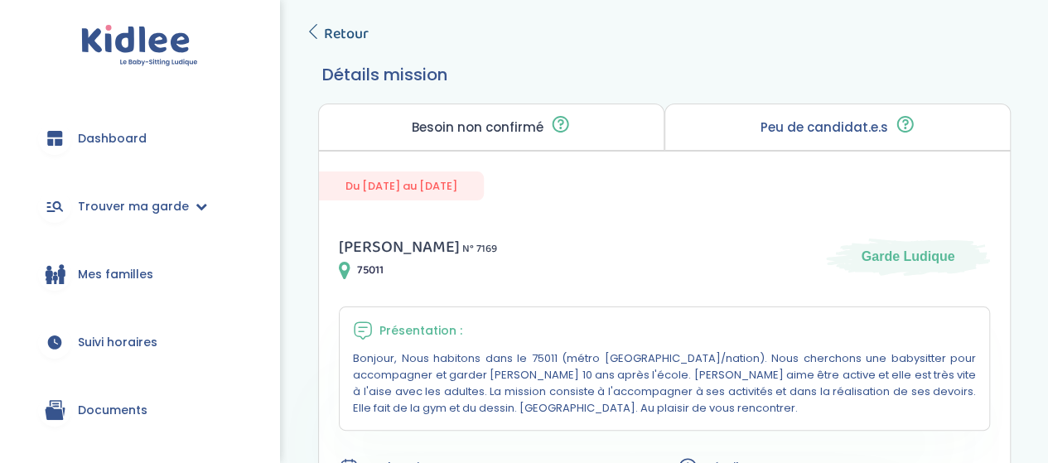
click at [340, 22] on span "Retour" at bounding box center [346, 33] width 45 height 23
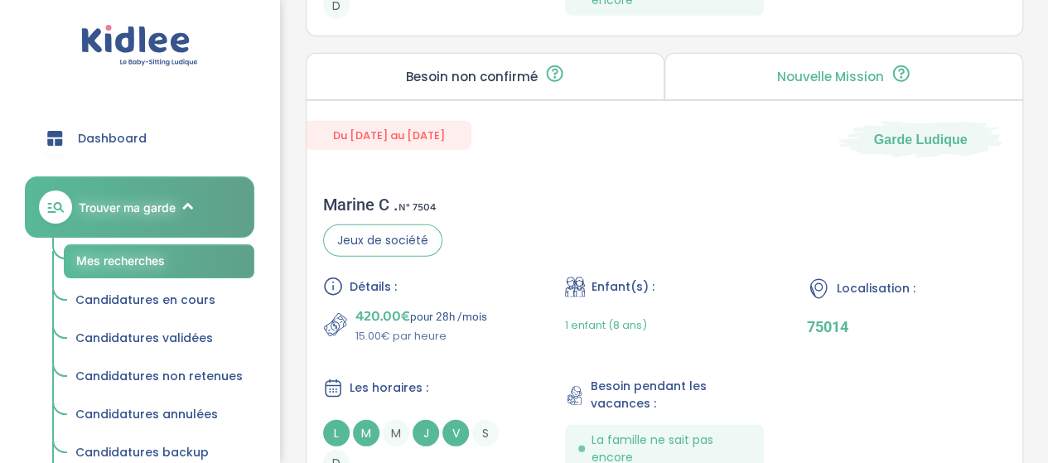
scroll to position [2119, 0]
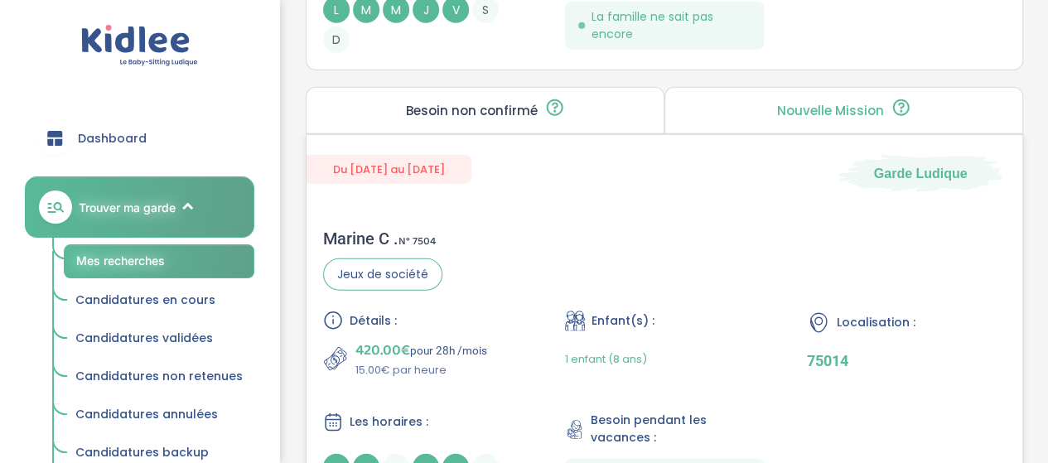
click at [465, 241] on div "Marine C . N° 7504 Jeux de société Détails : 420.00€ pour 28h /mois 15.00€ par …" at bounding box center [664, 369] width 716 height 315
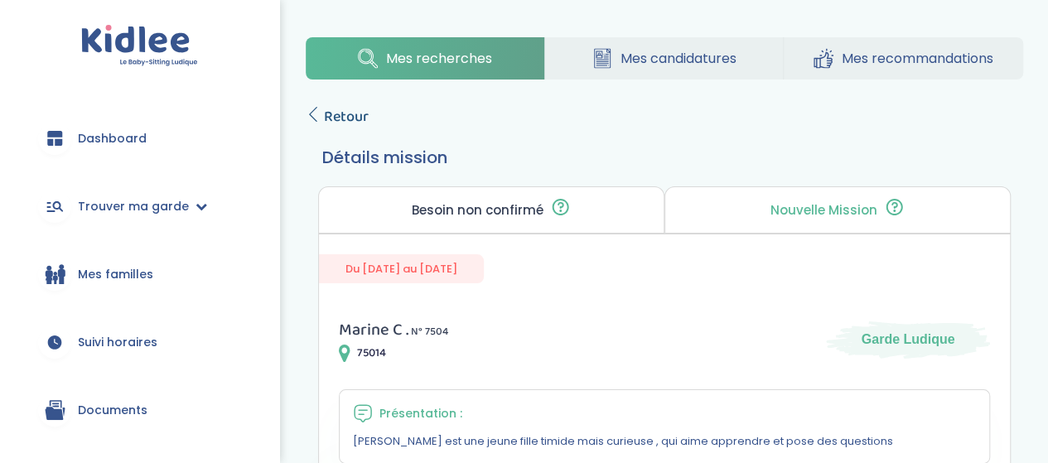
click at [348, 118] on span "Retour" at bounding box center [346, 116] width 45 height 23
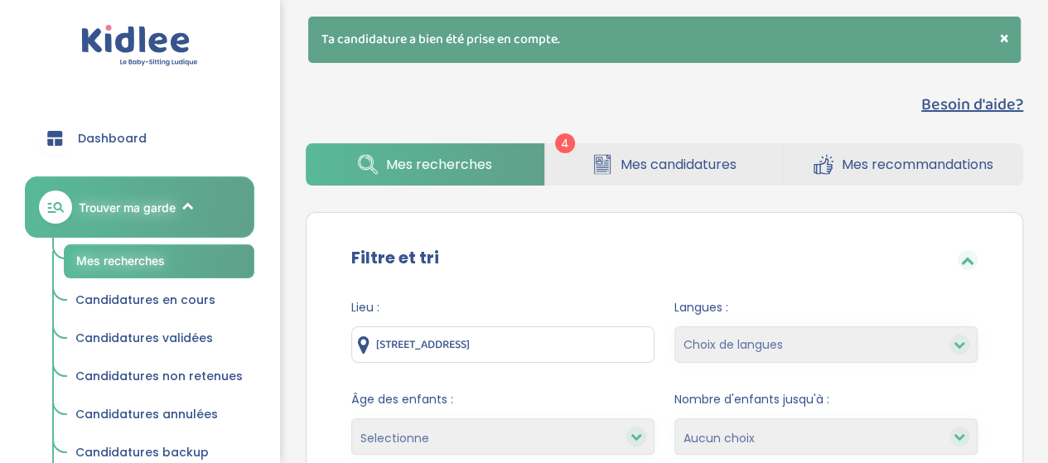
click at [655, 170] on span "Mes candidatures" at bounding box center [678, 164] width 116 height 21
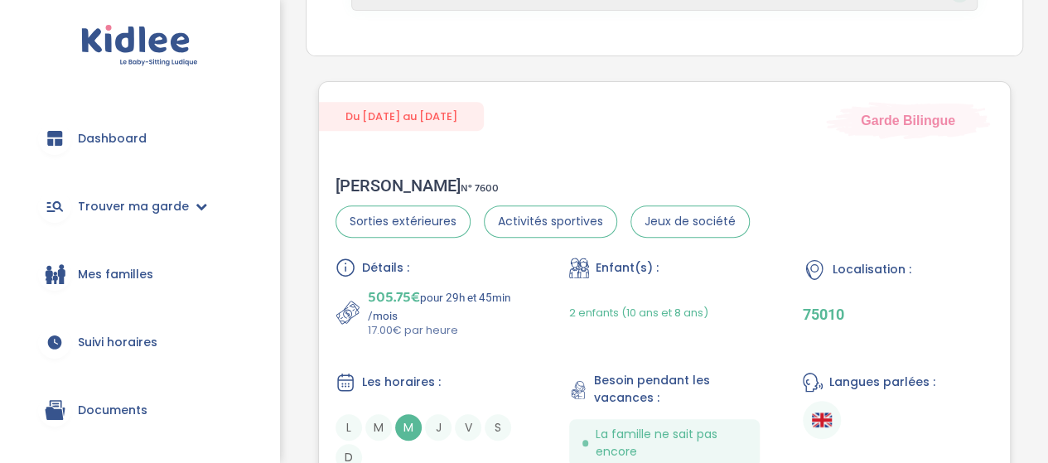
scroll to position [331, 0]
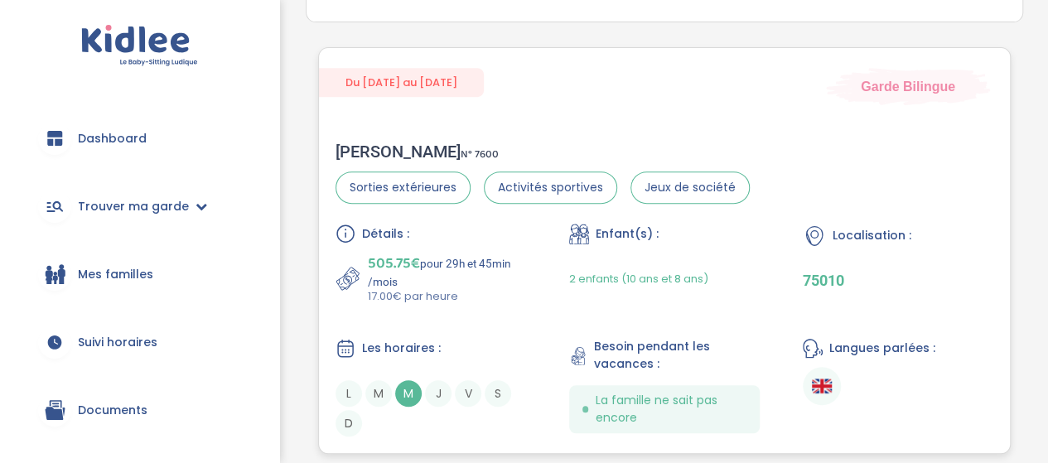
click at [520, 297] on p "17.00€ par heure" at bounding box center [447, 296] width 158 height 17
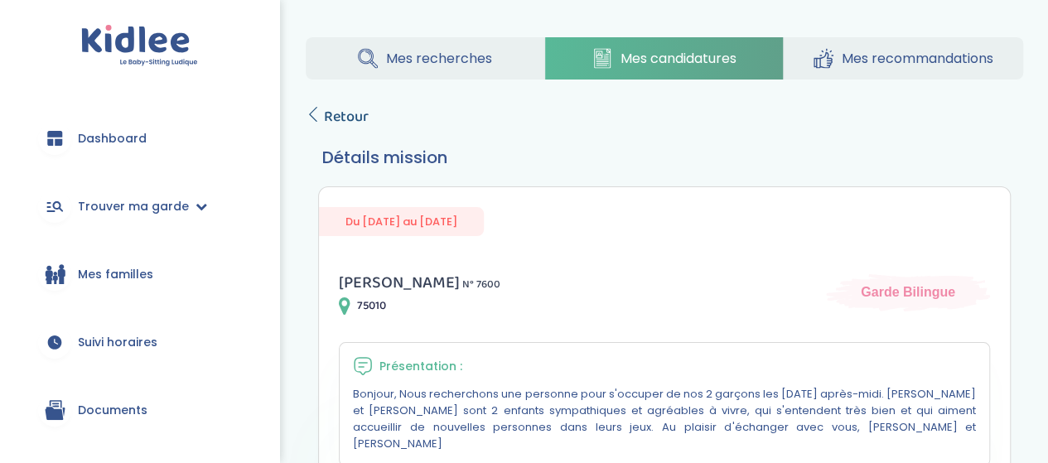
click at [335, 115] on span "Retour" at bounding box center [346, 116] width 45 height 23
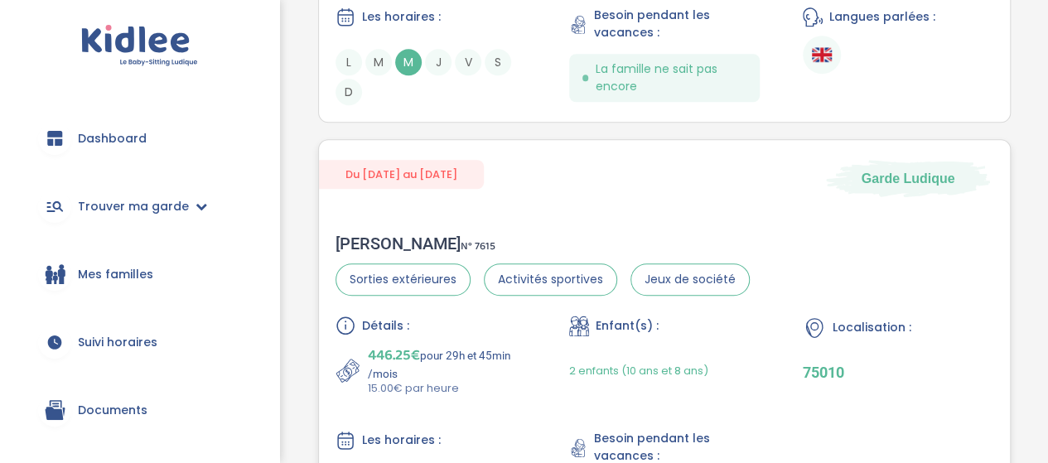
scroll to position [828, 0]
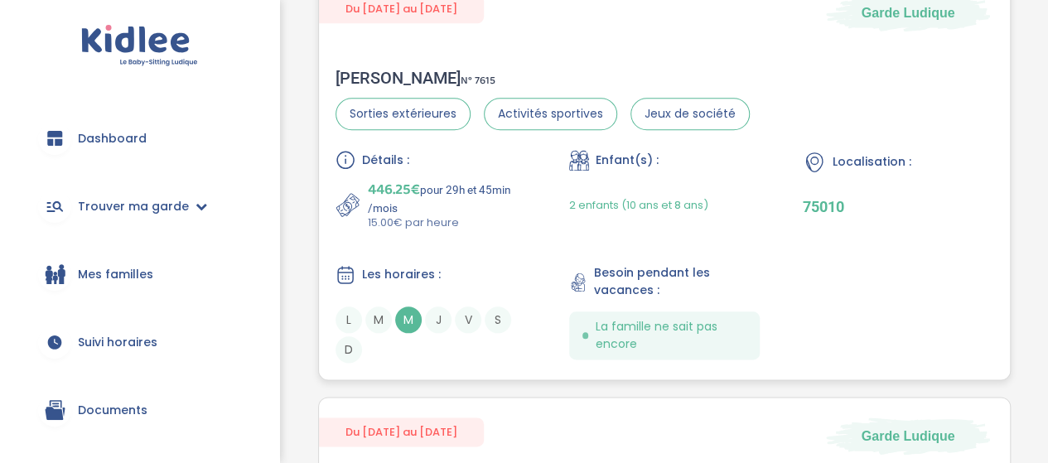
click at [494, 250] on div "Détails : 446.25€ pour 29h et 45min /mois 15.00€ par heure Enfant(s) : 2 enfant…" at bounding box center [664, 256] width 658 height 213
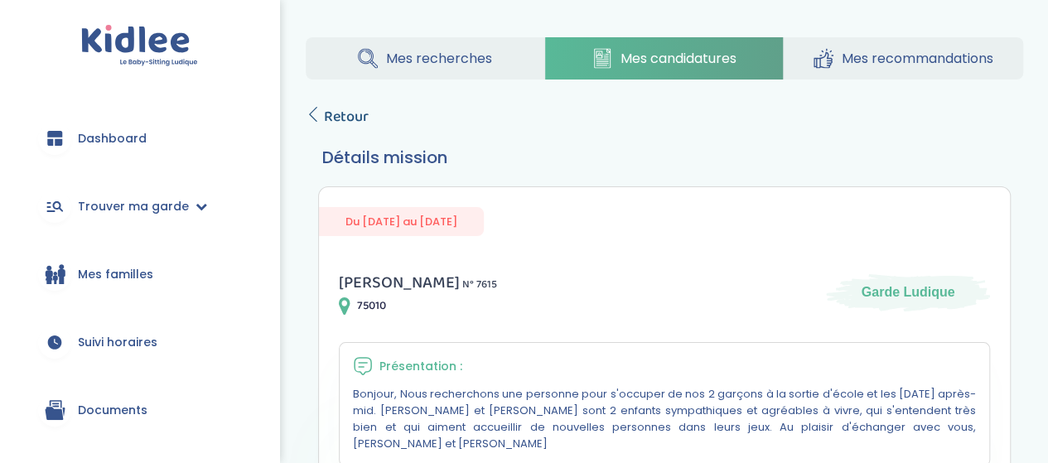
click at [350, 114] on span "Retour" at bounding box center [346, 116] width 45 height 23
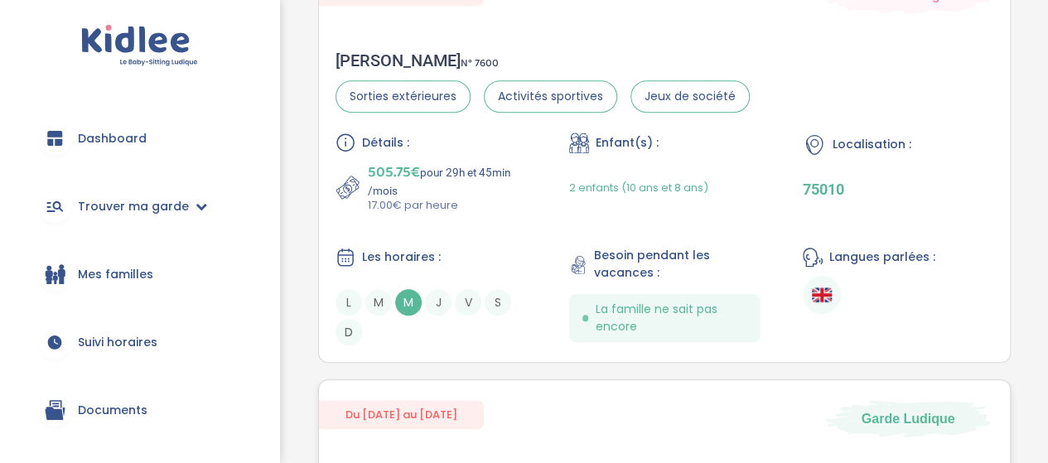
scroll to position [407, 0]
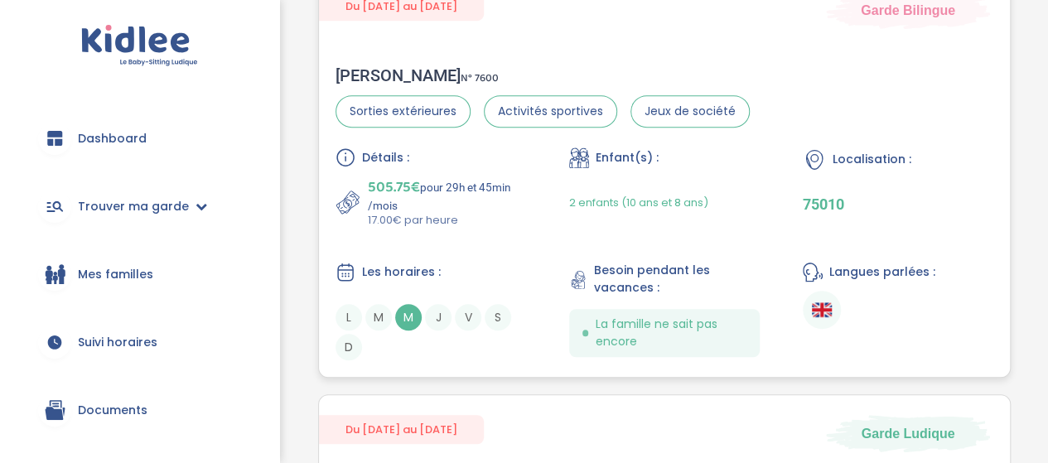
click at [482, 68] on div "Patrice B . N° 7600" at bounding box center [542, 75] width 414 height 20
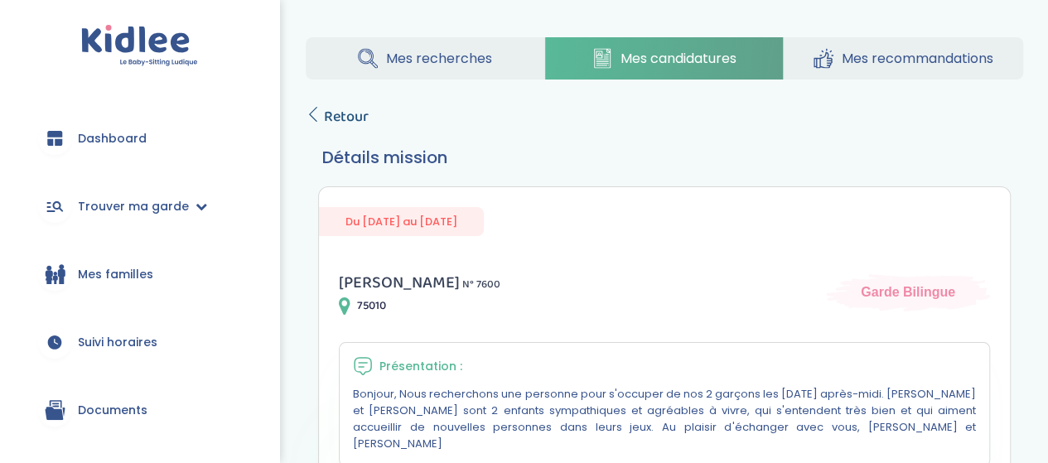
click at [335, 113] on span "Retour" at bounding box center [346, 116] width 45 height 23
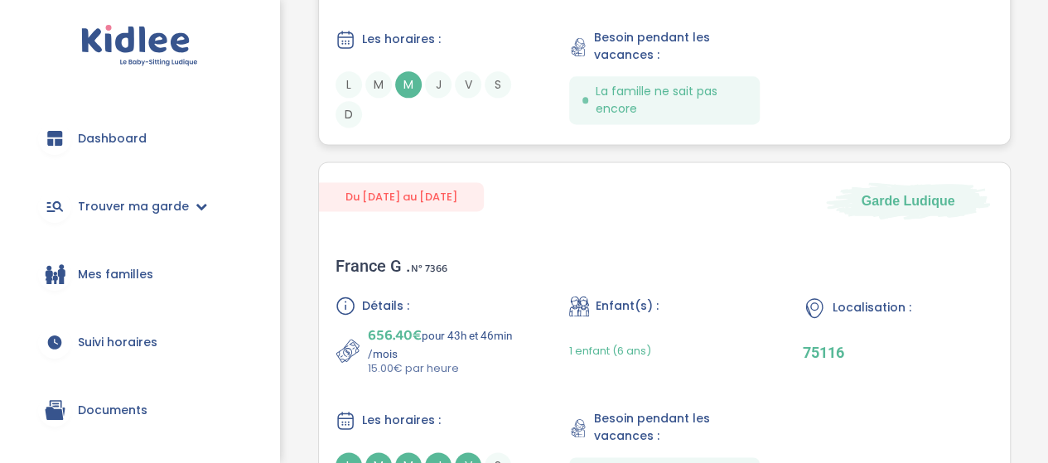
scroll to position [1146, 0]
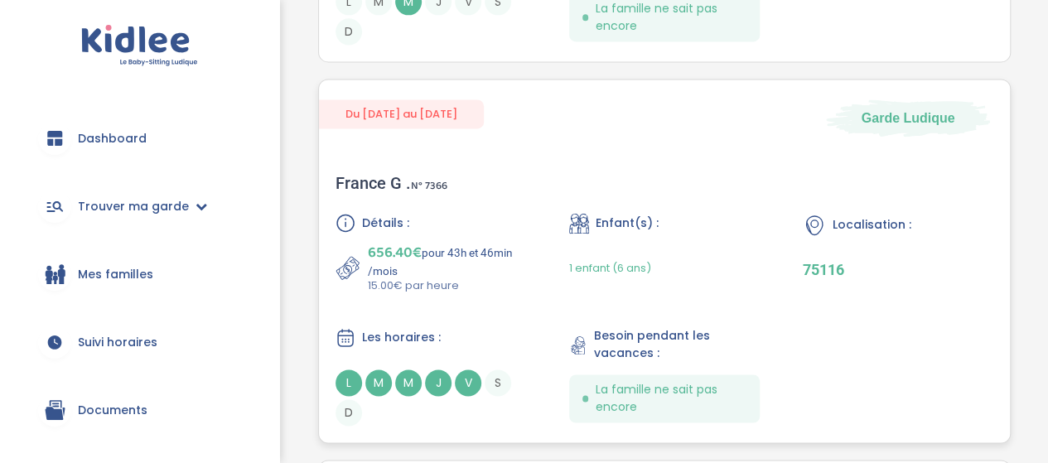
click at [504, 196] on div "France G . N° 7366 Détails : 656.40€ pour 43h et 46min /mois 15.00€ par heure E…" at bounding box center [664, 300] width 691 height 286
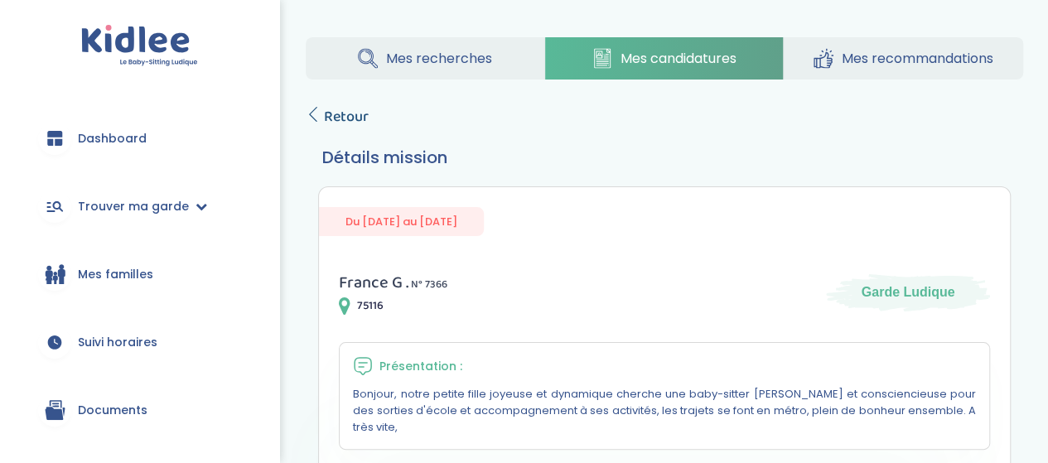
click at [352, 113] on span "Retour" at bounding box center [346, 116] width 45 height 23
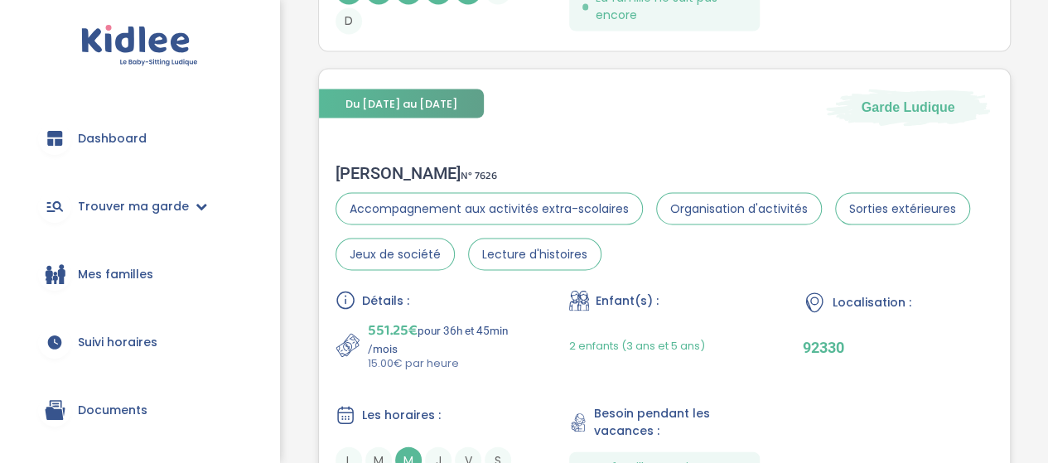
scroll to position [1704, 0]
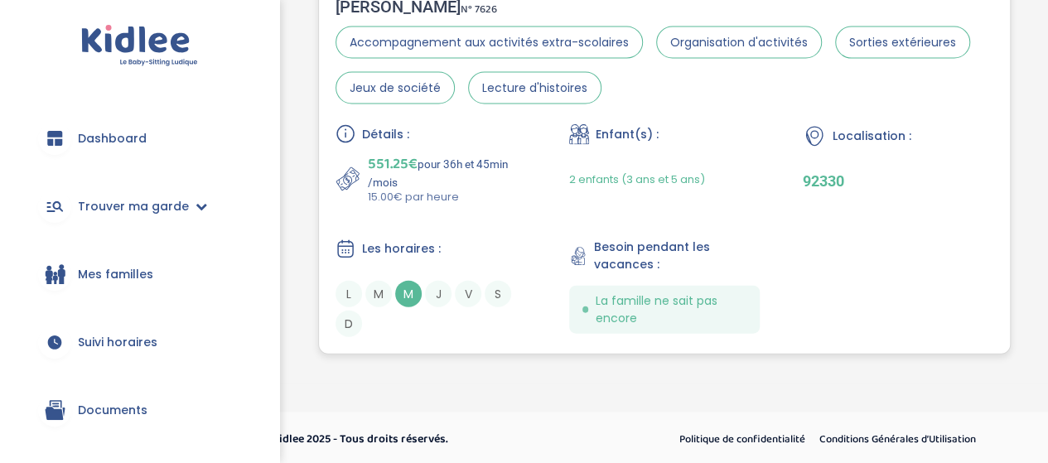
click at [490, 223] on div "Détails : 551.25€ pour 36h et 45min /mois 15.00€ par heure Enfant(s) : 2 enfant…" at bounding box center [664, 230] width 658 height 213
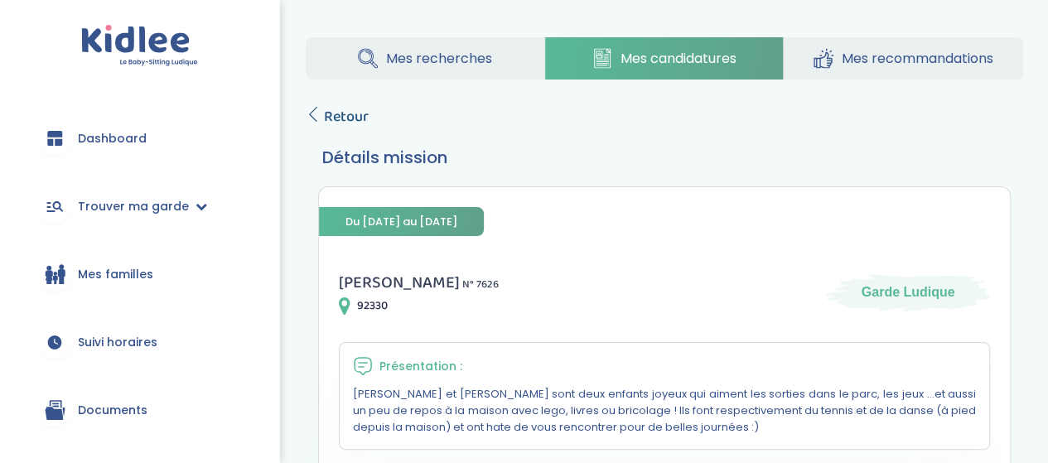
click at [344, 115] on span "Retour" at bounding box center [346, 116] width 45 height 23
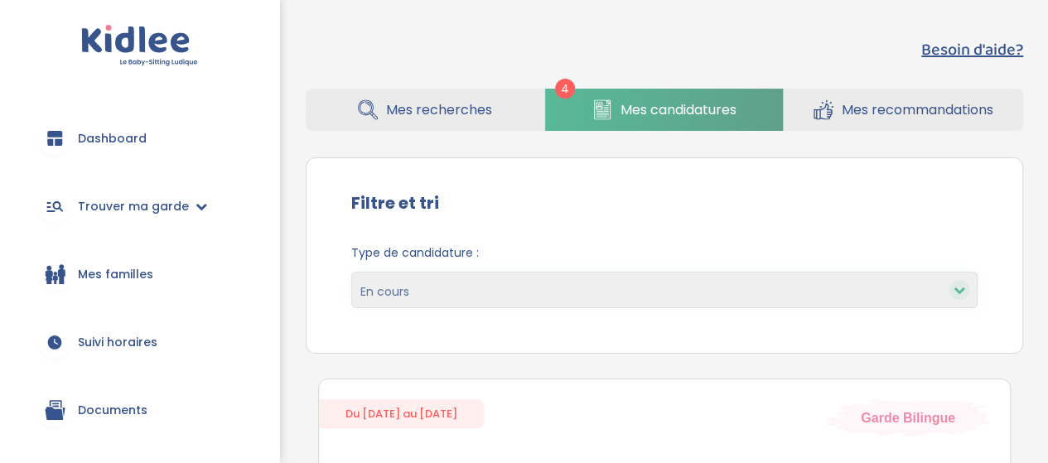
click at [643, 122] on link "Mes candidatures" at bounding box center [664, 110] width 239 height 42
click at [467, 107] on span "Mes recherches" at bounding box center [439, 109] width 106 height 21
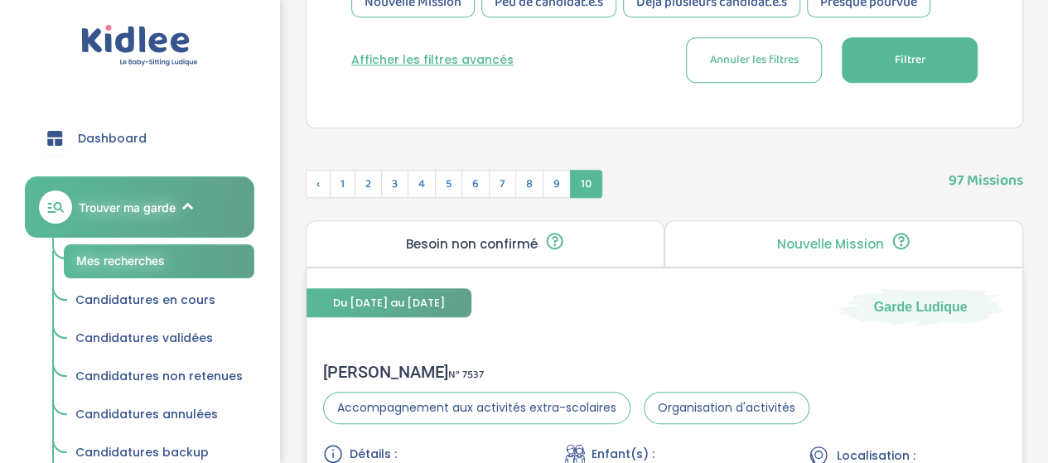
scroll to position [331, 0]
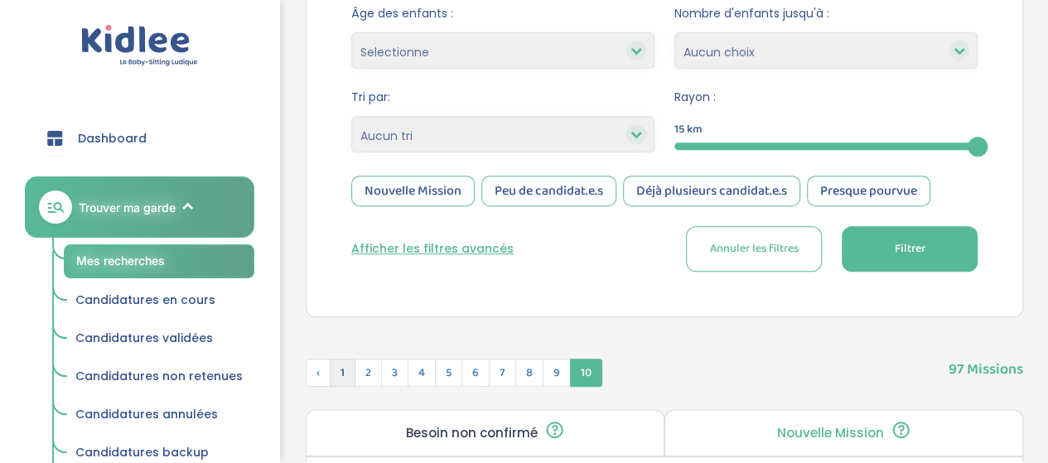
click at [346, 374] on span "1" at bounding box center [343, 373] width 26 height 28
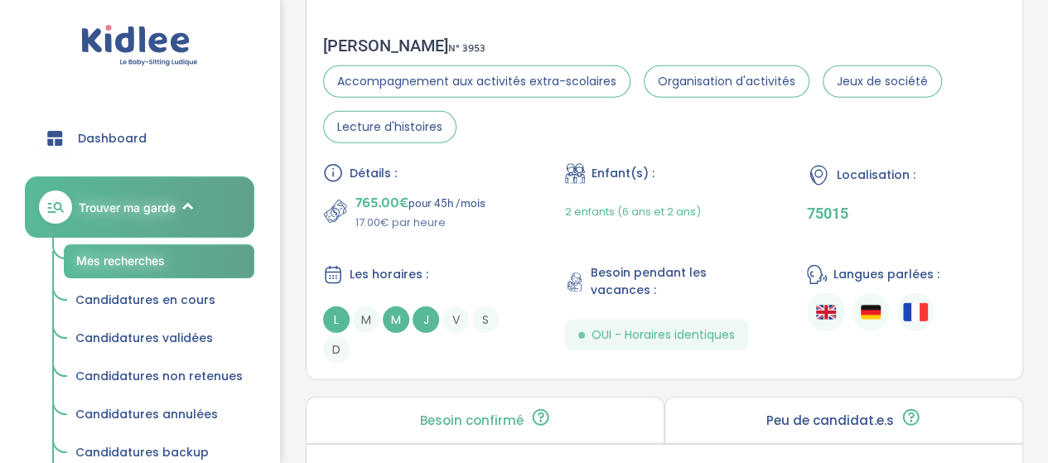
scroll to position [2236, 0]
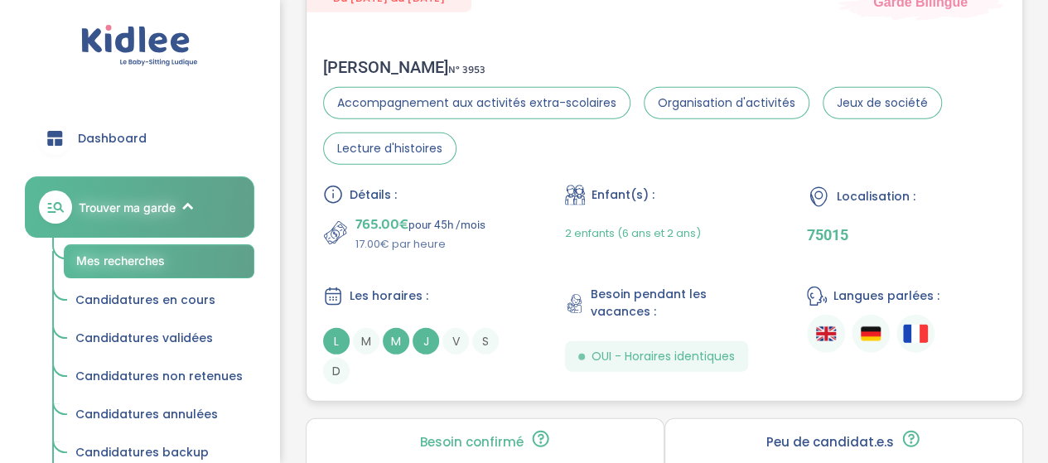
click at [527, 261] on div "Détails : 765.00€ pour 45h /mois 17.00€ par heure Enfant(s) : 2 enfants (6 ans …" at bounding box center [664, 285] width 682 height 200
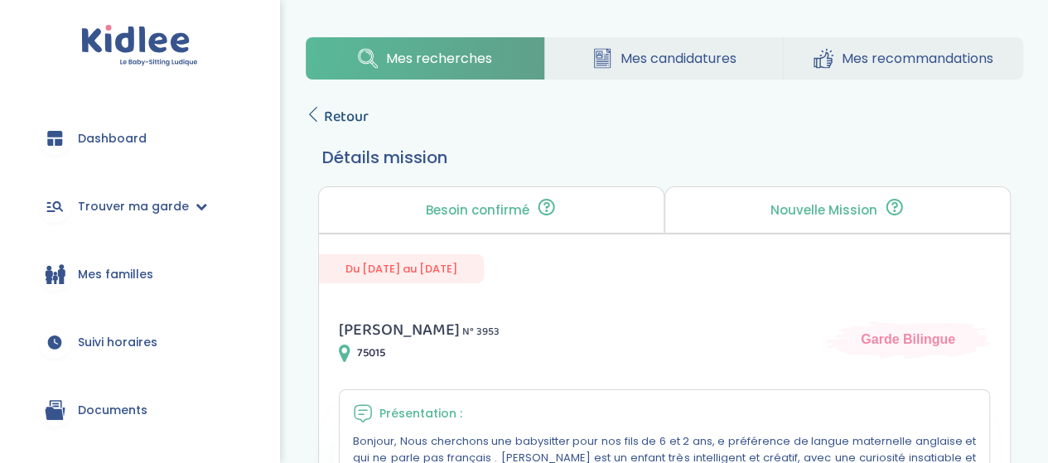
click at [335, 117] on span "Retour" at bounding box center [346, 116] width 45 height 23
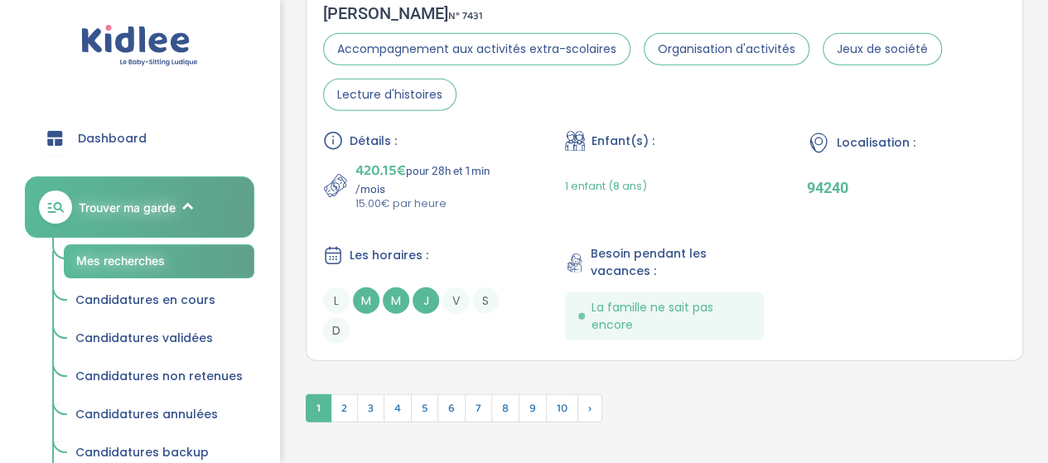
scroll to position [5183, 0]
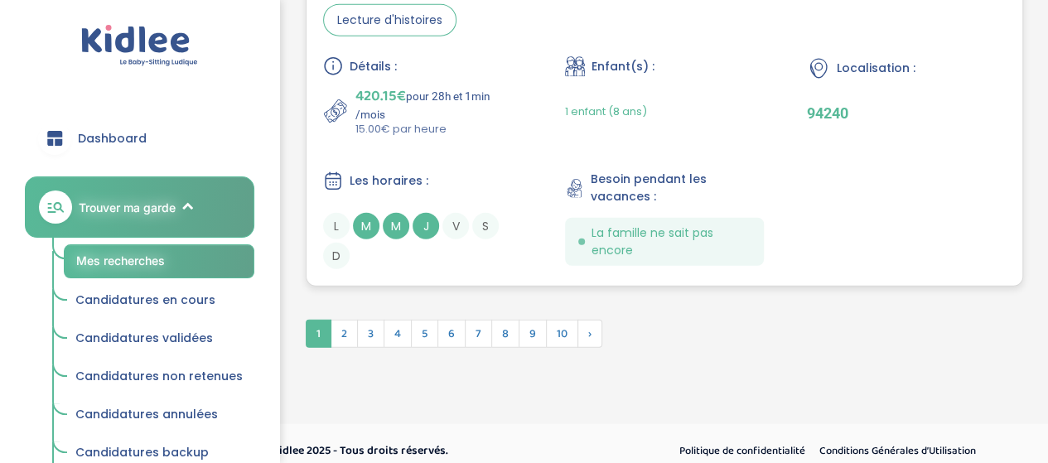
click at [507, 131] on div "Détails : 420.15€ pour 28h et 1min /mois 15.00€ par heure Enfant(s) : 1 enfant …" at bounding box center [664, 162] width 682 height 213
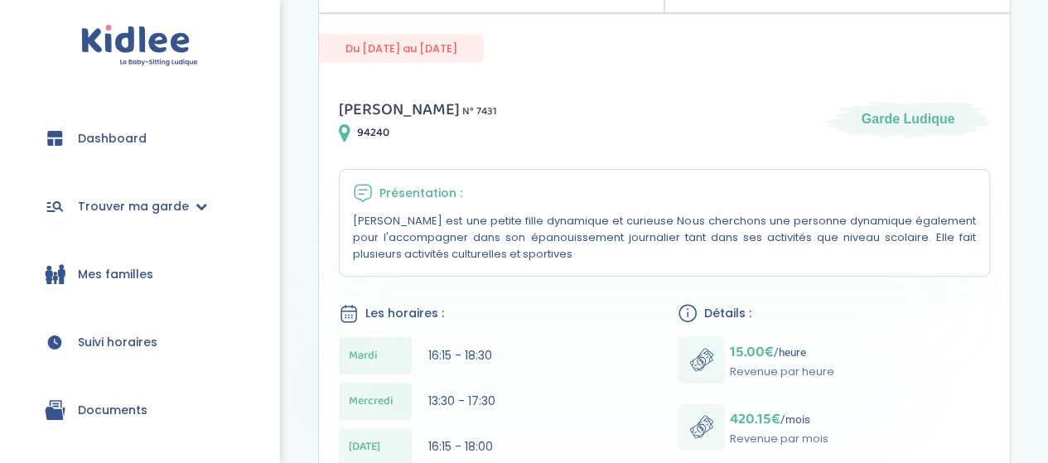
scroll to position [83, 0]
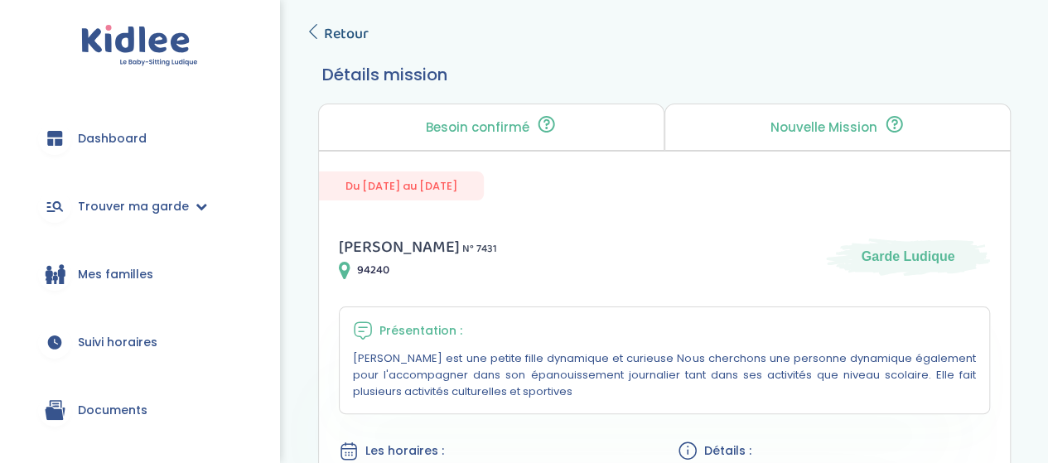
click at [356, 37] on span "Retour" at bounding box center [346, 33] width 45 height 23
